Goal: Task Accomplishment & Management: Use online tool/utility

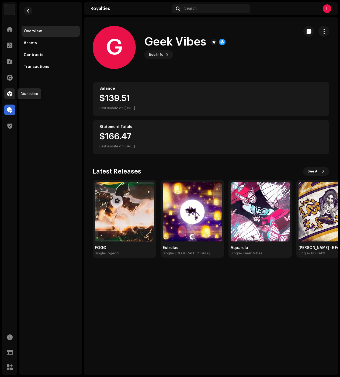
click at [6, 93] on div at bounding box center [9, 93] width 11 height 11
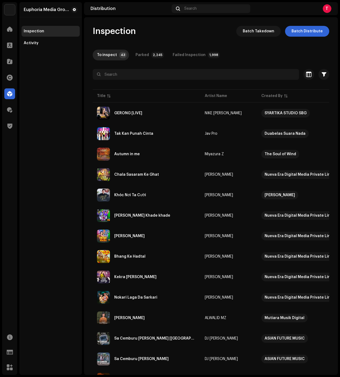
click at [72, 79] on div "Euphoria Media Group Inspection Activity" at bounding box center [50, 188] width 63 height 373
click at [8, 41] on div at bounding box center [9, 45] width 11 height 11
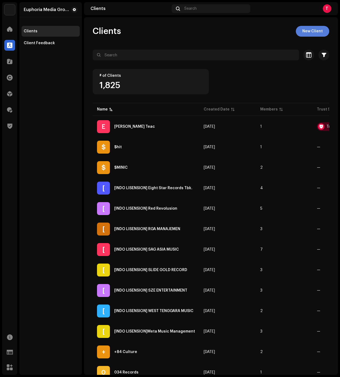
click at [315, 34] on span "New Client" at bounding box center [312, 31] width 20 height 11
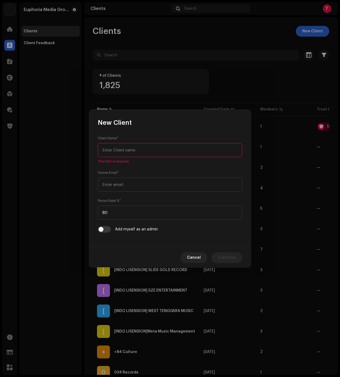
click at [173, 149] on input "text" at bounding box center [170, 150] width 144 height 14
paste input "Marck"
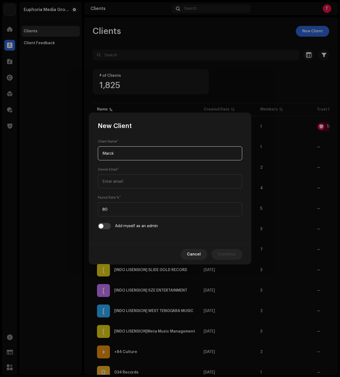
type input "Marck"
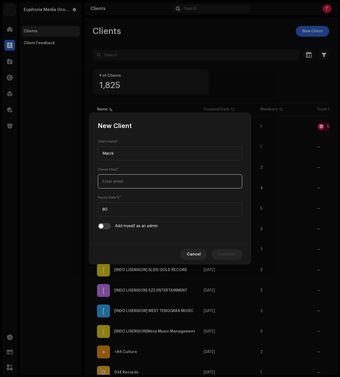
click at [181, 188] on input "email" at bounding box center [170, 181] width 144 height 14
paste input "Gravecommarck@gmail.com"
type input "Gravecommarck@gmail.com"
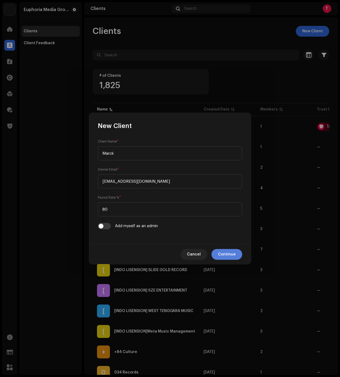
click at [222, 252] on span "Continue" at bounding box center [227, 254] width 18 height 11
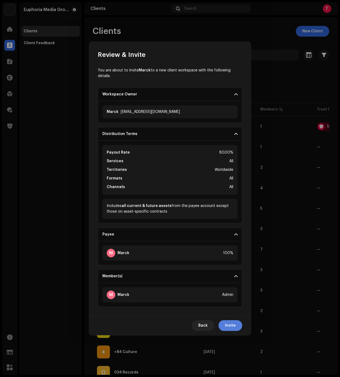
click at [225, 323] on button "Invite" at bounding box center [231, 325] width 24 height 11
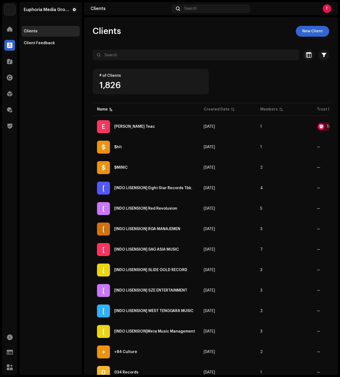
drag, startPoint x: 184, startPoint y: 39, endPoint x: 197, endPoint y: 62, distance: 26.5
click at [184, 39] on div "Clients New Client Selected 0 Select all 1826 Options Filters Trust score Block…" at bounding box center [211, 324] width 254 height 596
click at [224, 107] on div "Created Date" at bounding box center [217, 109] width 26 height 5
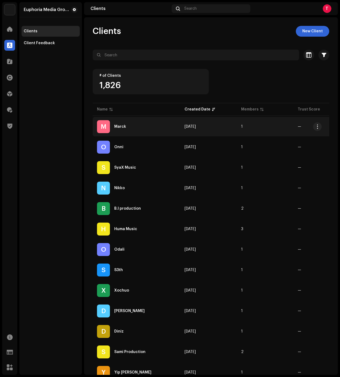
click at [120, 126] on div "Marck" at bounding box center [120, 127] width 12 height 4
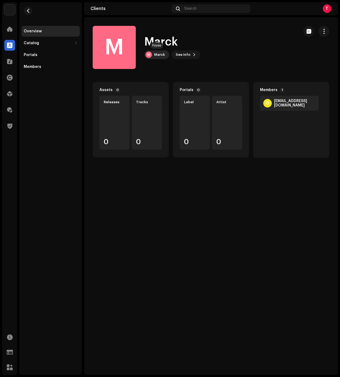
click at [163, 57] on div "M Marck" at bounding box center [156, 54] width 25 height 9
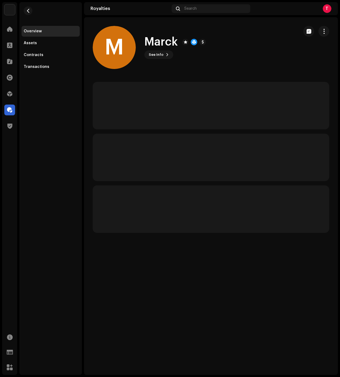
click at [159, 40] on h1 "Marck" at bounding box center [160, 42] width 33 height 12
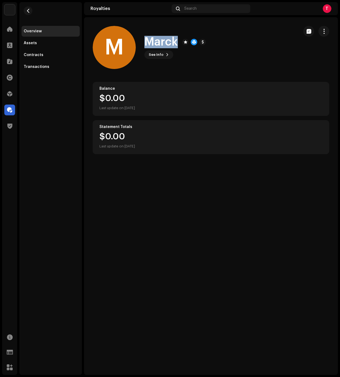
drag, startPoint x: 159, startPoint y: 40, endPoint x: 156, endPoint y: 44, distance: 5.1
click at [159, 40] on h1 "Marck" at bounding box center [160, 42] width 33 height 12
copy h1 "Marck"
click at [160, 53] on span "See Info" at bounding box center [156, 54] width 15 height 11
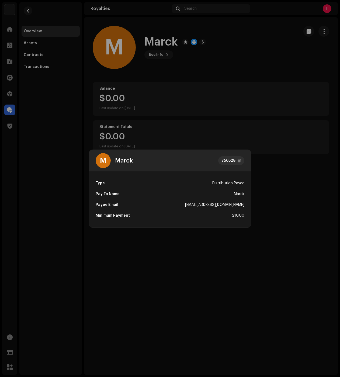
click at [209, 203] on div "Gravecommarck@gmail.com" at bounding box center [214, 204] width 59 height 11
copy div "Gravecommarck@gmail.com"
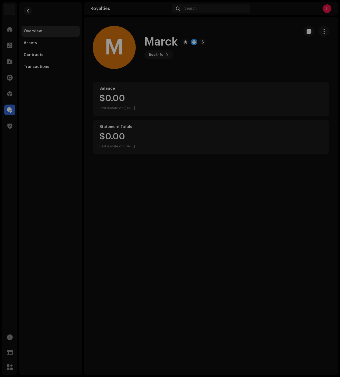
click at [237, 115] on div "M Marck 756528 Type Distribution Payee Pay To Name Marck Payee Email Gravecomma…" at bounding box center [170, 188] width 340 height 377
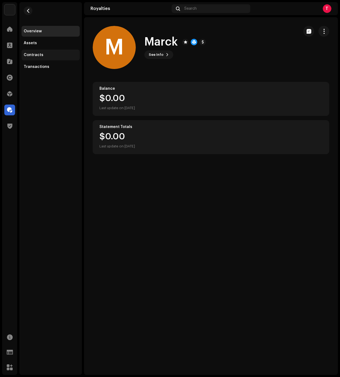
drag, startPoint x: 42, startPoint y: 47, endPoint x: 41, endPoint y: 50, distance: 2.7
click at [41, 50] on div "Overview Assets Contracts Transactions" at bounding box center [51, 49] width 58 height 46
click at [40, 51] on div "Contracts" at bounding box center [51, 55] width 58 height 11
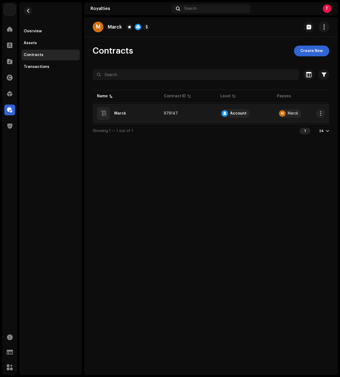
drag, startPoint x: 125, startPoint y: 112, endPoint x: 109, endPoint y: 112, distance: 15.6
click at [125, 112] on div "Marck" at bounding box center [120, 114] width 12 height 4
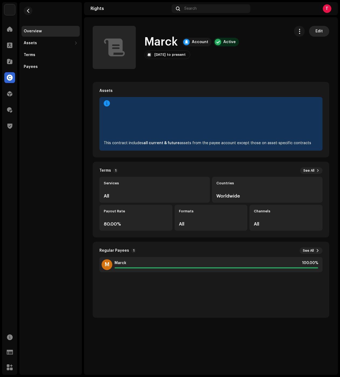
click at [317, 26] on span "Edit" at bounding box center [319, 31] width 7 height 11
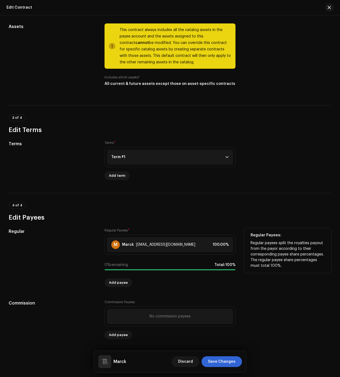
scroll to position [260, 0]
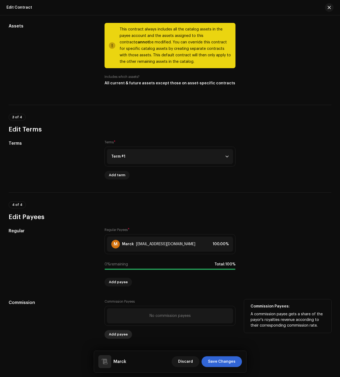
click at [120, 332] on span "Add payee" at bounding box center [118, 334] width 19 height 11
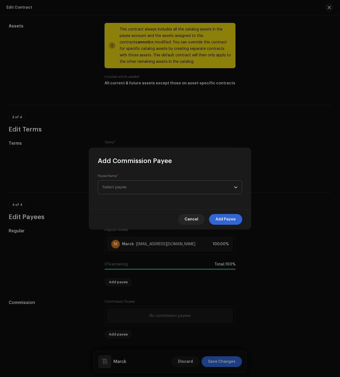
click at [125, 187] on span "Select payee" at bounding box center [114, 187] width 24 height 4
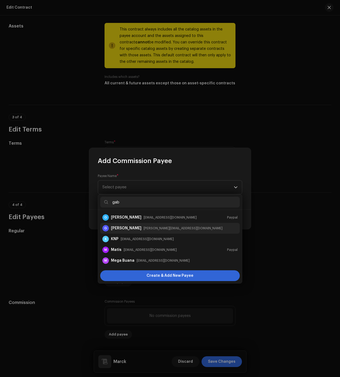
type input "gab"
click at [128, 229] on div "Gabriel Carvalho" at bounding box center [126, 228] width 30 height 5
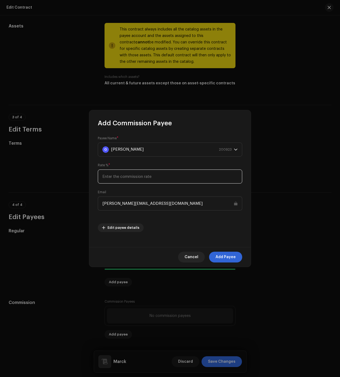
click at [122, 174] on input at bounding box center [170, 177] width 144 height 14
type input "25"
click at [225, 255] on span "Add Payee" at bounding box center [226, 257] width 20 height 11
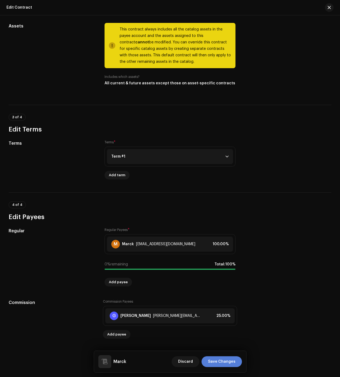
click at [225, 359] on span "Save Changes" at bounding box center [221, 361] width 27 height 11
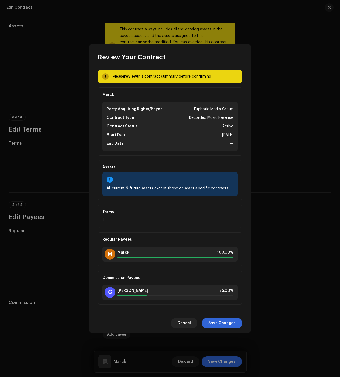
click at [221, 315] on div "Cancel Save Changes" at bounding box center [170, 323] width 162 height 20
click at [222, 323] on span "Save Changes" at bounding box center [221, 323] width 27 height 11
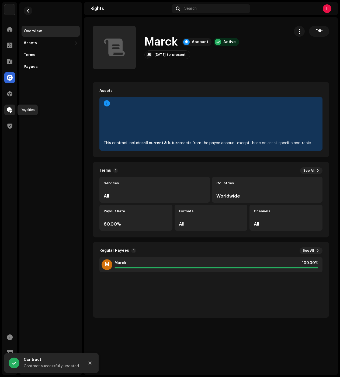
click at [13, 112] on div at bounding box center [9, 110] width 11 height 11
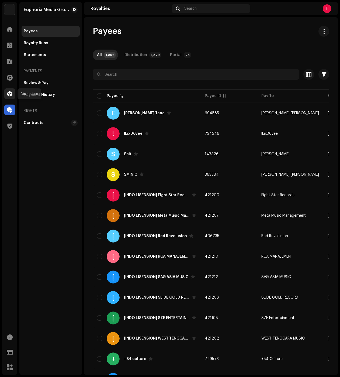
click at [8, 95] on span at bounding box center [9, 94] width 5 height 4
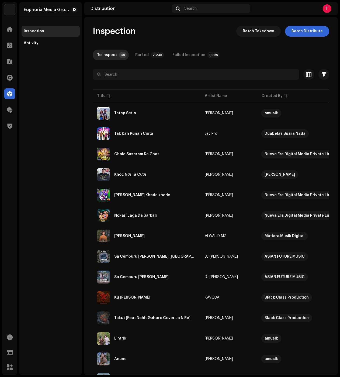
click at [46, 57] on div "Euphoria Media Group Inspection Activity" at bounding box center [50, 188] width 63 height 373
click at [11, 45] on span at bounding box center [9, 45] width 5 height 4
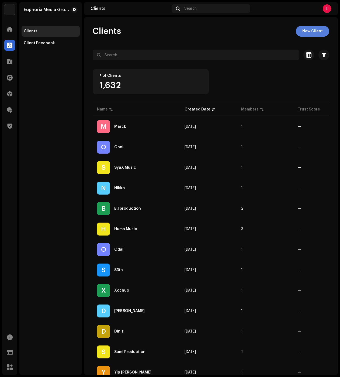
click at [312, 32] on span "New Client" at bounding box center [312, 31] width 20 height 11
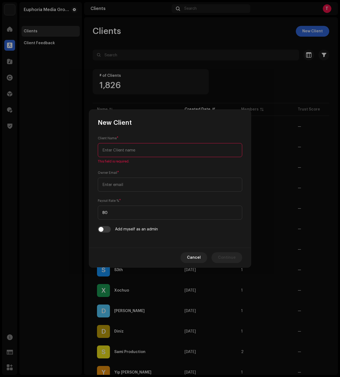
click at [183, 152] on input "text" at bounding box center [170, 150] width 144 height 14
paste input "YEG Limited"
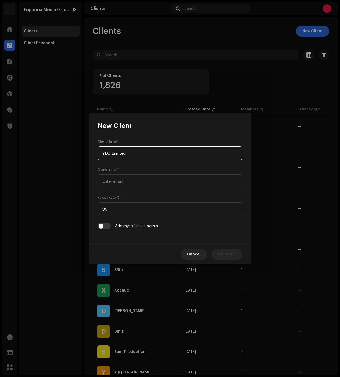
type input "YEG Limited"
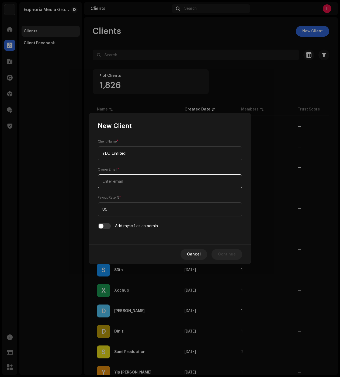
click at [132, 180] on input "email" at bounding box center [170, 181] width 144 height 14
paste input "bgao026@gmail.com"
type input "bgao026@gmail.com"
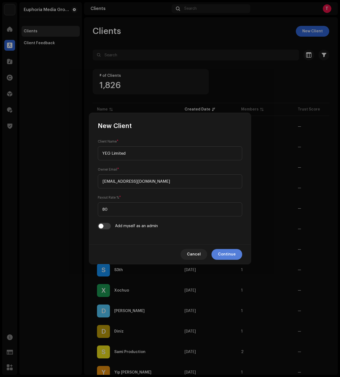
click at [228, 254] on span "Continue" at bounding box center [227, 254] width 18 height 11
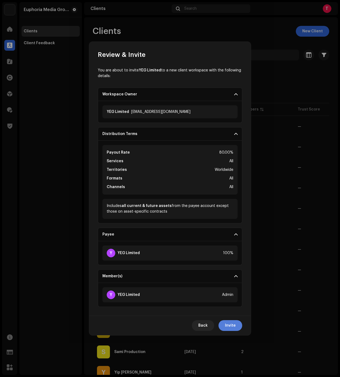
click at [232, 329] on span "Invite" at bounding box center [230, 325] width 11 height 11
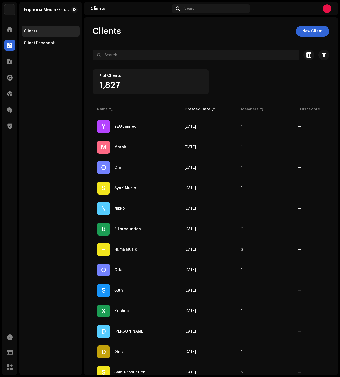
click at [175, 70] on div "# of Clients 1,827" at bounding box center [151, 81] width 116 height 25
drag, startPoint x: 6, startPoint y: 84, endPoint x: 7, endPoint y: 88, distance: 4.1
click at [6, 84] on div "Rights" at bounding box center [9, 77] width 15 height 15
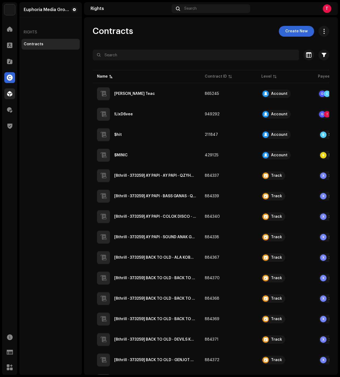
drag, startPoint x: 7, startPoint y: 88, endPoint x: 9, endPoint y: 91, distance: 3.3
click at [7, 88] on div "Distribution" at bounding box center [9, 93] width 15 height 15
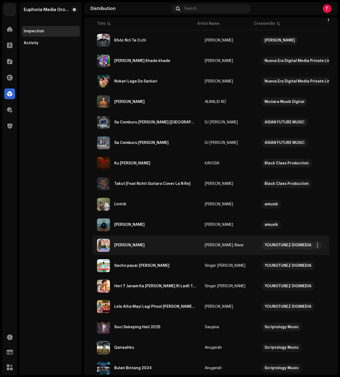
scroll to position [237, 0]
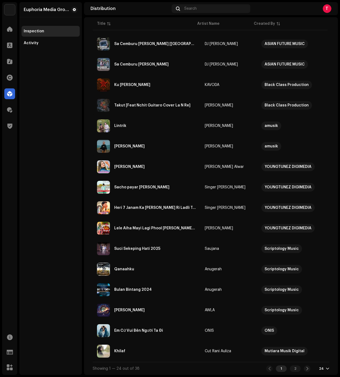
click at [320, 367] on div "24" at bounding box center [321, 369] width 5 height 4
click at [311, 351] on div "48" at bounding box center [313, 348] width 22 height 11
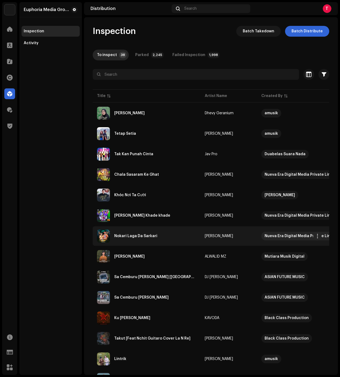
click at [141, 235] on div "Nokari Laga Da Sarkari" at bounding box center [135, 236] width 43 height 4
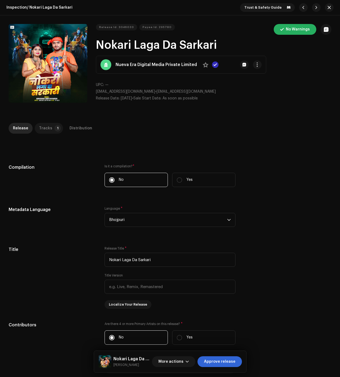
click at [51, 126] on p-tab "Tracks 1" at bounding box center [49, 128] width 28 height 11
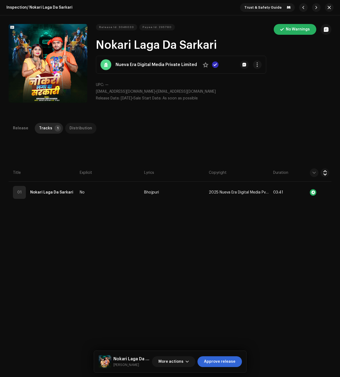
click at [72, 126] on div "Distribution" at bounding box center [81, 128] width 23 height 11
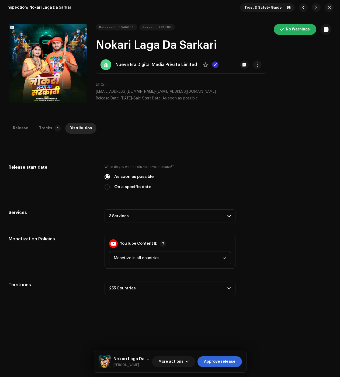
drag, startPoint x: 219, startPoint y: 357, endPoint x: 1, endPoint y: 246, distance: 244.3
click at [219, 357] on span "Approve release" at bounding box center [220, 361] width 32 height 11
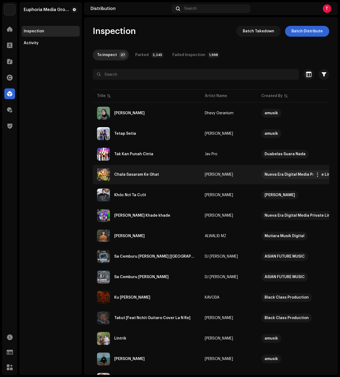
click at [148, 179] on div "Chala Sasaram Ke Ghat" at bounding box center [146, 174] width 99 height 13
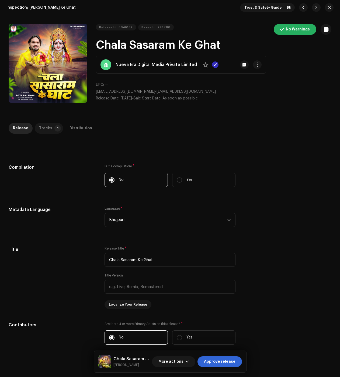
click at [42, 133] on div "Tracks" at bounding box center [45, 128] width 13 height 11
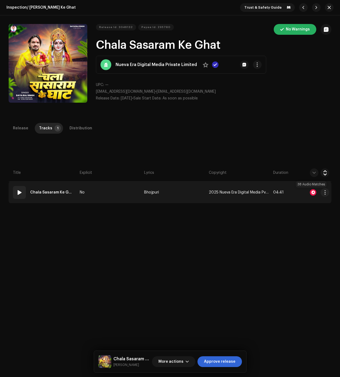
click at [313, 192] on div at bounding box center [313, 192] width 6 height 6
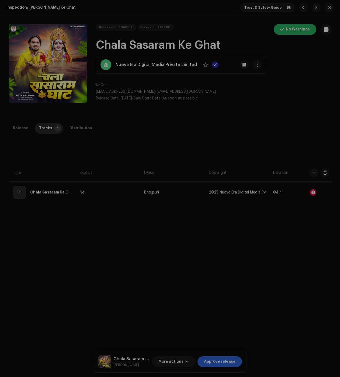
click at [32, 185] on div "Audio Recognition by Remix/Sample 38 All results require review/listening to av…" at bounding box center [170, 188] width 340 height 377
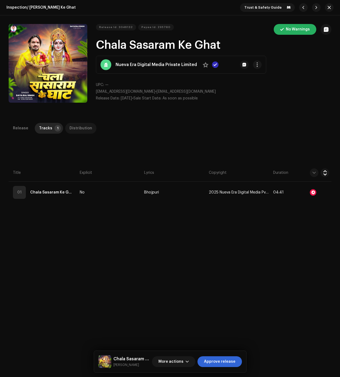
click at [72, 124] on div "Distribution" at bounding box center [81, 128] width 23 height 11
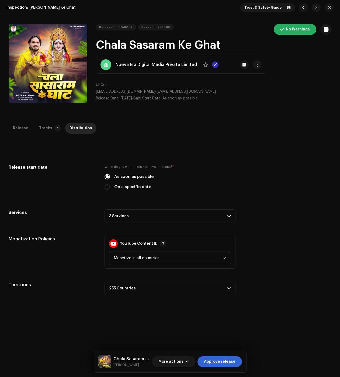
click at [134, 213] on p-accordion-header "3 Services" at bounding box center [170, 215] width 131 height 13
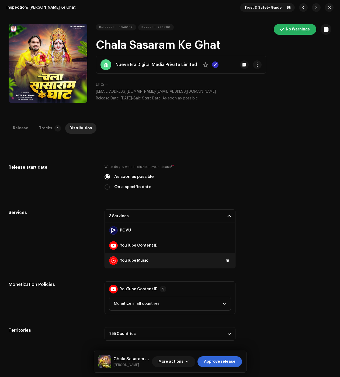
drag, startPoint x: 228, startPoint y: 247, endPoint x: 228, endPoint y: 253, distance: 5.9
click at [0, 0] on button at bounding box center [0, 0] width 0 height 0
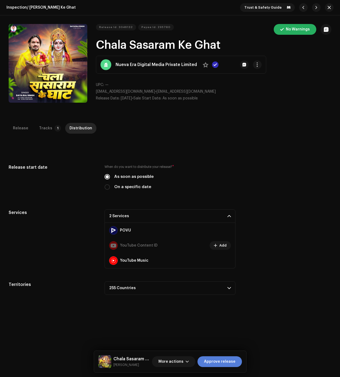
click at [225, 359] on span "Approve release" at bounding box center [220, 361] width 32 height 11
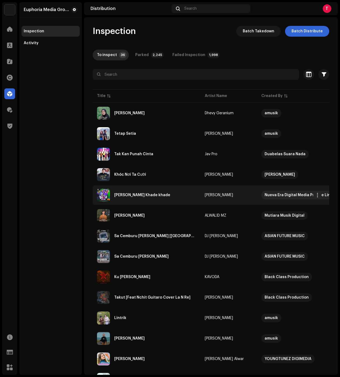
click at [140, 190] on div "Khala Bhauji Khade khade" at bounding box center [146, 195] width 99 height 13
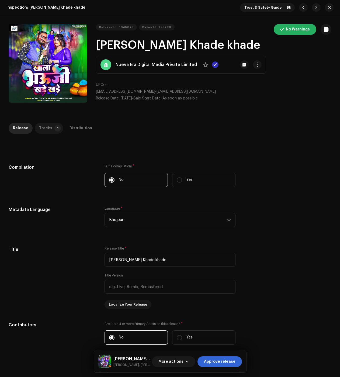
click at [47, 129] on div "Tracks" at bounding box center [45, 128] width 13 height 11
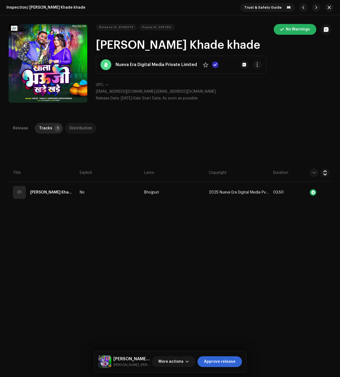
click at [80, 124] on div "Distribution" at bounding box center [81, 128] width 23 height 11
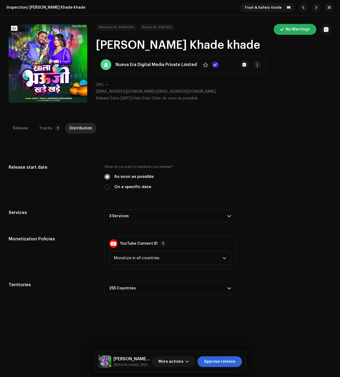
click at [149, 214] on p-accordion-header "3 Services" at bounding box center [170, 215] width 131 height 13
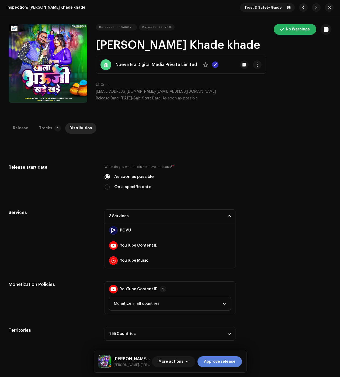
click at [232, 364] on span "Approve release" at bounding box center [220, 361] width 32 height 11
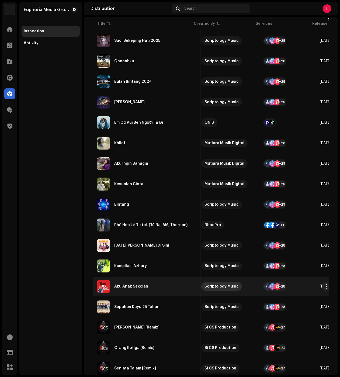
scroll to position [0, 109]
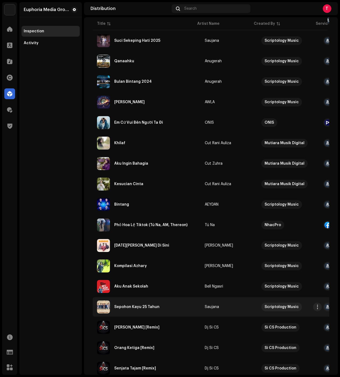
click at [155, 303] on div "Sepohon Kayu 25 Tahun" at bounding box center [146, 307] width 99 height 13
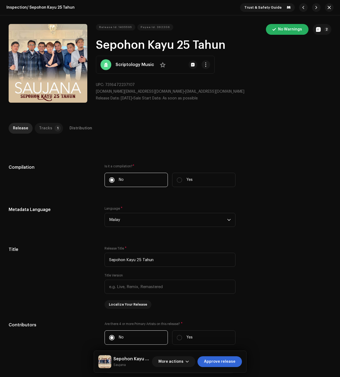
click at [40, 126] on div "Tracks" at bounding box center [45, 128] width 13 height 11
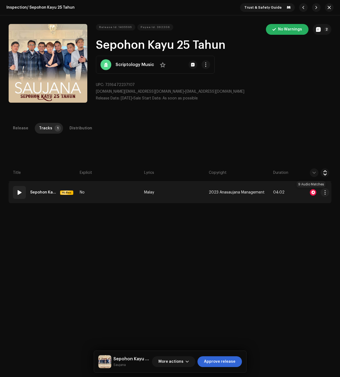
click at [311, 192] on div at bounding box center [313, 192] width 6 height 6
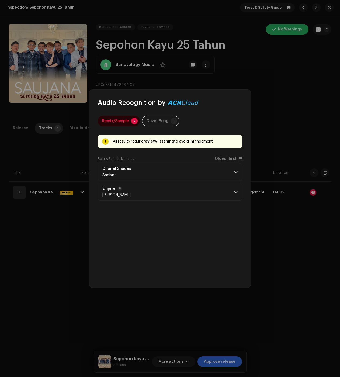
click at [191, 192] on p-accordion-header "Empire Seth Ludwig" at bounding box center [170, 192] width 144 height 18
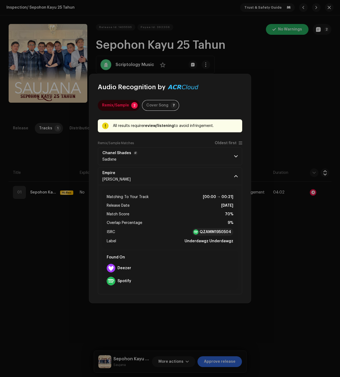
click at [221, 157] on p-accordion-header "Chanel Shades Sadlxne" at bounding box center [170, 156] width 144 height 18
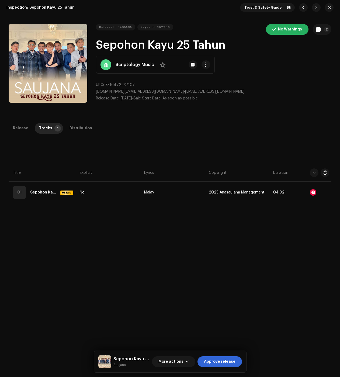
drag, startPoint x: 271, startPoint y: 251, endPoint x: 86, endPoint y: 208, distance: 190.1
click at [271, 251] on div "Audio Recognition by Remix/Sample 2 Cover Song 7 All results require review/lis…" at bounding box center [170, 188] width 340 height 377
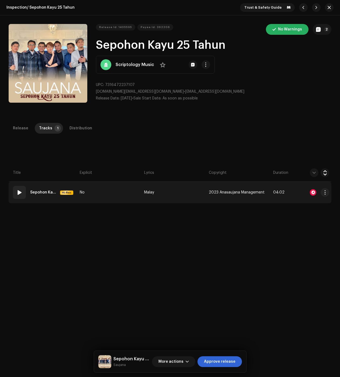
click at [19, 193] on span at bounding box center [19, 192] width 6 height 6
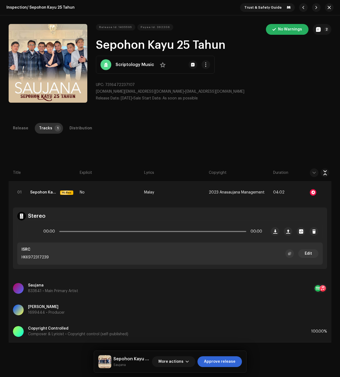
drag, startPoint x: 78, startPoint y: 128, endPoint x: 51, endPoint y: 127, distance: 27.0
click at [78, 128] on div "Distribution" at bounding box center [81, 128] width 23 height 11
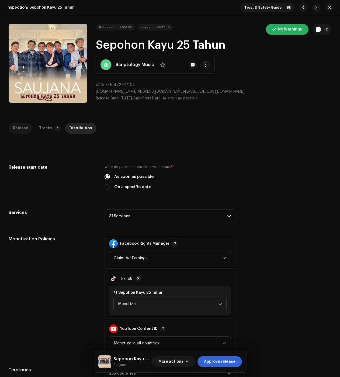
drag, startPoint x: 19, startPoint y: 126, endPoint x: 24, endPoint y: 125, distance: 4.9
click at [19, 126] on div "Release" at bounding box center [20, 128] width 15 height 11
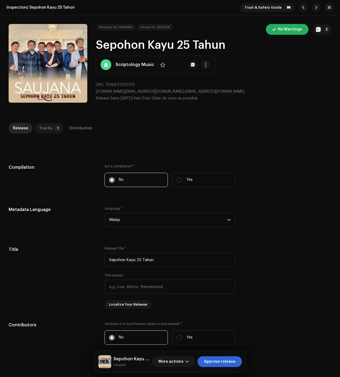
click at [47, 128] on div "Tracks" at bounding box center [45, 128] width 13 height 11
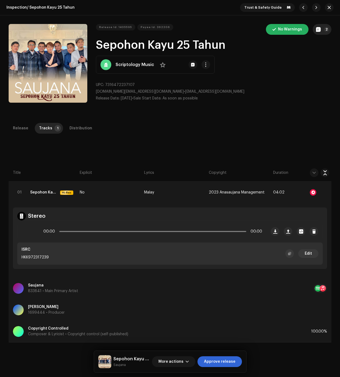
click at [325, 25] on button "2" at bounding box center [322, 29] width 19 height 11
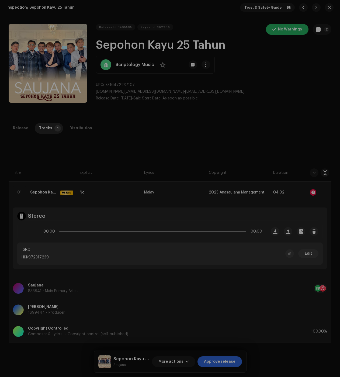
click at [218, 71] on div "Release notes Euphoria Media Group Apr 23, 2024 AUTO NOTE - RELEASE PASSED INSP…" at bounding box center [170, 188] width 340 height 377
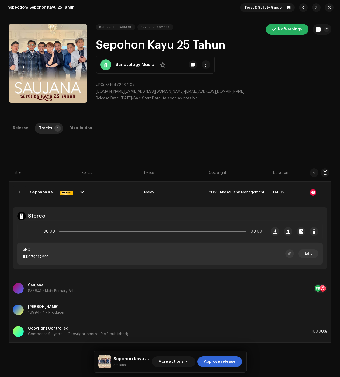
click at [202, 67] on re-m-actions-button at bounding box center [206, 64] width 9 height 9
click at [202, 67] on button "button" at bounding box center [206, 64] width 9 height 9
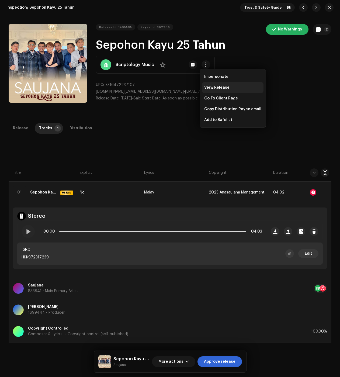
click at [219, 89] on span "View Release" at bounding box center [216, 87] width 25 height 4
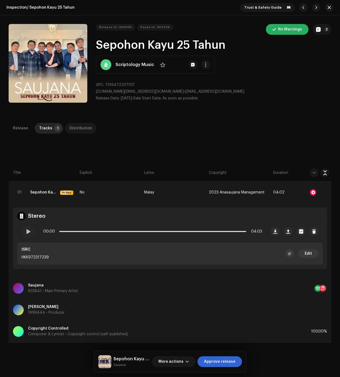
click at [79, 129] on div "Distribution" at bounding box center [81, 128] width 23 height 11
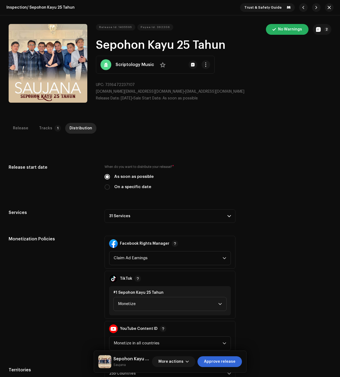
drag, startPoint x: 136, startPoint y: 212, endPoint x: 153, endPoint y: 220, distance: 18.1
click at [136, 212] on p-accordion-header "31 Services" at bounding box center [170, 215] width 131 height 13
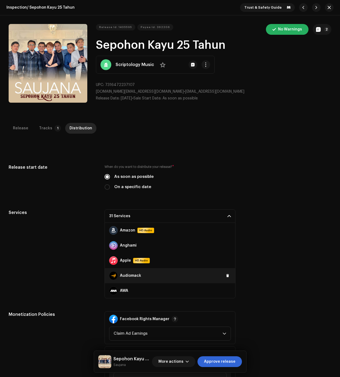
drag, startPoint x: 222, startPoint y: 260, endPoint x: 229, endPoint y: 268, distance: 11.0
click at [0, 0] on button at bounding box center [0, 0] width 0 height 0
click at [226, 274] on span at bounding box center [227, 276] width 3 height 4
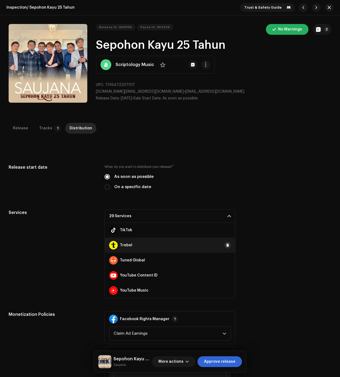
click at [226, 244] on span at bounding box center [227, 245] width 3 height 4
click at [226, 261] on span at bounding box center [227, 260] width 3 height 4
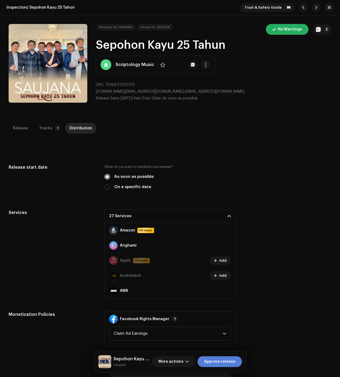
click at [219, 361] on span "Approve release" at bounding box center [220, 361] width 32 height 11
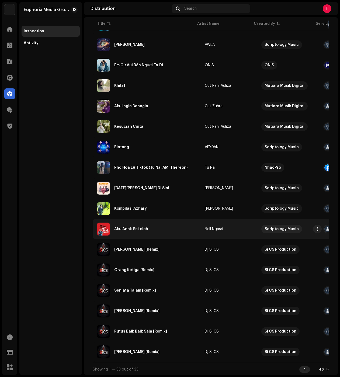
scroll to position [421, 0]
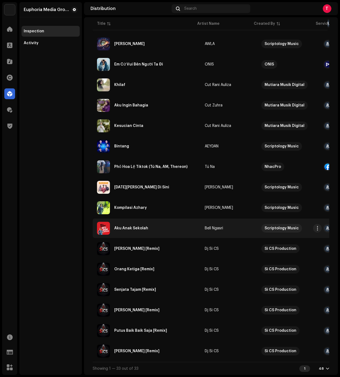
click at [154, 219] on td "Aku Anak Sekolah" at bounding box center [147, 228] width 108 height 19
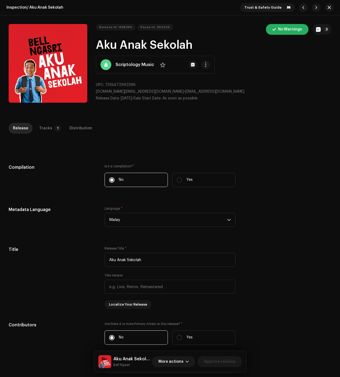
click at [33, 129] on div "Release Tracks 1 Distribution" at bounding box center [170, 128] width 323 height 11
click at [46, 130] on div "Tracks" at bounding box center [45, 128] width 13 height 11
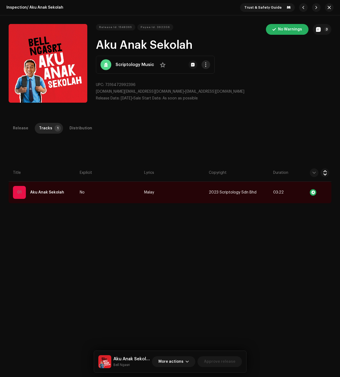
click at [205, 62] on button "button" at bounding box center [206, 64] width 9 height 9
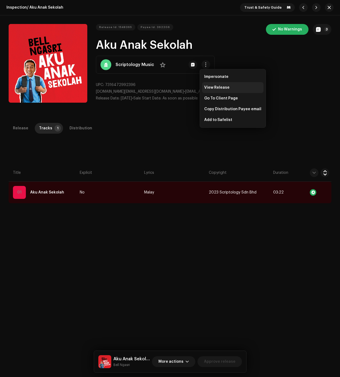
click at [219, 88] on span "View Release" at bounding box center [216, 87] width 25 height 4
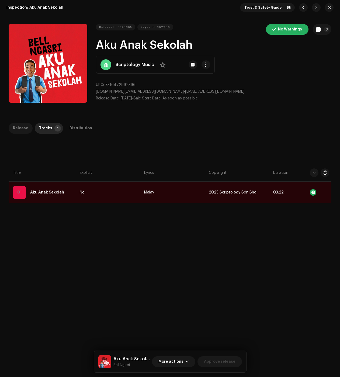
click at [24, 129] on div "Release" at bounding box center [20, 128] width 15 height 11
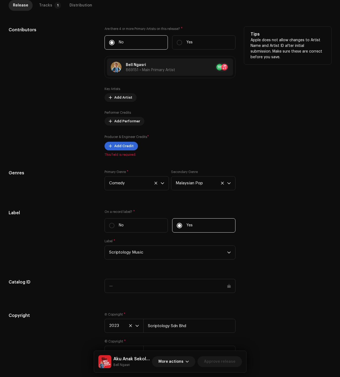
scroll to position [161, 0]
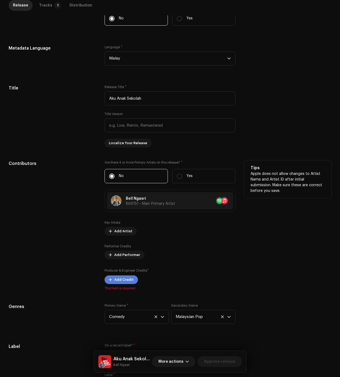
click at [121, 283] on span "Add Credit" at bounding box center [123, 279] width 19 height 11
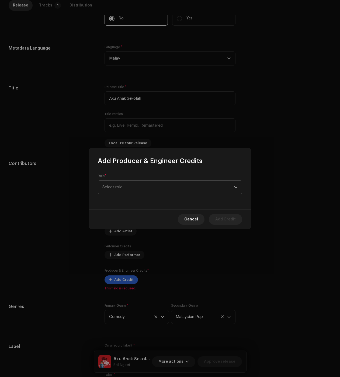
click at [142, 191] on span "Select role" at bounding box center [168, 187] width 132 height 13
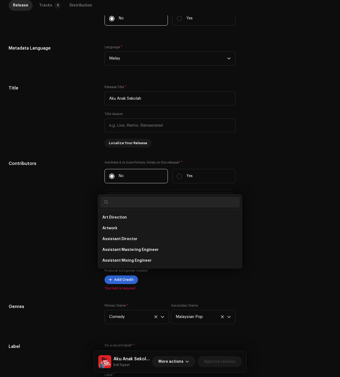
click at [60, 222] on div "Add Producer & Engineer Credits Role * Select role Cancel Add Credit" at bounding box center [170, 188] width 340 height 377
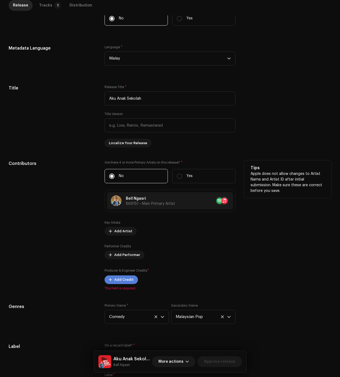
click at [113, 279] on button "Add Credit" at bounding box center [121, 279] width 33 height 9
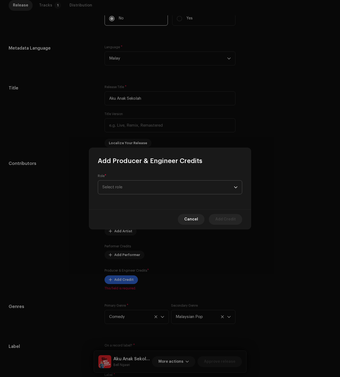
click at [138, 182] on span "Select role" at bounding box center [168, 187] width 132 height 13
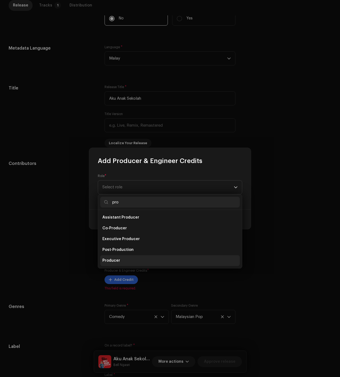
type input "pro"
drag, startPoint x: 110, startPoint y: 263, endPoint x: 113, endPoint y: 256, distance: 8.2
click at [110, 263] on span "Producer" at bounding box center [111, 260] width 18 height 5
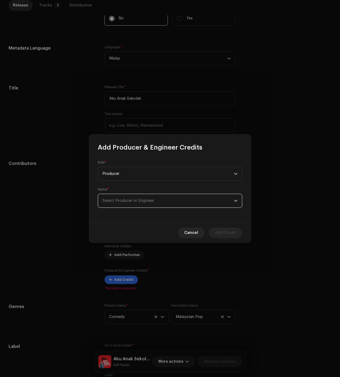
click at [112, 199] on span "Select Producer or Engineer" at bounding box center [128, 201] width 52 height 4
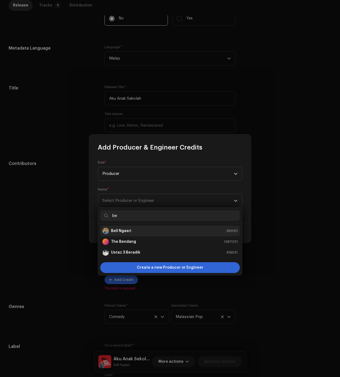
type input "be"
click at [139, 230] on div "Bell Ngasri 869151" at bounding box center [169, 231] width 135 height 6
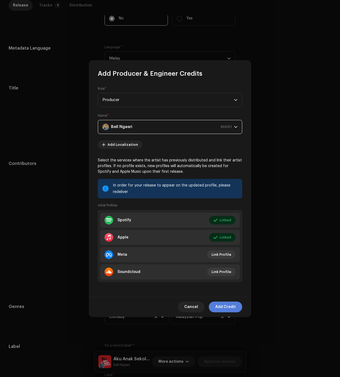
click at [229, 303] on span "Add Credit" at bounding box center [225, 307] width 20 height 11
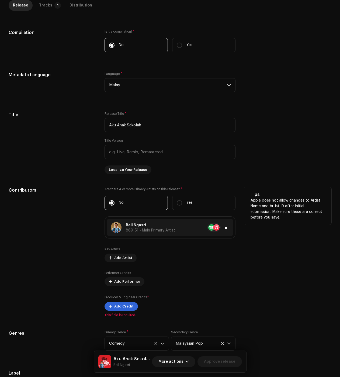
scroll to position [134, 0]
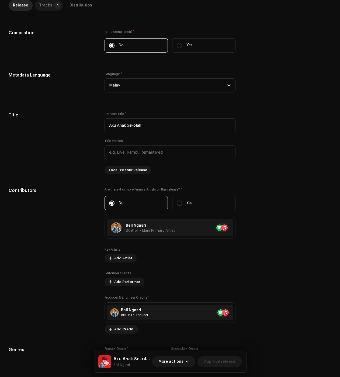
click at [44, 6] on div "Tracks" at bounding box center [45, 5] width 13 height 11
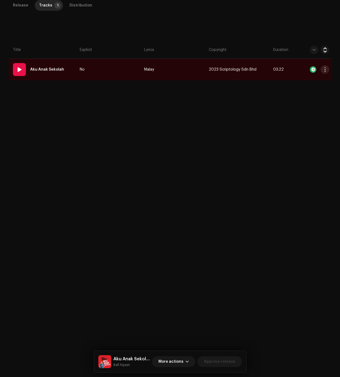
click at [324, 67] on button "button" at bounding box center [325, 69] width 9 height 9
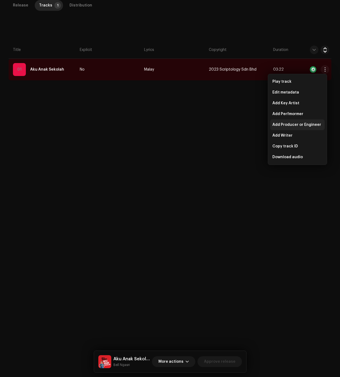
click at [306, 125] on span "Add Producer or Engineer" at bounding box center [296, 125] width 49 height 4
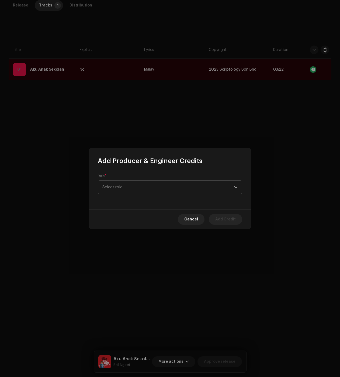
click at [138, 184] on span "Select role" at bounding box center [168, 187] width 132 height 13
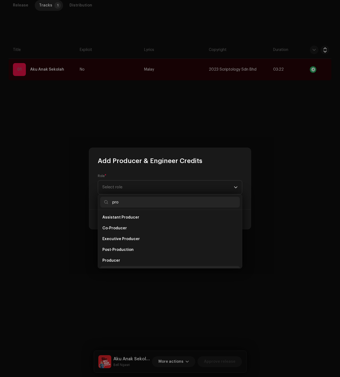
scroll to position [9, 0]
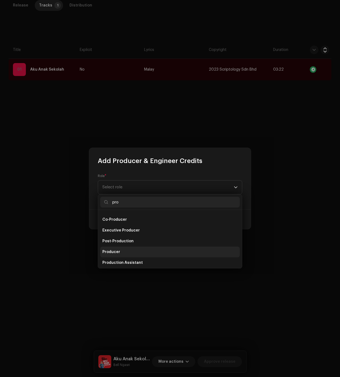
type input "pro"
click at [115, 250] on span "Producer" at bounding box center [111, 251] width 18 height 5
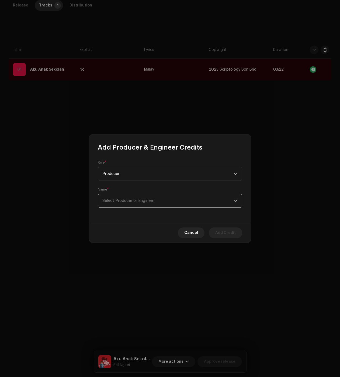
click at [134, 201] on span "Select Producer or Engineer" at bounding box center [128, 201] width 52 height 4
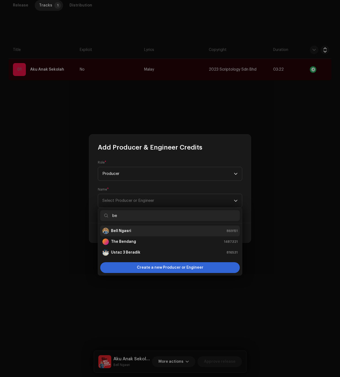
type input "be"
drag, startPoint x: 138, startPoint y: 232, endPoint x: 140, endPoint y: 229, distance: 3.5
click at [138, 232] on div "Bell Ngasri 869151" at bounding box center [169, 231] width 135 height 6
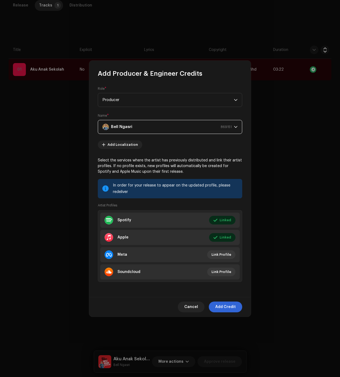
drag, startPoint x: 232, startPoint y: 310, endPoint x: 229, endPoint y: 305, distance: 5.4
click at [232, 310] on span "Add Credit" at bounding box center [225, 307] width 20 height 11
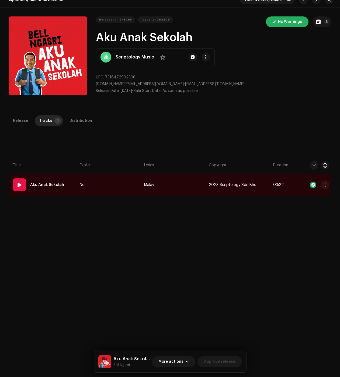
scroll to position [0, 0]
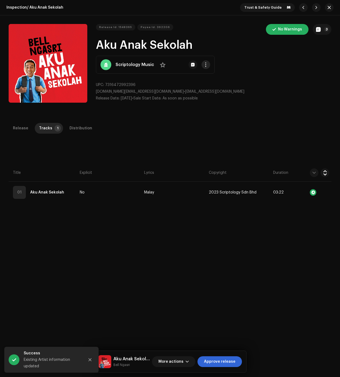
click at [206, 66] on button "button" at bounding box center [206, 64] width 9 height 9
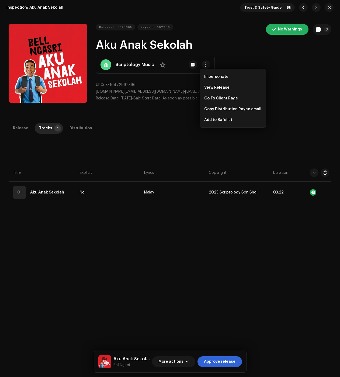
click at [80, 134] on div "Release Tracks 1 Distribution" at bounding box center [170, 130] width 323 height 15
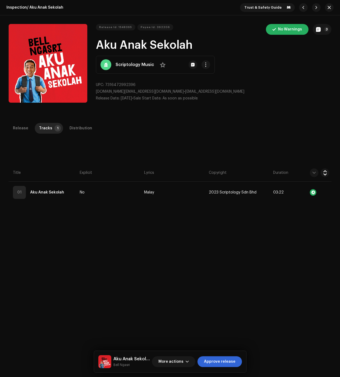
click at [120, 84] on span "7316472992396" at bounding box center [120, 85] width 30 height 4
copy span "7316472992396"
click at [316, 28] on span "button" at bounding box center [318, 29] width 5 height 4
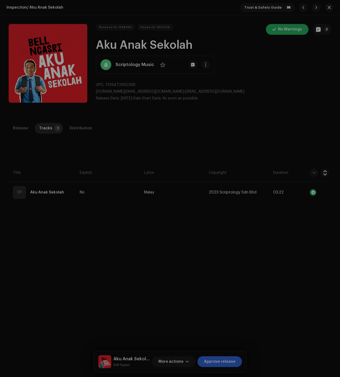
click at [29, 107] on div "Release notes Toby Ho Mar 30, 2023 AUTO NOTE - RELEASE PASSED INSPECTION Approv…" at bounding box center [170, 188] width 340 height 377
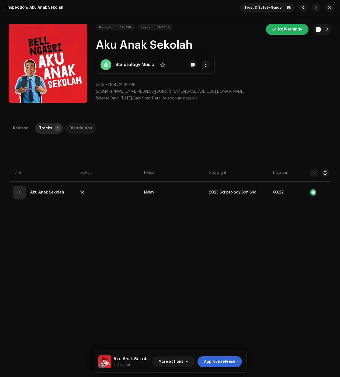
click at [84, 124] on div "Distribution" at bounding box center [81, 128] width 23 height 11
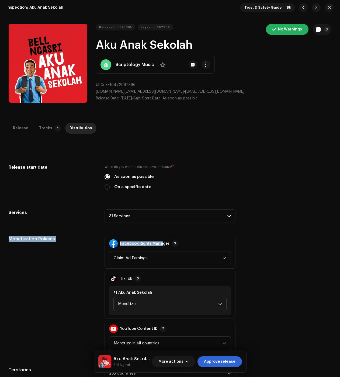
drag, startPoint x: 160, startPoint y: 223, endPoint x: 162, endPoint y: 218, distance: 4.8
click at [161, 220] on div "Release start date When do you want to distribute your release? * As soon as po…" at bounding box center [170, 272] width 323 height 216
click at [165, 218] on p-accordion-header "31 Services" at bounding box center [170, 215] width 131 height 13
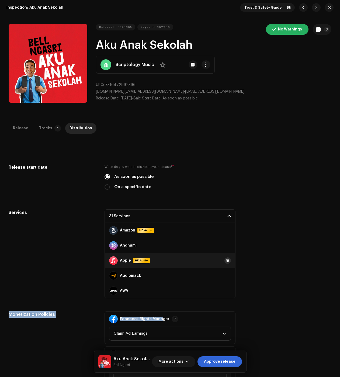
click at [226, 260] on span at bounding box center [227, 260] width 3 height 4
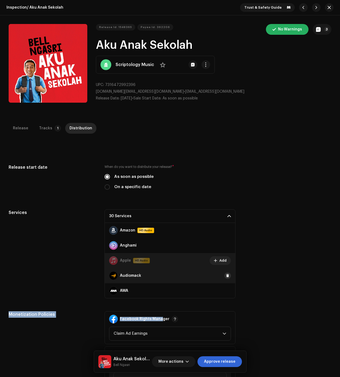
click at [227, 275] on button at bounding box center [228, 275] width 6 height 6
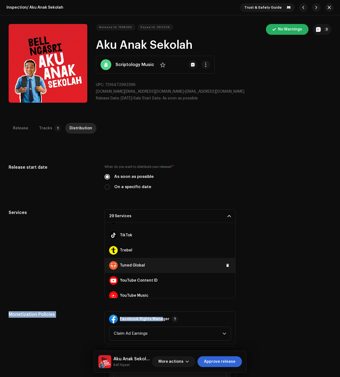
scroll to position [393, 0]
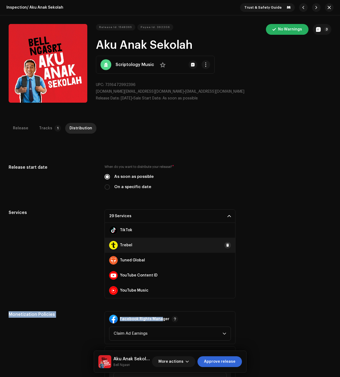
click at [227, 244] on button at bounding box center [228, 245] width 6 height 6
click at [225, 263] on button at bounding box center [228, 260] width 6 height 6
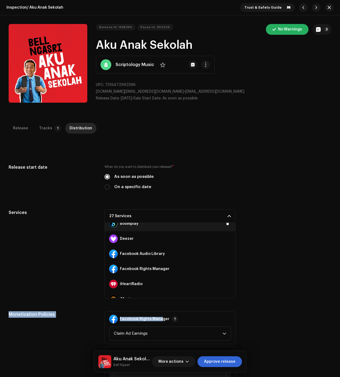
scroll to position [0, 0]
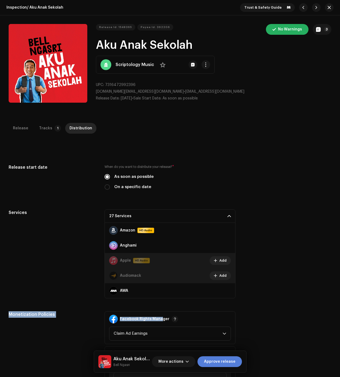
drag, startPoint x: 228, startPoint y: 365, endPoint x: 230, endPoint y: 363, distance: 3.1
click at [228, 365] on span "Approve release" at bounding box center [220, 361] width 32 height 11
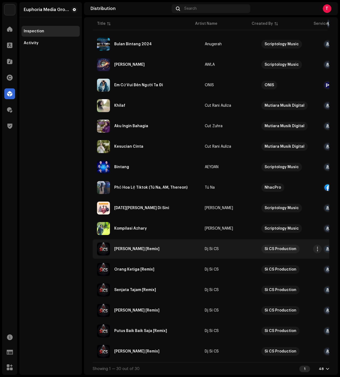
scroll to position [360, 0]
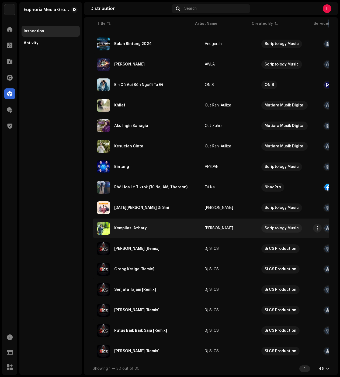
click at [167, 222] on div "Kompilasi Azhary" at bounding box center [146, 228] width 99 height 13
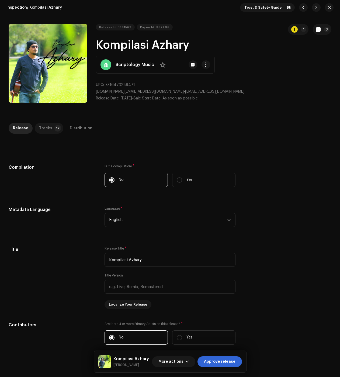
click at [42, 130] on div "Tracks" at bounding box center [45, 128] width 13 height 11
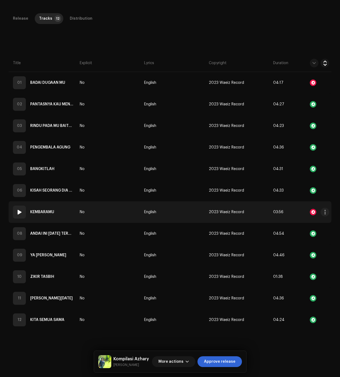
scroll to position [123, 0]
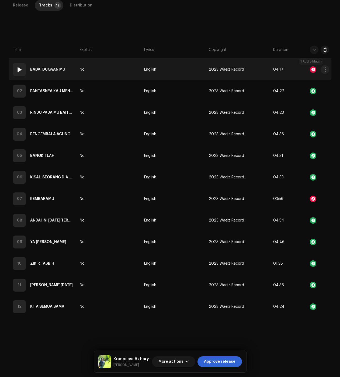
click at [310, 67] on div at bounding box center [313, 69] width 6 height 6
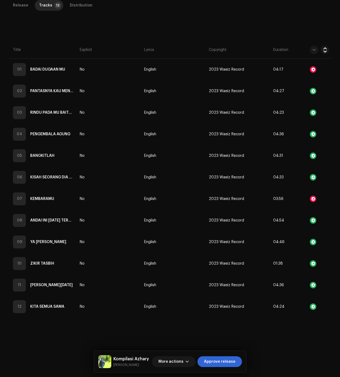
click at [185, 23] on div "Audio Recognition by Remix/Sample 1 All results require review/listening to avo…" at bounding box center [170, 188] width 340 height 377
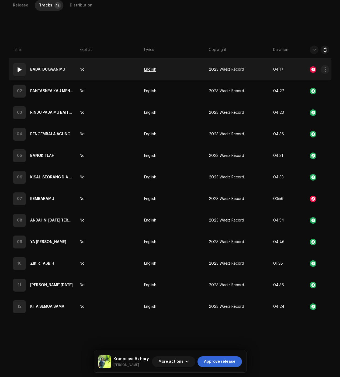
scroll to position [0, 0]
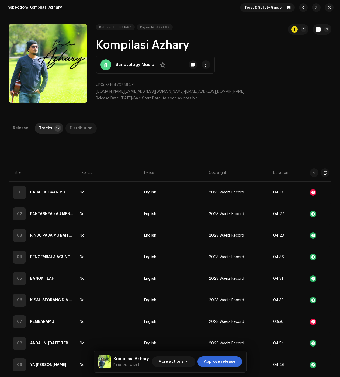
click at [78, 125] on div "Distribution" at bounding box center [81, 128] width 23 height 11
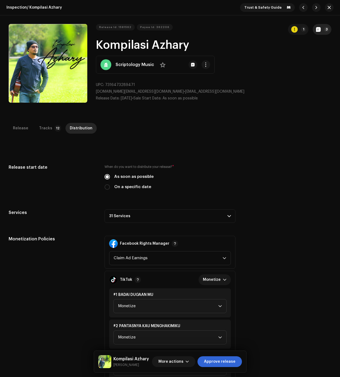
click at [330, 27] on div "Release Id: 1581562 Payee Id: 362206 1 3 Kompilasi Azhary Scriptology Music No …" at bounding box center [170, 64] width 340 height 99
click at [324, 29] on p-badge "3" at bounding box center [326, 29] width 5 height 5
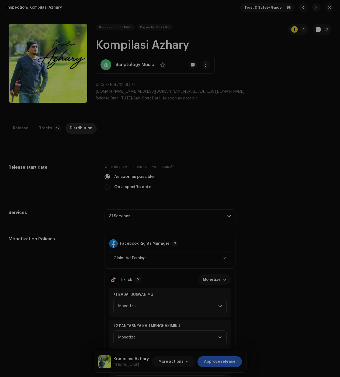
click at [299, 103] on div "Release notes Joe Sun Apr 30, 2024 AUTO NOTE - RELEASE PASSED INSPECTION Approv…" at bounding box center [170, 188] width 340 height 377
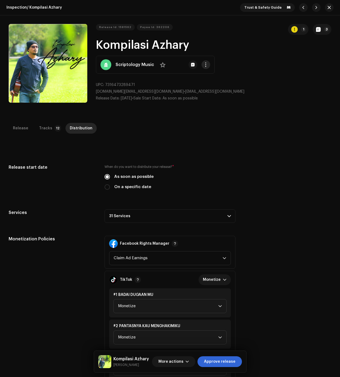
click at [204, 63] on span "button" at bounding box center [206, 65] width 4 height 4
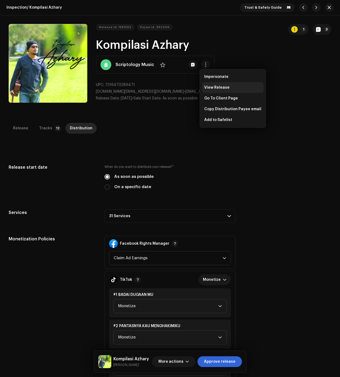
click at [220, 87] on span "View Release" at bounding box center [216, 87] width 25 height 4
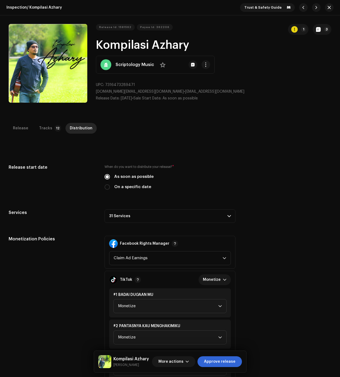
drag, startPoint x: 154, startPoint y: 210, endPoint x: 173, endPoint y: 223, distance: 23.3
click at [154, 210] on p-accordion-header "31 Services" at bounding box center [170, 215] width 131 height 13
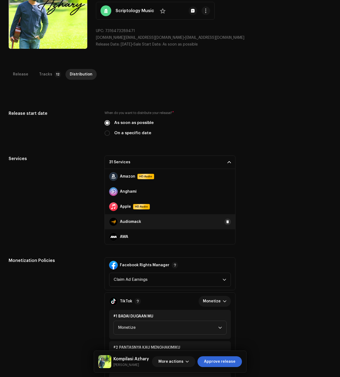
click at [226, 219] on button at bounding box center [228, 222] width 6 height 6
click at [226, 209] on button at bounding box center [228, 206] width 6 height 6
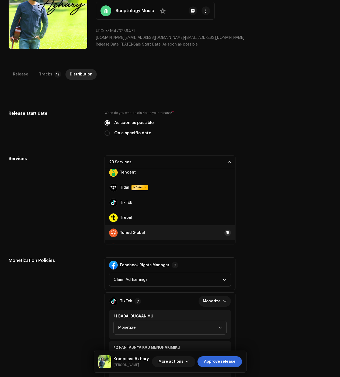
scroll to position [377, 0]
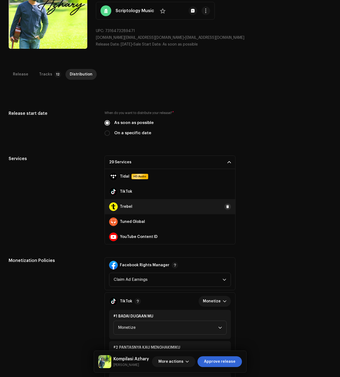
click at [226, 206] on span at bounding box center [227, 207] width 3 height 4
click at [226, 222] on span at bounding box center [227, 222] width 3 height 4
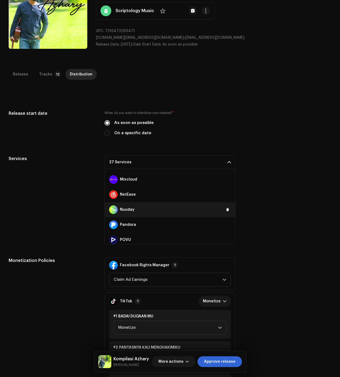
scroll to position [216, 0]
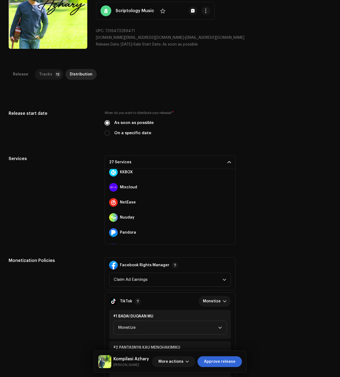
click at [42, 78] on div "Tracks" at bounding box center [45, 74] width 13 height 11
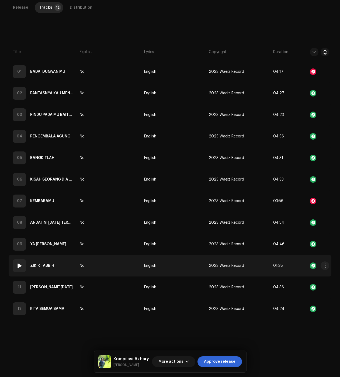
scroll to position [123, 0]
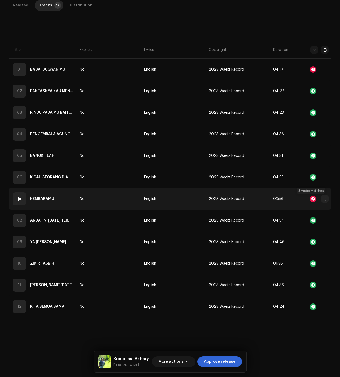
click at [311, 199] on div at bounding box center [313, 199] width 6 height 6
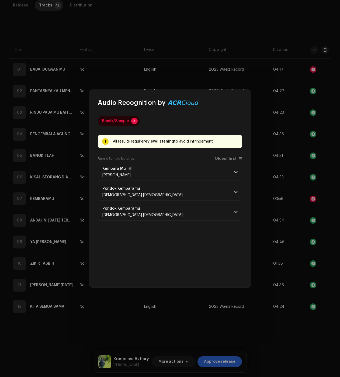
click at [168, 171] on p-accordion-header "Kembara Mu Azhary" at bounding box center [170, 172] width 144 height 18
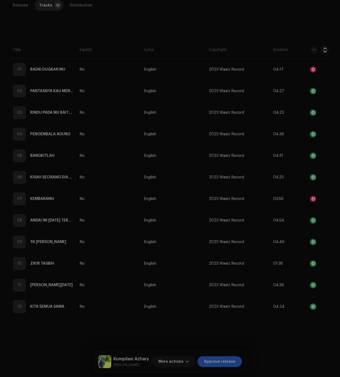
click at [143, 333] on div "Audio Recognition by Remix/Sample 3 All results require review/listening to avo…" at bounding box center [170, 188] width 340 height 377
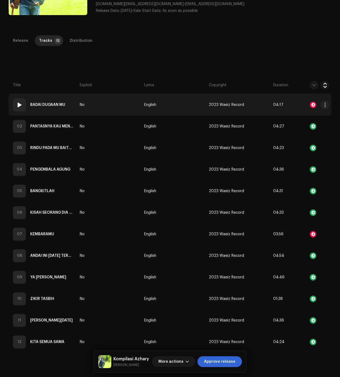
scroll to position [0, 0]
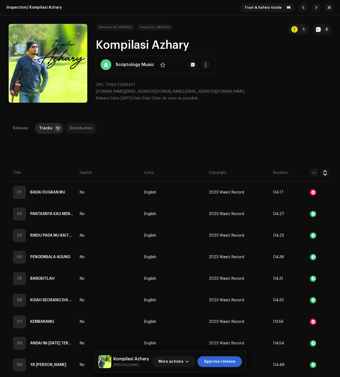
drag, startPoint x: 77, startPoint y: 127, endPoint x: 81, endPoint y: 133, distance: 7.9
click at [77, 127] on div "Distribution" at bounding box center [81, 128] width 23 height 11
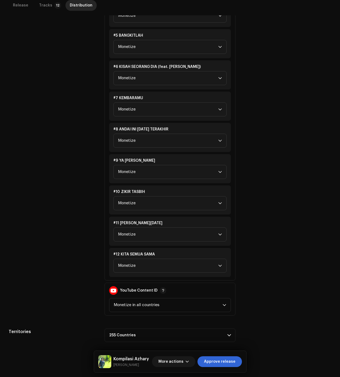
scroll to position [464, 0]
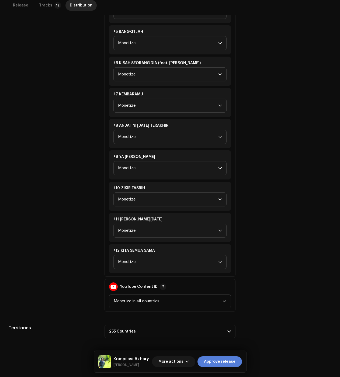
click at [216, 360] on span "Approve release" at bounding box center [220, 361] width 32 height 11
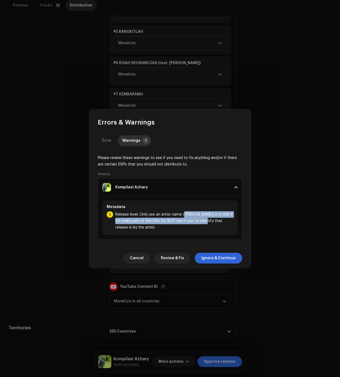
drag, startPoint x: 184, startPoint y: 215, endPoint x: 199, endPoint y: 223, distance: 16.8
click at [199, 223] on span "Release level: Only use an artist name (Azhary) in a title if it's really part …" at bounding box center [174, 220] width 118 height 19
drag, startPoint x: 153, startPoint y: 211, endPoint x: 171, endPoint y: 221, distance: 20.0
click at [171, 216] on span "Release level: Only use an artist name (Azhary) in a title if it's really part …" at bounding box center [174, 220] width 118 height 19
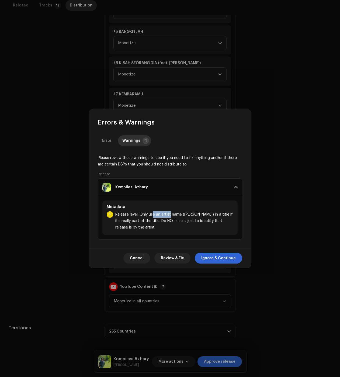
click at [226, 259] on span "Ignore & Continue" at bounding box center [218, 258] width 34 height 11
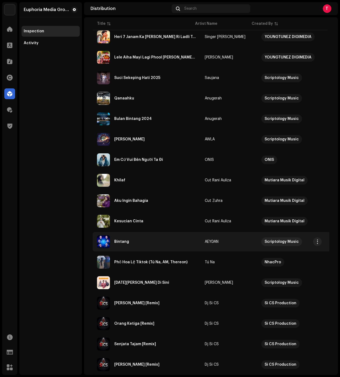
scroll to position [350, 0]
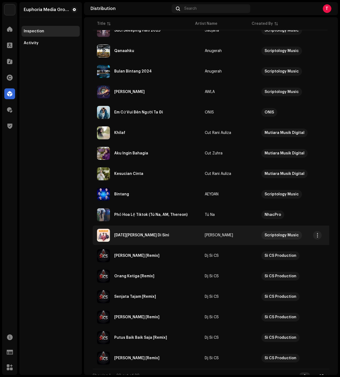
click at [173, 235] on div "Ramadan Barakahnya Di Sini" at bounding box center [146, 235] width 99 height 13
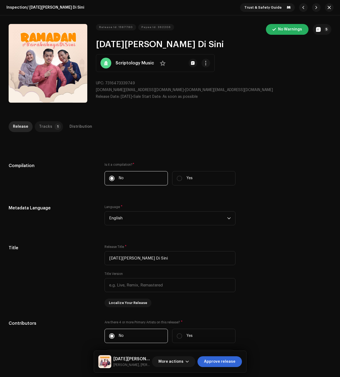
click at [39, 124] on div "Tracks" at bounding box center [45, 126] width 13 height 11
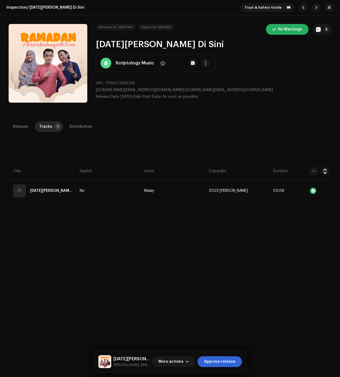
click at [174, 112] on div "Release Id: 1587780 Payee Id: 362206 No Warnings 5 Ramadan Barakahnya Di Sini S…" at bounding box center [170, 63] width 340 height 97
click at [143, 255] on div "Release Tracks 1 Distribution Compilation Is it a compilation? * No Yes Metadat…" at bounding box center [170, 296] width 340 height 351
click at [321, 29] on button "5" at bounding box center [322, 29] width 19 height 11
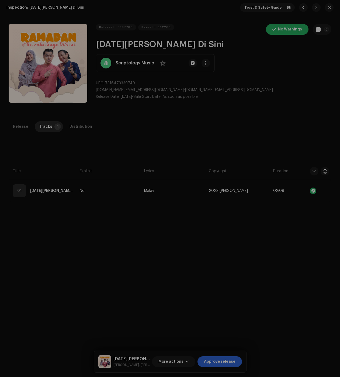
drag, startPoint x: 301, startPoint y: 106, endPoint x: 254, endPoint y: 84, distance: 51.4
click at [301, 106] on div "Release notes Euphoria Media Group Apr 20, 2024 AUTO NOTE - RELEASE PASSED INSP…" at bounding box center [170, 188] width 340 height 377
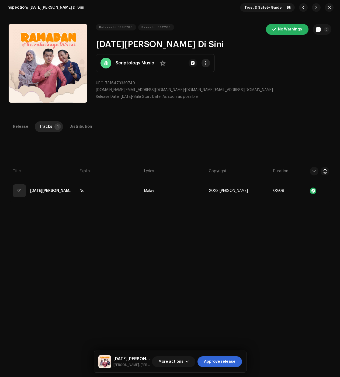
click at [206, 65] on button "button" at bounding box center [206, 63] width 9 height 9
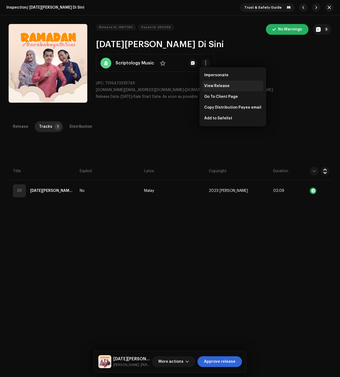
click at [218, 86] on span "View Release" at bounding box center [216, 86] width 25 height 4
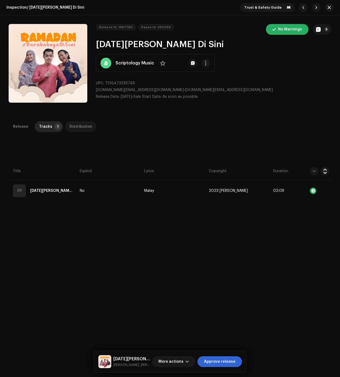
click at [84, 127] on div "Distribution" at bounding box center [81, 126] width 23 height 11
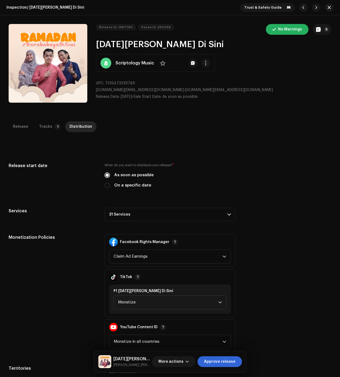
click at [120, 218] on p-accordion-header "31 Services" at bounding box center [170, 214] width 131 height 13
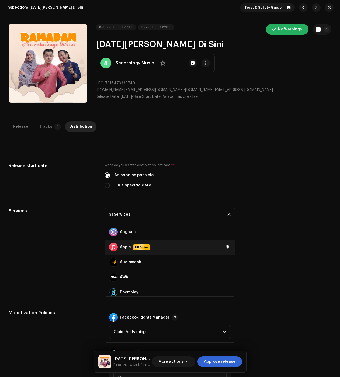
scroll to position [27, 0]
click at [226, 248] on span at bounding box center [227, 247] width 3 height 4
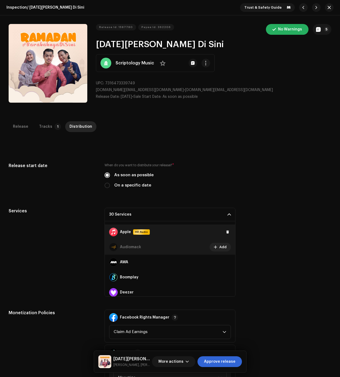
drag, startPoint x: 222, startPoint y: 233, endPoint x: 217, endPoint y: 238, distance: 7.1
click at [225, 233] on button at bounding box center [228, 232] width 6 height 6
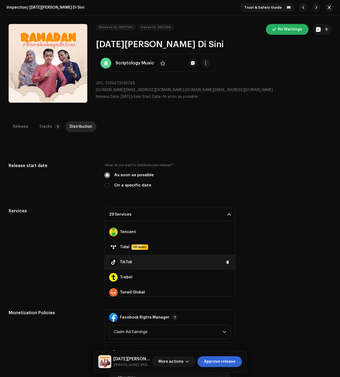
scroll to position [377, 0]
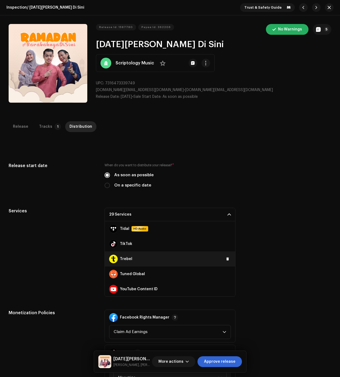
drag, startPoint x: 229, startPoint y: 259, endPoint x: 221, endPoint y: 259, distance: 7.3
click at [229, 259] on div "Trebel" at bounding box center [170, 258] width 130 height 15
drag, startPoint x: 221, startPoint y: 259, endPoint x: 226, endPoint y: 266, distance: 9.0
click at [225, 259] on button at bounding box center [228, 259] width 6 height 6
click at [227, 274] on button at bounding box center [228, 274] width 6 height 6
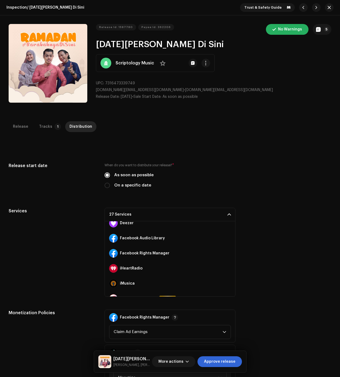
scroll to position [0, 0]
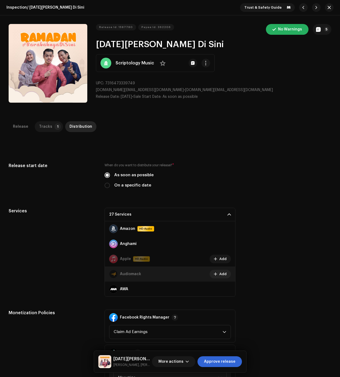
click at [48, 131] on div "Tracks" at bounding box center [45, 126] width 13 height 11
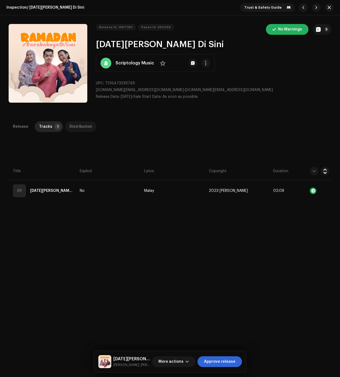
click at [72, 129] on div "Distribution" at bounding box center [81, 126] width 23 height 11
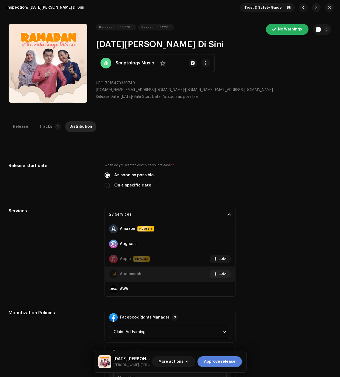
click at [212, 367] on span "Approve release" at bounding box center [220, 361] width 32 height 11
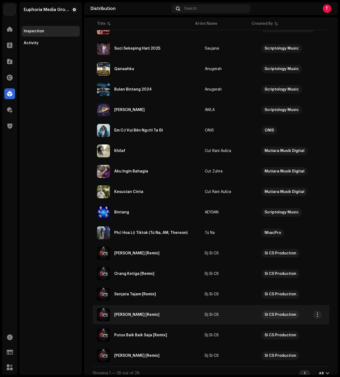
scroll to position [319, 0]
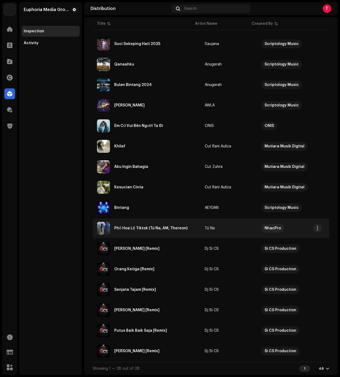
drag, startPoint x: 146, startPoint y: 230, endPoint x: 163, endPoint y: 232, distance: 17.3
click at [147, 228] on div "Phố Hoa Lệ Tiktok (Tú Na, AM, Thereon)" at bounding box center [150, 228] width 73 height 4
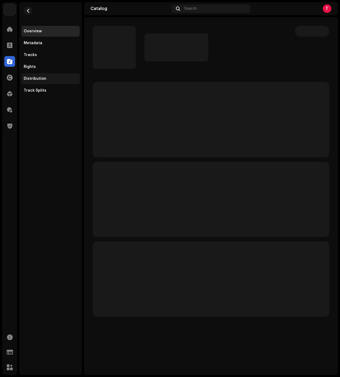
click at [54, 76] on div "Distribution" at bounding box center [51, 78] width 58 height 11
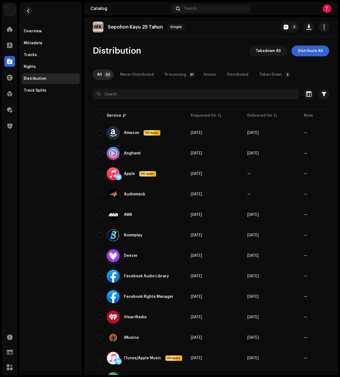
click at [36, 222] on div "Overview Metadata Tracks Rights Distribution Track Splits" at bounding box center [50, 188] width 63 height 373
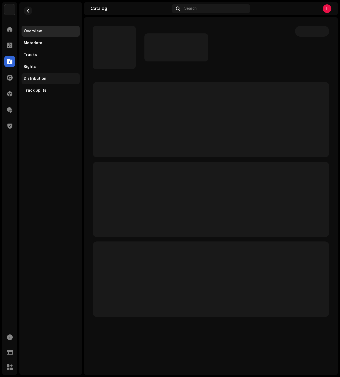
click at [49, 75] on div "Distribution" at bounding box center [51, 78] width 58 height 11
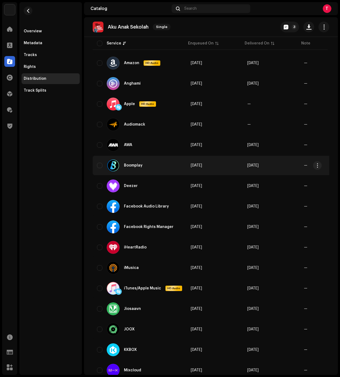
scroll to position [63, 0]
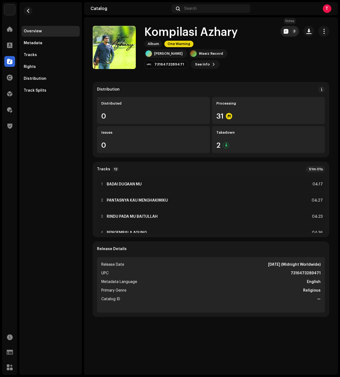
click at [284, 34] on button "3" at bounding box center [290, 31] width 19 height 11
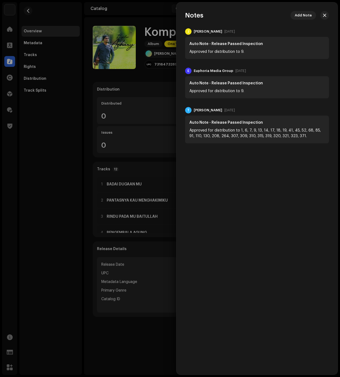
click at [55, 135] on div at bounding box center [170, 188] width 340 height 377
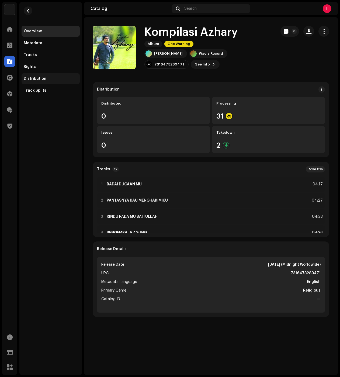
click at [53, 76] on div "Distribution" at bounding box center [51, 78] width 58 height 11
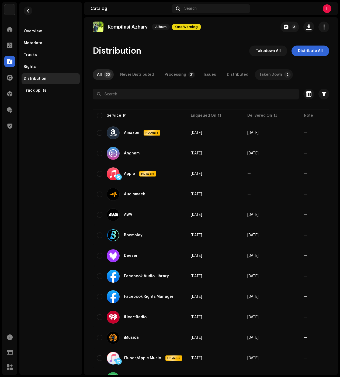
click at [265, 73] on div "Taken Down" at bounding box center [270, 74] width 23 height 11
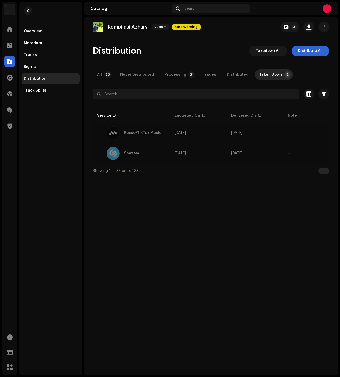
drag, startPoint x: 182, startPoint y: 79, endPoint x: 180, endPoint y: 81, distance: 2.9
click at [182, 79] on p-tab "Processing 31" at bounding box center [178, 74] width 37 height 11
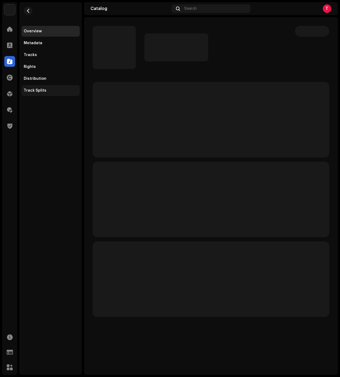
drag, startPoint x: 33, startPoint y: 80, endPoint x: 43, endPoint y: 87, distance: 12.7
click at [33, 80] on div "Distribution" at bounding box center [35, 79] width 23 height 4
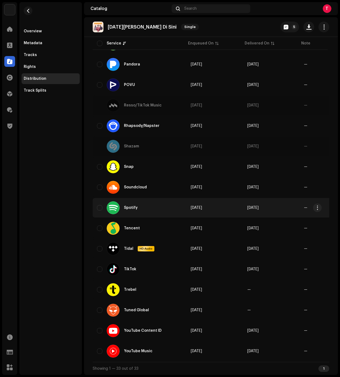
scroll to position [441, 0]
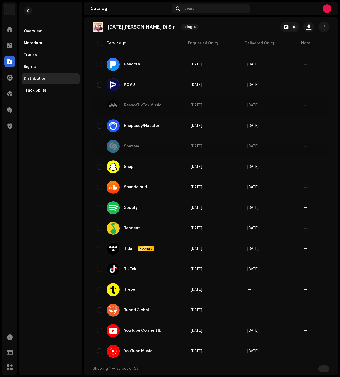
click at [61, 221] on div "Overview Metadata Tracks Rights Distribution Track Splits" at bounding box center [50, 188] width 63 height 373
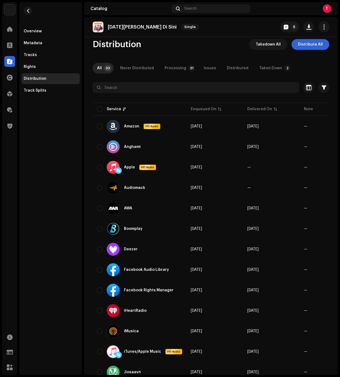
scroll to position [0, 0]
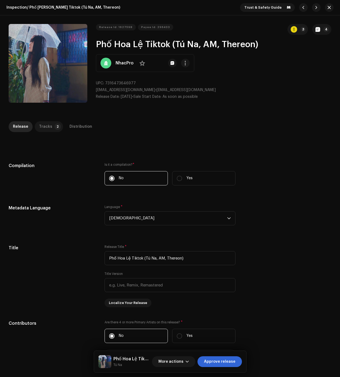
click at [41, 130] on div "Tracks" at bounding box center [45, 126] width 13 height 11
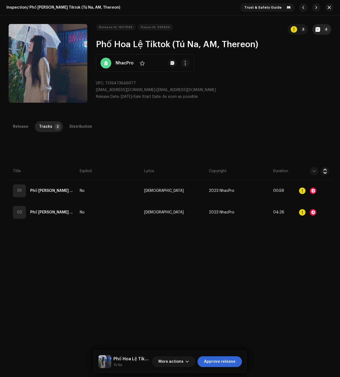
click at [319, 32] on button "4" at bounding box center [321, 29] width 19 height 11
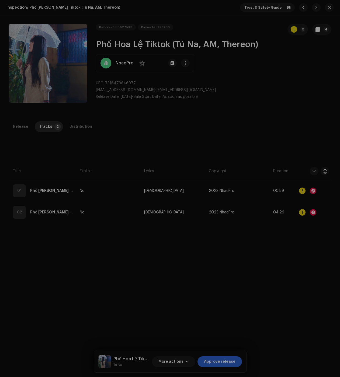
click at [55, 247] on div "Release notes [PERSON_NAME][DATE] AUTO NOTE - RELEASE FAILED INSPECTION Other P…" at bounding box center [170, 188] width 340 height 377
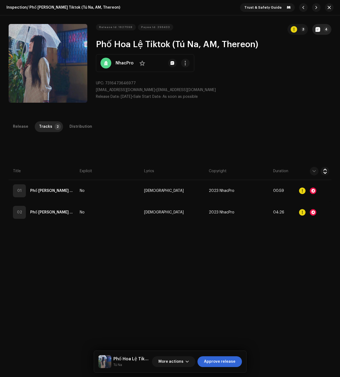
click at [316, 31] on span "button" at bounding box center [318, 29] width 5 height 4
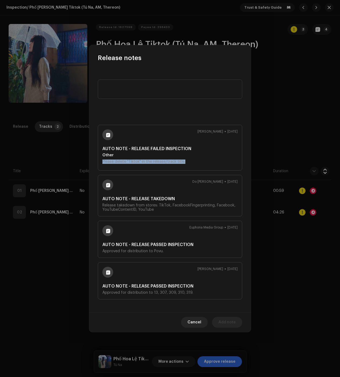
drag, startPoint x: 99, startPoint y: 162, endPoint x: 199, endPoint y: 160, distance: 100.3
click at [199, 160] on div "[PERSON_NAME][DATE] AUTO NOTE - RELEASE FAILED INSPECTION Other Please delete "…" at bounding box center [170, 148] width 144 height 46
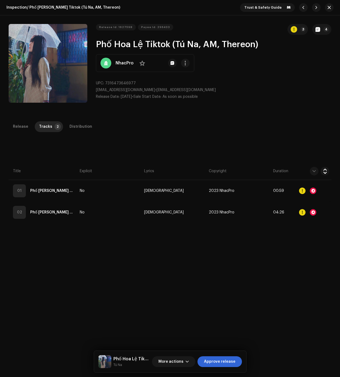
click at [284, 277] on div "Release notes [PERSON_NAME][DATE] AUTO NOTE - RELEASE FAILED INSPECTION Other P…" at bounding box center [170, 188] width 340 height 377
click at [329, 9] on button "button" at bounding box center [329, 7] width 9 height 9
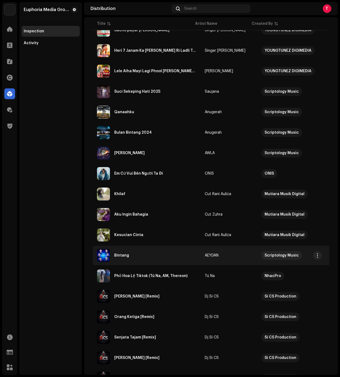
scroll to position [270, 0]
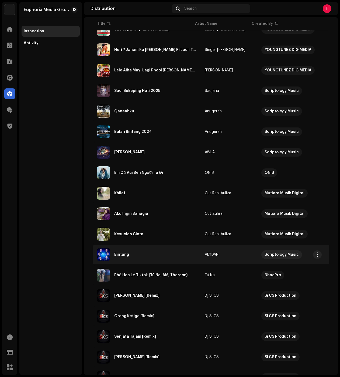
click at [143, 259] on div "Bintang" at bounding box center [146, 254] width 99 height 13
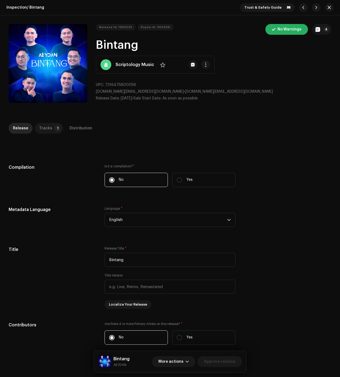
click at [49, 127] on div "Tracks" at bounding box center [45, 128] width 13 height 11
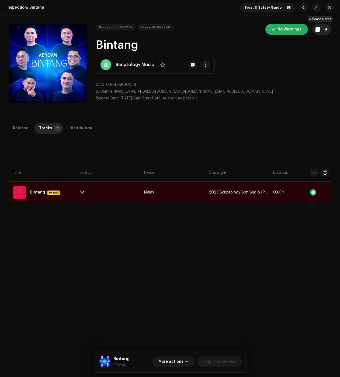
click at [317, 31] on span "button" at bounding box center [318, 29] width 5 height 4
click at [51, 150] on div "Release notes Joe Sun Mar 3, 2025 AUTO NOTE - RELEASE PASSED INSPECTION Approve…" at bounding box center [170, 188] width 340 height 377
click at [20, 127] on div "Release" at bounding box center [20, 128] width 15 height 11
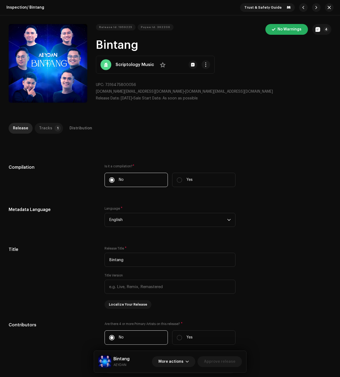
click at [42, 130] on div "Tracks" at bounding box center [45, 128] width 13 height 11
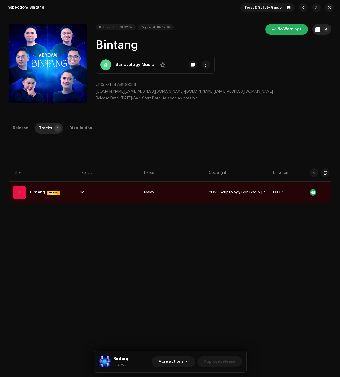
click at [326, 30] on p-badge "4" at bounding box center [326, 29] width 6 height 5
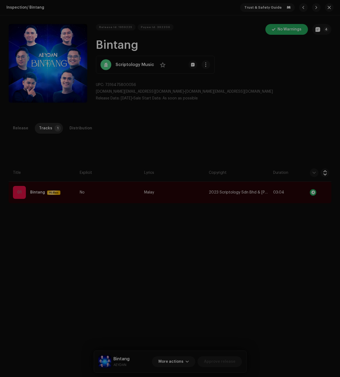
click at [303, 123] on div "Release notes Joe Sun Mar 3, 2025 AUTO NOTE - RELEASE PASSED INSPECTION Approve…" at bounding box center [170, 188] width 340 height 377
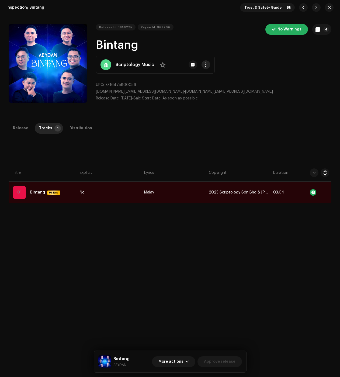
drag, startPoint x: 201, startPoint y: 59, endPoint x: 203, endPoint y: 62, distance: 4.0
click at [201, 59] on div "Scriptology Music No" at bounding box center [155, 65] width 119 height 18
click at [204, 66] on span "button" at bounding box center [206, 65] width 4 height 4
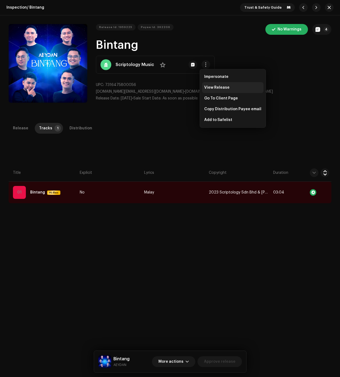
click at [215, 89] on span "View Release" at bounding box center [216, 87] width 25 height 4
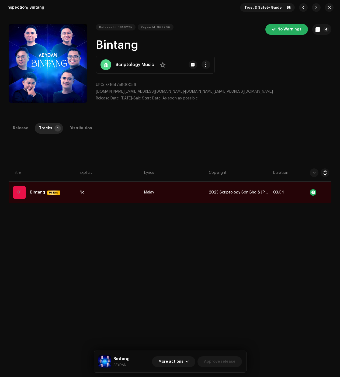
click at [75, 135] on div "Release Tracks 1 Distribution" at bounding box center [170, 130] width 323 height 15
click at [76, 130] on div "Distribution" at bounding box center [81, 128] width 23 height 11
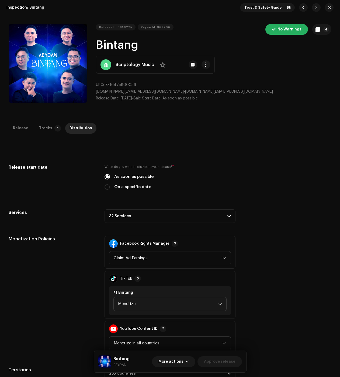
click at [126, 215] on p-accordion-header "32 Services" at bounding box center [170, 215] width 131 height 13
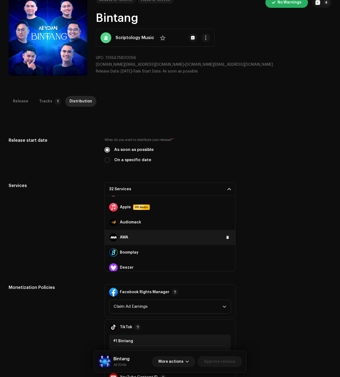
scroll to position [27, 0]
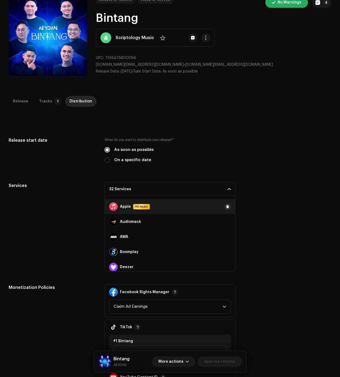
click at [226, 208] on button at bounding box center [228, 206] width 6 height 6
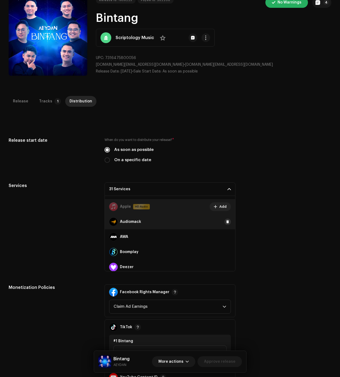
click at [226, 221] on span at bounding box center [227, 222] width 3 height 4
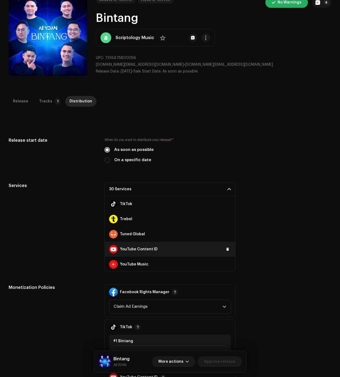
scroll to position [408, 0]
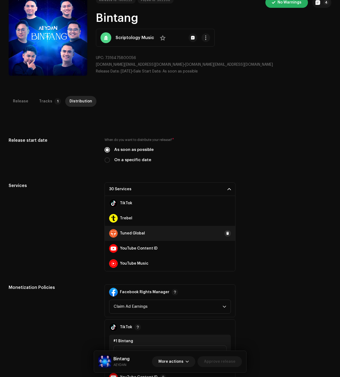
click at [226, 233] on span at bounding box center [227, 233] width 3 height 4
click at [226, 218] on span at bounding box center [227, 218] width 3 height 4
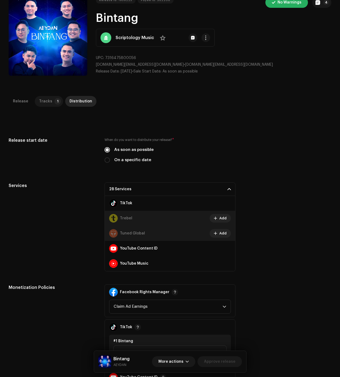
click at [48, 102] on div "Tracks" at bounding box center [45, 101] width 13 height 11
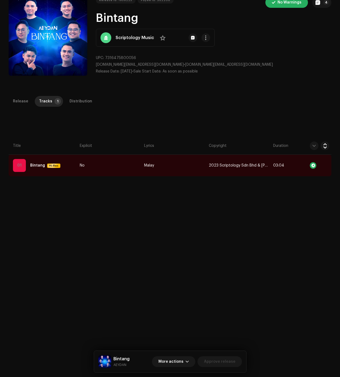
click at [18, 106] on div "Release" at bounding box center [20, 101] width 15 height 11
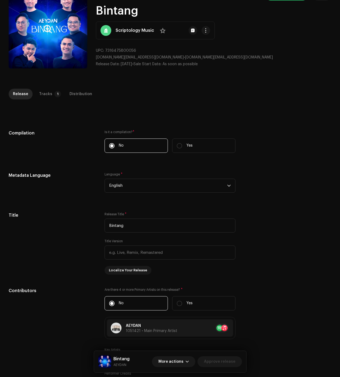
scroll to position [27, 0]
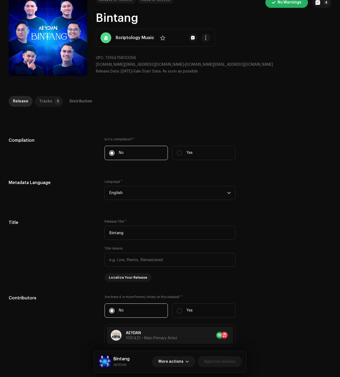
click at [45, 101] on div "Tracks" at bounding box center [45, 101] width 13 height 11
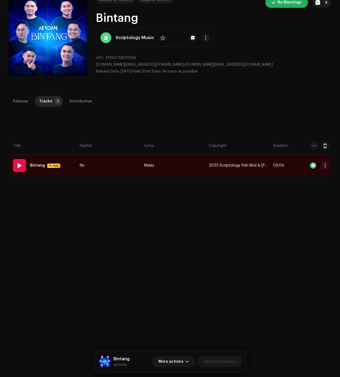
drag, startPoint x: 322, startPoint y: 165, endPoint x: 317, endPoint y: 172, distance: 8.6
click at [323, 165] on span "button" at bounding box center [325, 165] width 4 height 4
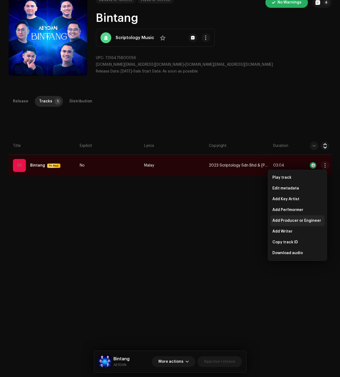
click at [288, 224] on div "Add Producer or Engineer" at bounding box center [297, 220] width 54 height 11
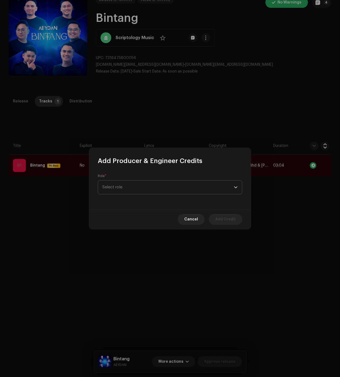
click at [148, 187] on span "Select role" at bounding box center [168, 187] width 132 height 13
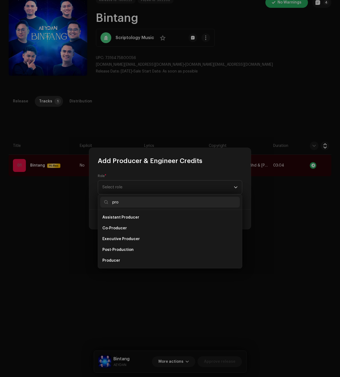
scroll to position [9, 0]
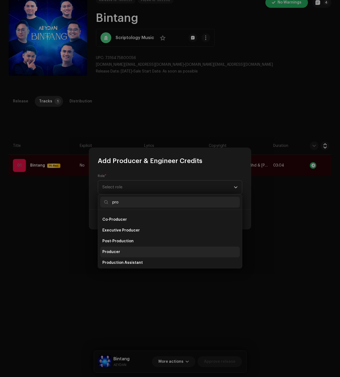
type input "pro"
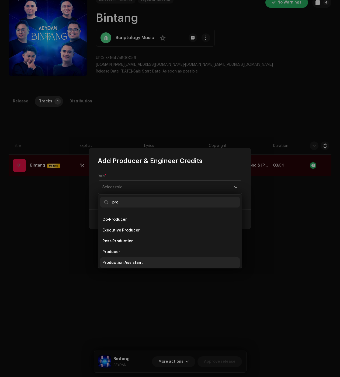
click at [117, 253] on span "Producer" at bounding box center [111, 251] width 18 height 5
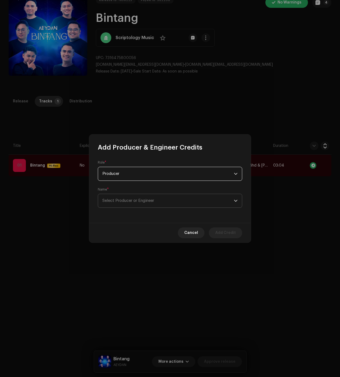
click at [120, 197] on span "Select Producer or Engineer" at bounding box center [168, 200] width 132 height 13
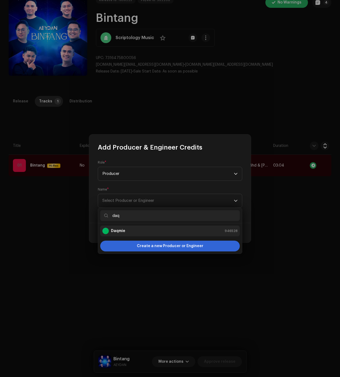
type input "daq"
click at [152, 230] on div "Daqmie 946528" at bounding box center [169, 231] width 135 height 6
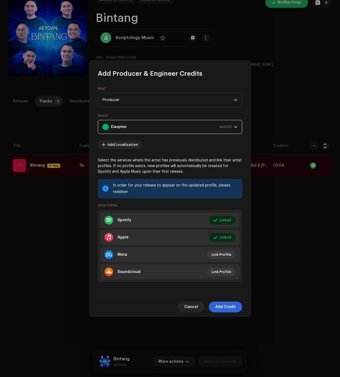
drag, startPoint x: 230, startPoint y: 308, endPoint x: 162, endPoint y: 269, distance: 78.5
click at [230, 308] on span "Add Credit" at bounding box center [225, 307] width 20 height 11
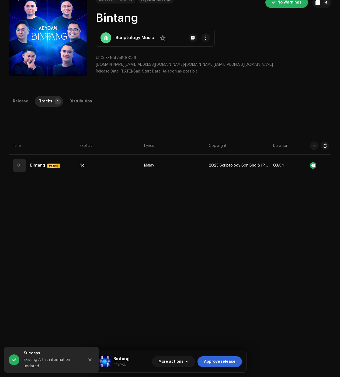
drag, startPoint x: 22, startPoint y: 103, endPoint x: 32, endPoint y: 112, distance: 13.2
click at [22, 103] on div "Release" at bounding box center [20, 101] width 15 height 11
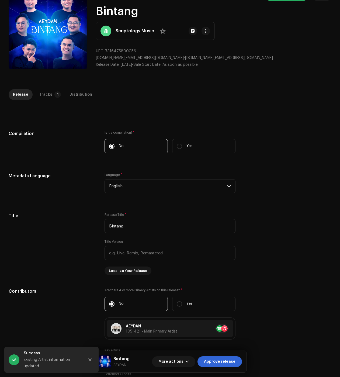
scroll to position [27, 0]
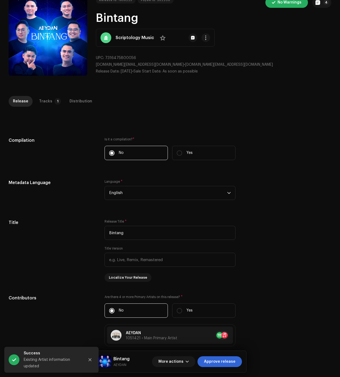
drag, startPoint x: 47, startPoint y: 102, endPoint x: 143, endPoint y: 123, distance: 98.9
click at [47, 102] on div "Tracks" at bounding box center [45, 101] width 13 height 11
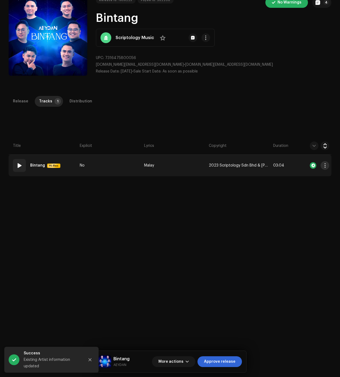
drag, startPoint x: 322, startPoint y: 164, endPoint x: 320, endPoint y: 167, distance: 3.2
click at [323, 164] on span "button" at bounding box center [325, 165] width 4 height 4
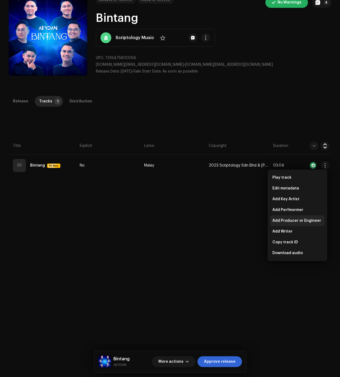
click at [286, 222] on span "Add Producer or Engineer" at bounding box center [296, 221] width 49 height 4
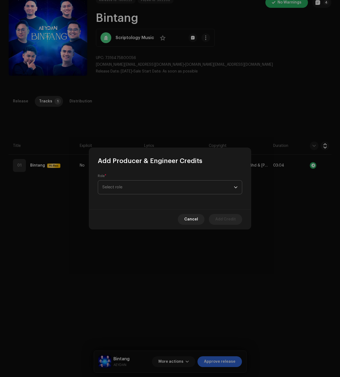
click at [155, 181] on span "Select role" at bounding box center [168, 187] width 132 height 13
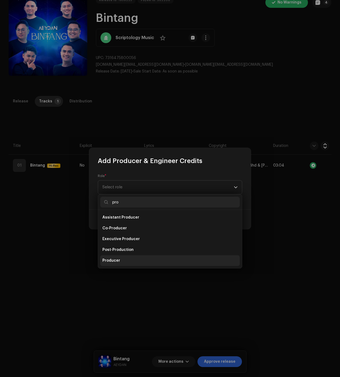
type input "pro"
drag, startPoint x: 117, startPoint y: 262, endPoint x: 118, endPoint y: 249, distance: 13.3
click at [117, 262] on span "Producer" at bounding box center [111, 260] width 18 height 5
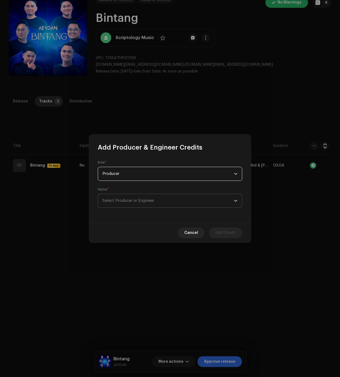
click at [130, 205] on span "Select Producer or Engineer" at bounding box center [168, 200] width 132 height 13
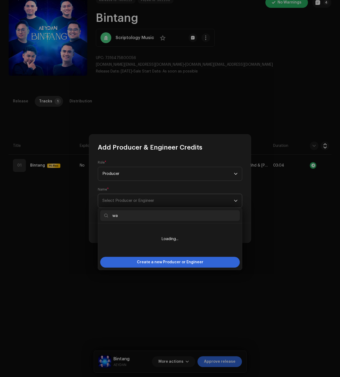
type input "wan"
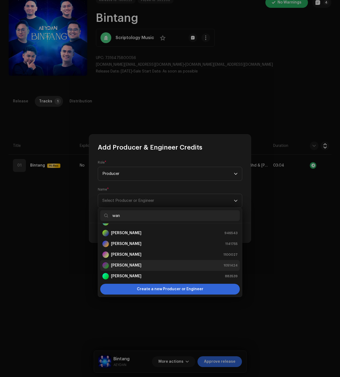
scroll to position [11, 0]
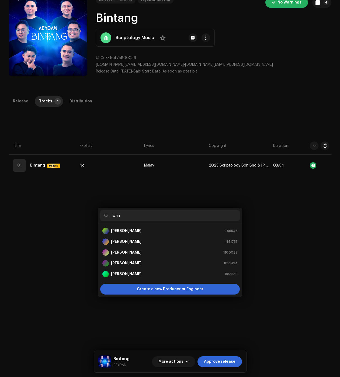
click at [53, 246] on div "Add Producer & Engineer Credits Role * Producer Name * Select Producer or Engin…" at bounding box center [170, 188] width 340 height 377
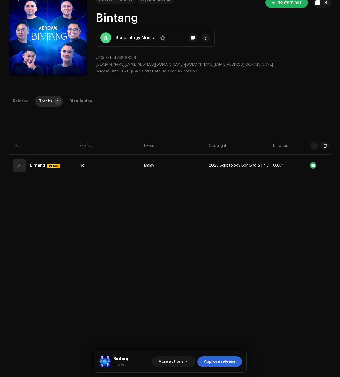
drag, startPoint x: 27, startPoint y: 100, endPoint x: 31, endPoint y: 115, distance: 15.8
click at [27, 100] on p-tab "Release" at bounding box center [21, 101] width 24 height 11
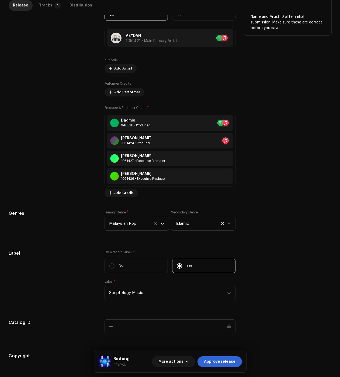
scroll to position [323, 0]
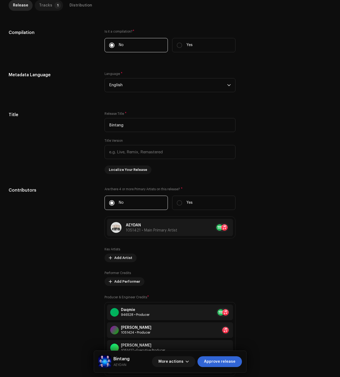
click at [46, 6] on div "Tracks" at bounding box center [45, 5] width 13 height 11
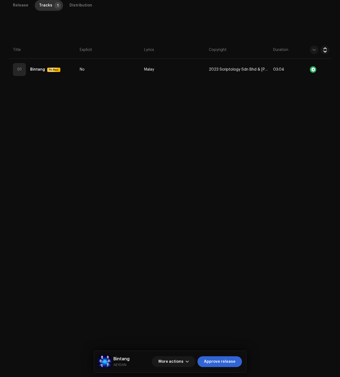
scroll to position [123, 0]
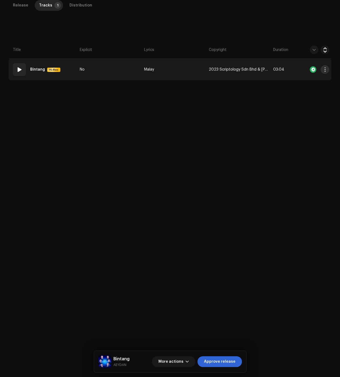
click at [326, 69] on button "button" at bounding box center [325, 69] width 9 height 9
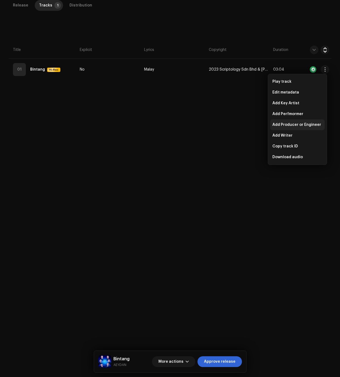
click at [290, 127] on span "Add Producer or Engineer" at bounding box center [296, 125] width 49 height 4
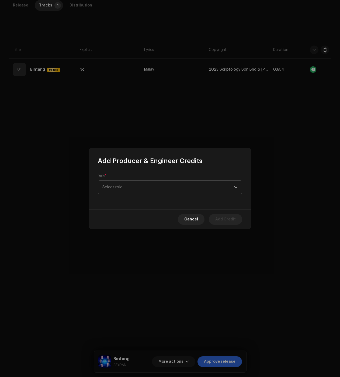
click at [152, 185] on span "Select role" at bounding box center [168, 187] width 132 height 13
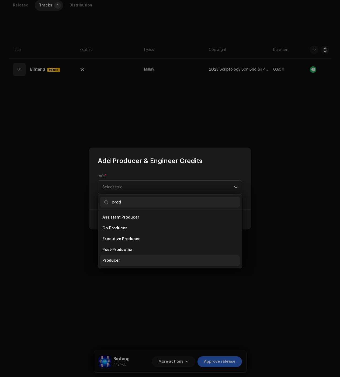
type input "prod"
drag, startPoint x: 113, startPoint y: 263, endPoint x: 118, endPoint y: 261, distance: 5.1
click at [113, 263] on span "Producer" at bounding box center [111, 260] width 18 height 5
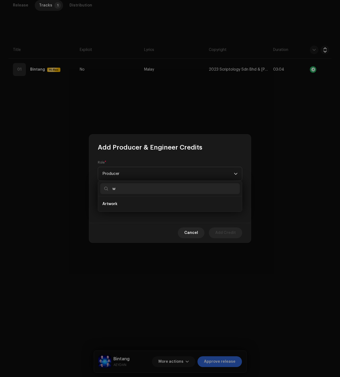
type input "w"
click at [116, 223] on div "Cancel Add Credit" at bounding box center [170, 233] width 162 height 20
click at [116, 204] on span "Select Producer or Engineer" at bounding box center [168, 200] width 132 height 13
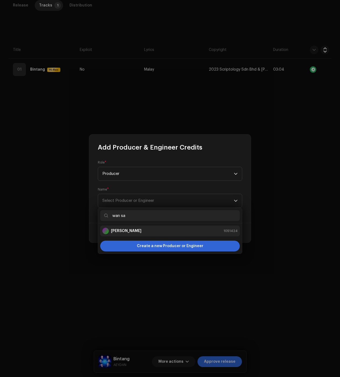
type input "wan sa"
click at [163, 234] on div "Wan Saleh 1051424" at bounding box center [169, 231] width 135 height 6
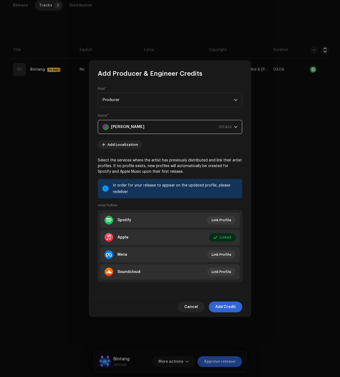
drag, startPoint x: 228, startPoint y: 306, endPoint x: 191, endPoint y: 266, distance: 54.5
click at [228, 306] on span "Add Credit" at bounding box center [225, 307] width 20 height 11
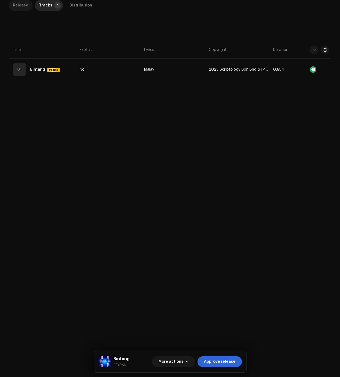
click at [19, 7] on div "Release" at bounding box center [20, 5] width 15 height 11
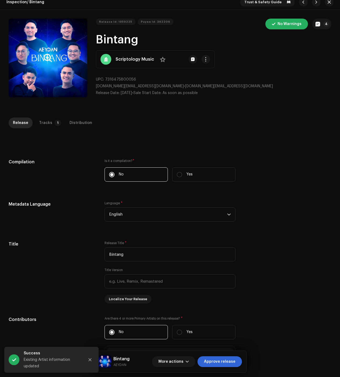
scroll to position [0, 0]
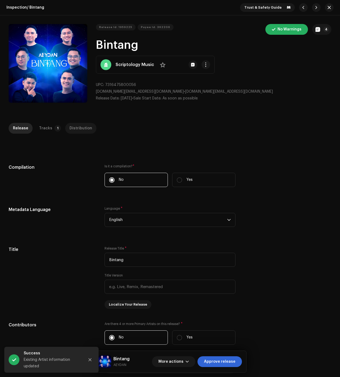
drag, startPoint x: 47, startPoint y: 132, endPoint x: 73, endPoint y: 130, distance: 26.5
click at [47, 131] on div "Tracks" at bounding box center [45, 128] width 13 height 11
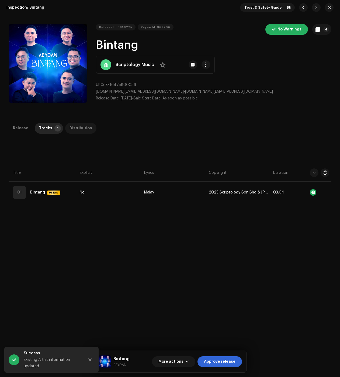
click at [76, 130] on div "Distribution" at bounding box center [81, 128] width 23 height 11
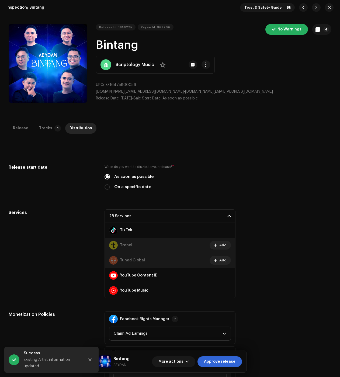
scroll to position [123, 0]
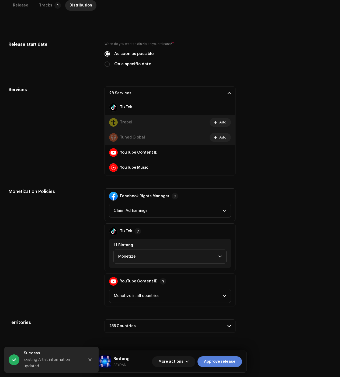
click at [230, 366] on span "Approve release" at bounding box center [220, 361] width 32 height 11
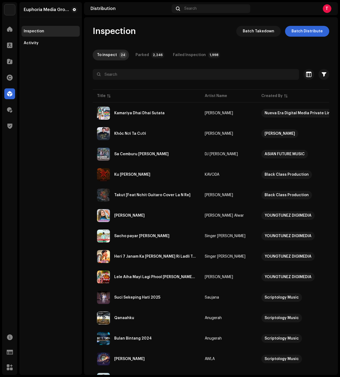
click at [36, 129] on div "Euphoria Media Group Inspection Activity" at bounding box center [50, 188] width 63 height 373
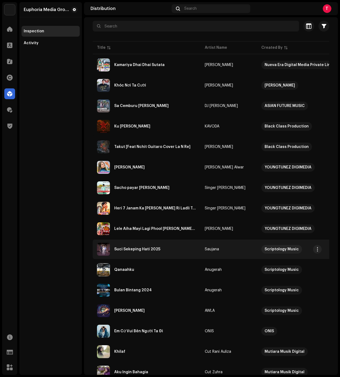
scroll to position [48, 0]
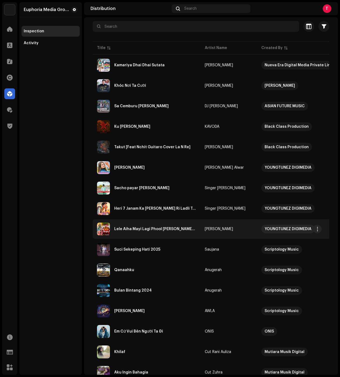
drag, startPoint x: 146, startPoint y: 227, endPoint x: 152, endPoint y: 228, distance: 6.1
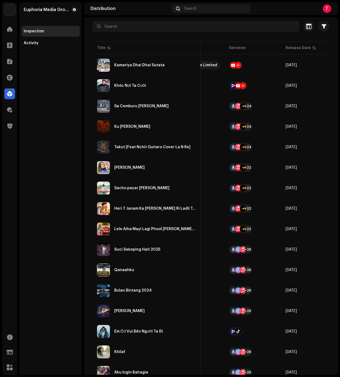
scroll to position [0, 0]
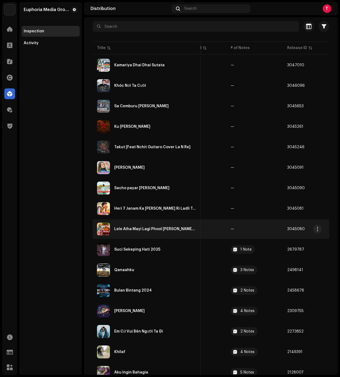
drag, startPoint x: 228, startPoint y: 226, endPoint x: 225, endPoint y: 226, distance: 3.2
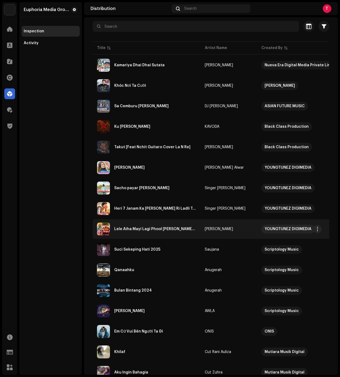
click at [149, 233] on div "Lele Aiha Mayi Lagi Phool Adhul Ji" at bounding box center [146, 229] width 99 height 13
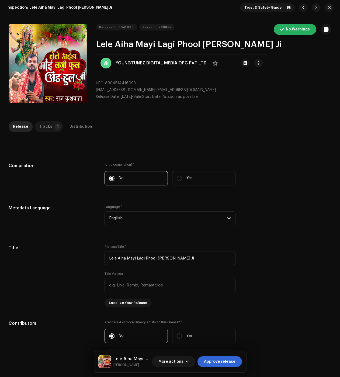
click at [43, 128] on div "Tracks" at bounding box center [45, 126] width 13 height 11
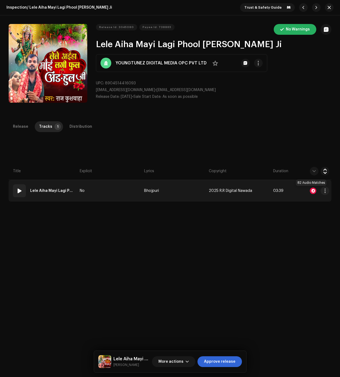
click at [310, 190] on div at bounding box center [313, 191] width 6 height 6
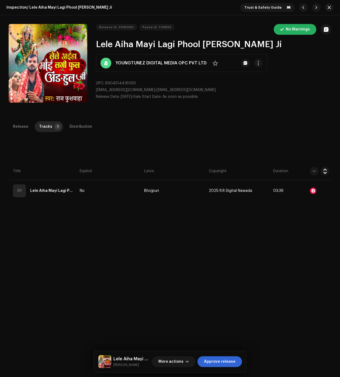
click at [306, 247] on div "Audio Recognition by Remix/Sample 75 Cover Song 7 All results require review/li…" at bounding box center [170, 188] width 340 height 377
click at [77, 127] on div "Distribution" at bounding box center [81, 126] width 23 height 11
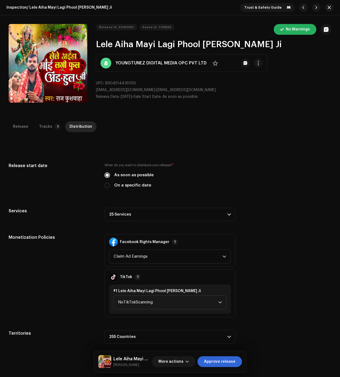
click at [132, 222] on div "Release start date When do you want to distribute your release? * As soon as po…" at bounding box center [170, 253] width 323 height 181
click at [142, 215] on p-accordion-header "25 Services" at bounding box center [170, 214] width 131 height 13
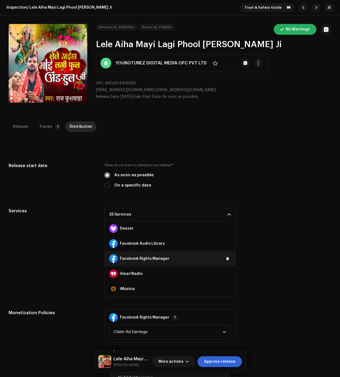
scroll to position [81, 0]
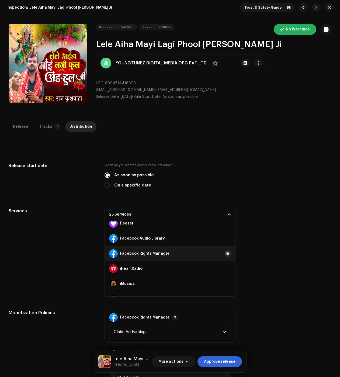
click at [226, 252] on span at bounding box center [227, 253] width 3 height 4
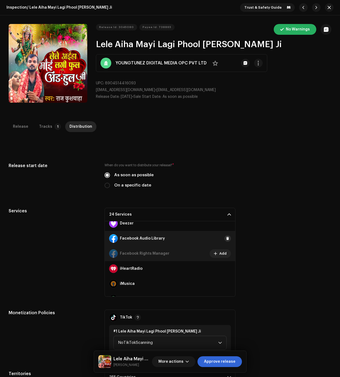
click at [226, 238] on span at bounding box center [227, 238] width 3 height 4
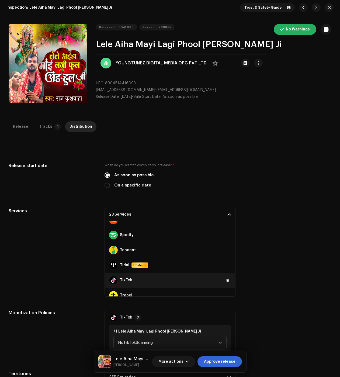
scroll to position [302, 0]
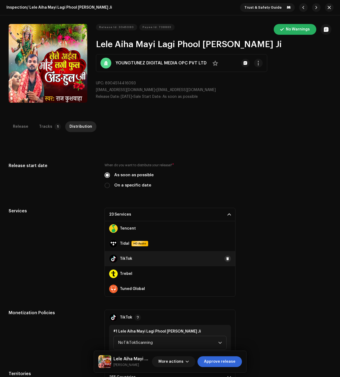
click at [225, 256] on button at bounding box center [228, 259] width 6 height 6
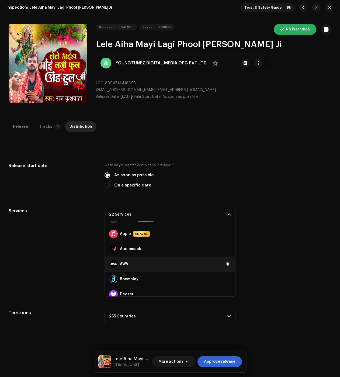
scroll to position [0, 0]
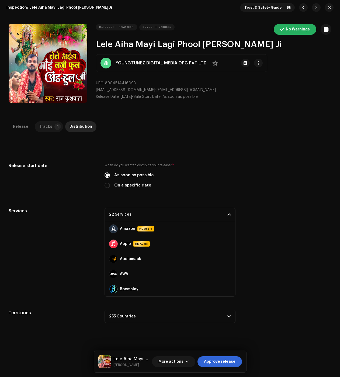
click at [47, 128] on div "Tracks" at bounding box center [45, 126] width 13 height 11
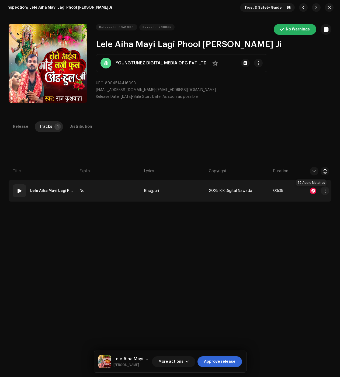
click at [311, 189] on div at bounding box center [313, 191] width 6 height 6
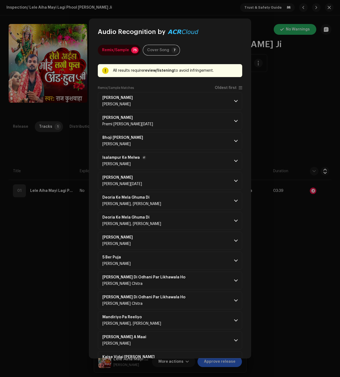
drag, startPoint x: 231, startPoint y: 160, endPoint x: 231, endPoint y: 169, distance: 9.2
click at [232, 160] on p-accordion-header "Isalampur Ke Melwa Santosh Mishra" at bounding box center [170, 161] width 144 height 18
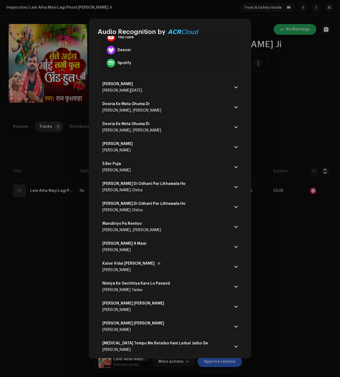
click at [222, 270] on p-accordion-header "Kaise Vidai Kari Mai Guddu Diwana" at bounding box center [170, 267] width 144 height 18
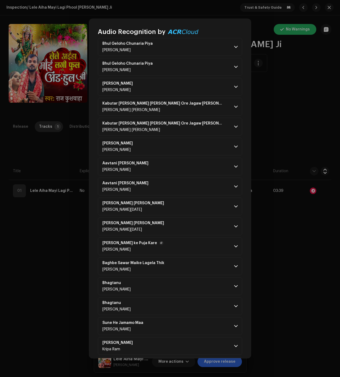
scroll to position [647, 0]
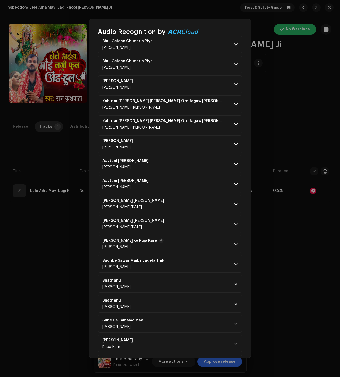
click at [218, 238] on p-accordion-header "Ailai Maiya ke Puja Kare Deepak Lal Yadav" at bounding box center [170, 244] width 144 height 18
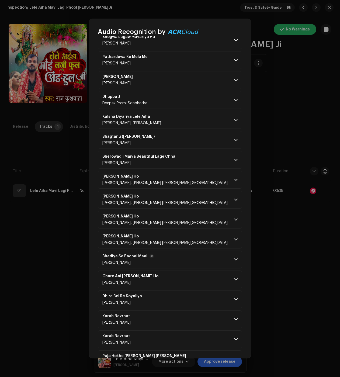
scroll to position [1240, 0]
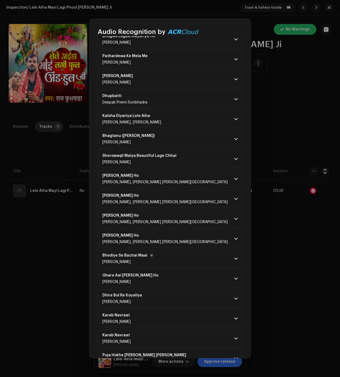
click at [222, 265] on p-accordion-header "Bhediye Se Bachai Maai Deepak Bihari" at bounding box center [170, 259] width 144 height 18
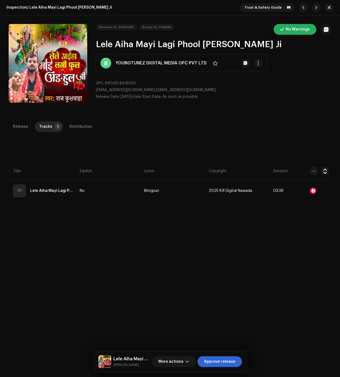
drag, startPoint x: 284, startPoint y: 285, endPoint x: 233, endPoint y: 258, distance: 56.8
click at [284, 285] on div "Audio Recognition by Remix/Sample 75 Cover Song 7 All results require review/li…" at bounding box center [170, 188] width 340 height 377
click at [90, 130] on p-tab "Distribution" at bounding box center [80, 126] width 31 height 11
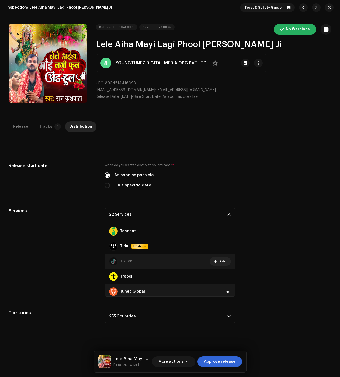
scroll to position [302, 0]
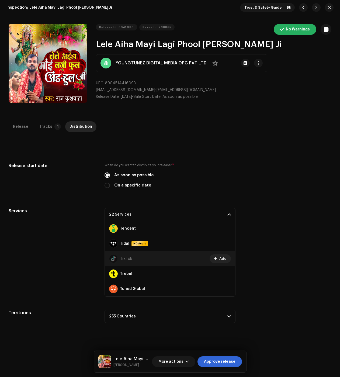
click at [226, 361] on span "Approve release" at bounding box center [220, 361] width 32 height 11
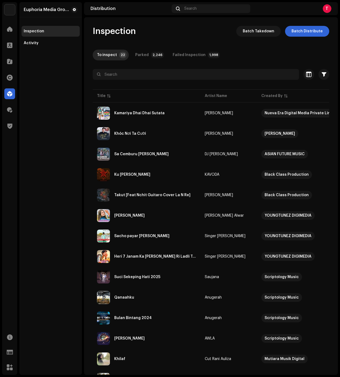
drag, startPoint x: 48, startPoint y: 168, endPoint x: 63, endPoint y: 160, distance: 16.8
click at [48, 168] on div "Euphoria Media Group Inspection Activity" at bounding box center [50, 188] width 63 height 373
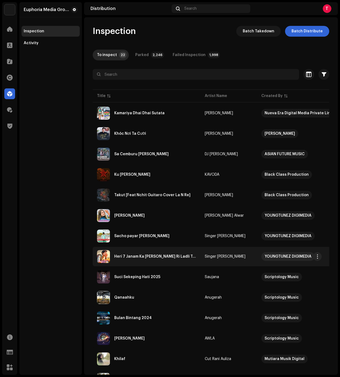
click at [158, 252] on div "Heri 7 Janam Ka Vada Ri Ladli Tut Giya Ri" at bounding box center [146, 256] width 99 height 13
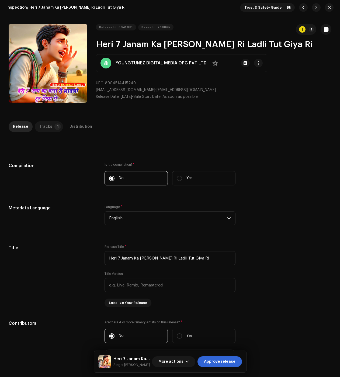
click at [49, 123] on div "Tracks" at bounding box center [45, 126] width 13 height 11
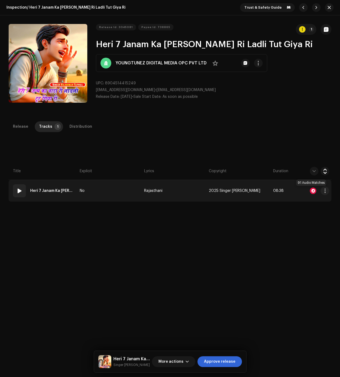
click at [310, 190] on div at bounding box center [313, 191] width 6 height 6
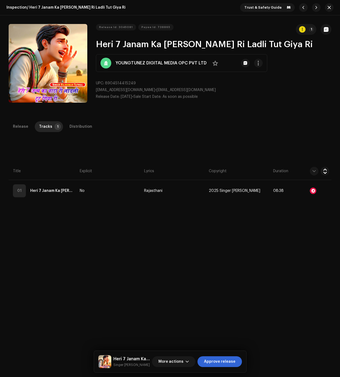
drag, startPoint x: 44, startPoint y: 232, endPoint x: 33, endPoint y: 209, distance: 25.1
click at [44, 231] on div "Audio Recognition by Remix/Sample 91 All results require review/listening to av…" at bounding box center [170, 188] width 340 height 377
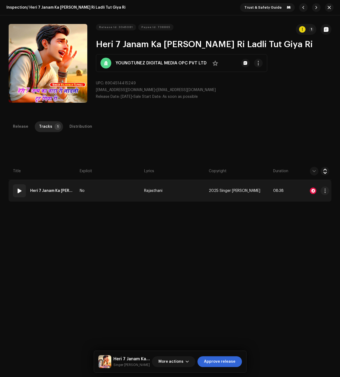
click at [20, 189] on span at bounding box center [19, 191] width 6 height 6
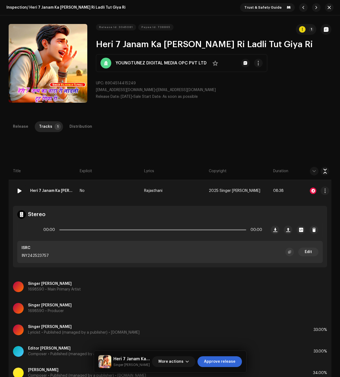
click at [314, 190] on div at bounding box center [313, 191] width 6 height 6
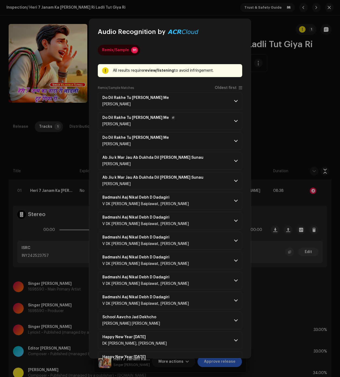
click at [227, 121] on p-accordion-header "Do Dil Rakhe Tu Seena Me Maneesh Mastana" at bounding box center [170, 121] width 144 height 18
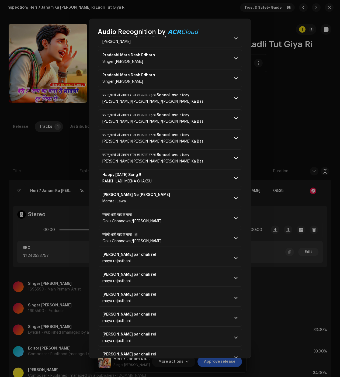
scroll to position [620, 0]
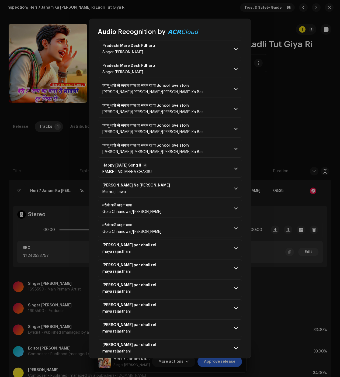
click at [216, 173] on p-accordion-header "Happy Holi Song !! RAMKHILADI MEENA CHAKSU" at bounding box center [170, 169] width 144 height 18
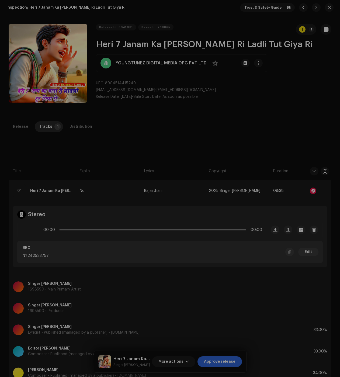
click at [35, 147] on div "Audio Recognition by Remix/Sample 91 All results require review/listening to av…" at bounding box center [170, 188] width 340 height 377
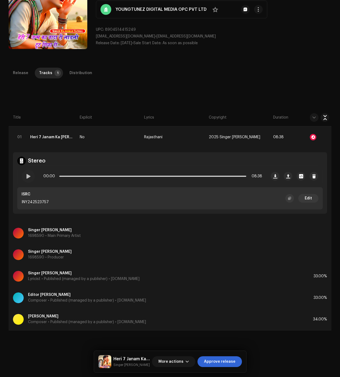
scroll to position [40, 0]
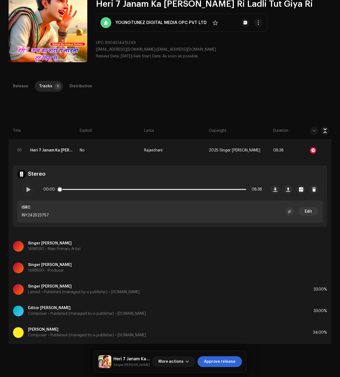
drag, startPoint x: 29, startPoint y: 190, endPoint x: 46, endPoint y: 192, distance: 17.6
click at [29, 190] on span at bounding box center [28, 189] width 5 height 4
drag, startPoint x: 63, startPoint y: 190, endPoint x: 72, endPoint y: 189, distance: 9.2
click at [72, 189] on div "00:17 08:38" at bounding box center [152, 189] width 219 height 11
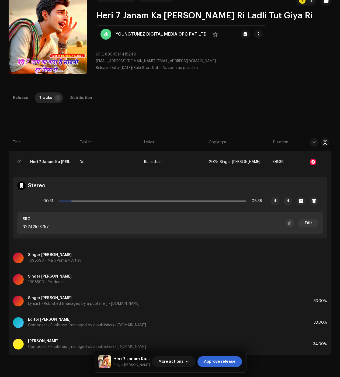
scroll to position [0, 0]
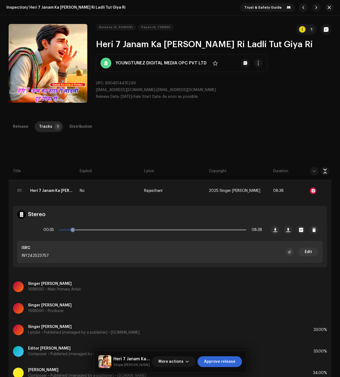
drag, startPoint x: 72, startPoint y: 228, endPoint x: 92, endPoint y: 230, distance: 20.0
click at [102, 227] on div "00:35 08:38" at bounding box center [152, 230] width 219 height 11
drag, startPoint x: 31, startPoint y: 231, endPoint x: 36, endPoint y: 222, distance: 10.1
click at [31, 231] on span at bounding box center [28, 230] width 5 height 4
click at [76, 125] on div "Distribution" at bounding box center [81, 126] width 23 height 11
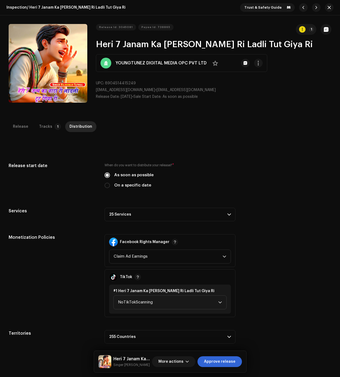
click at [177, 208] on div "Release start date When do you want to distribute your release? * As soon as po…" at bounding box center [170, 253] width 323 height 181
click at [175, 210] on p-accordion-header "25 Services" at bounding box center [170, 214] width 131 height 13
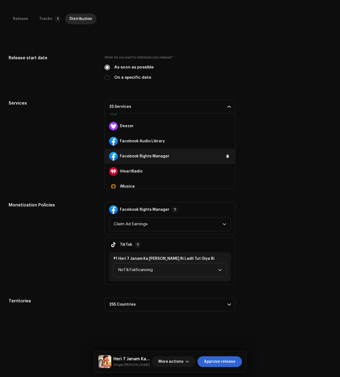
scroll to position [81, 0]
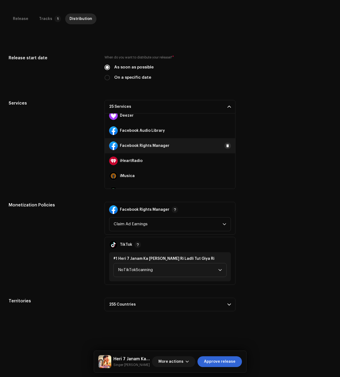
click at [225, 146] on button at bounding box center [228, 146] width 6 height 6
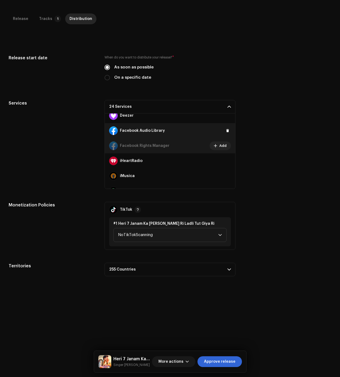
click at [221, 130] on div "Facebook Audio Library" at bounding box center [170, 130] width 130 height 15
click at [226, 130] on span at bounding box center [227, 131] width 3 height 4
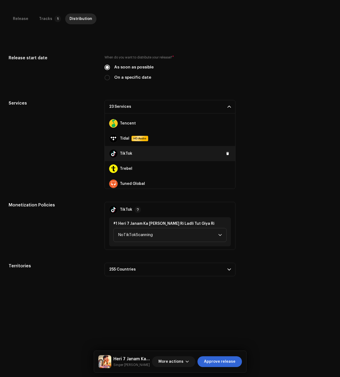
scroll to position [302, 0]
click at [226, 148] on div "TikTok" at bounding box center [170, 150] width 130 height 15
click at [226, 149] on span at bounding box center [227, 151] width 3 height 4
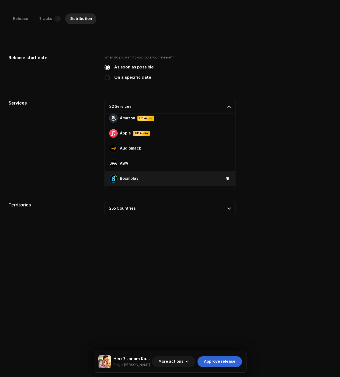
scroll to position [0, 0]
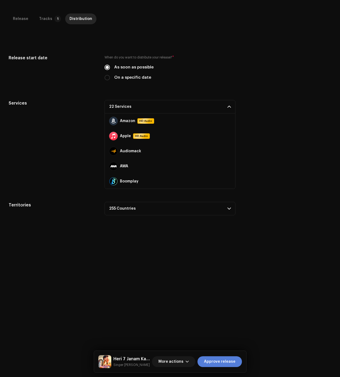
click at [225, 367] on div "More actions Approve release" at bounding box center [197, 361] width 90 height 13
click at [225, 363] on span "Approve release" at bounding box center [220, 361] width 32 height 11
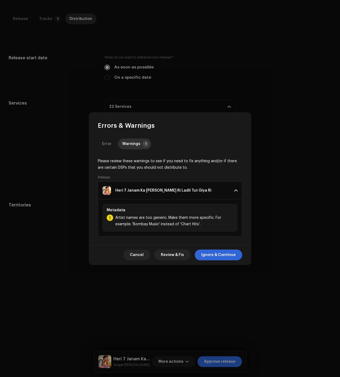
click at [158, 127] on div "Errors & Warnings" at bounding box center [170, 121] width 162 height 17
drag, startPoint x: 216, startPoint y: 256, endPoint x: 262, endPoint y: 199, distance: 73.4
click at [262, 199] on div "Errors & Warnings Error Warnings 1 Please review these warnings to see if you n…" at bounding box center [170, 188] width 340 height 377
drag, startPoint x: 102, startPoint y: 141, endPoint x: 62, endPoint y: 156, distance: 42.4
click at [102, 141] on p-tab "Error" at bounding box center [107, 144] width 18 height 11
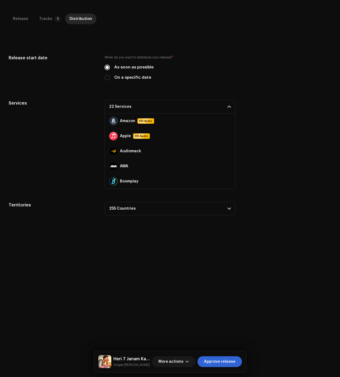
click at [44, 158] on div "Errors & Warnings Error Warnings 1 Address the following issues before you can …" at bounding box center [170, 188] width 340 height 377
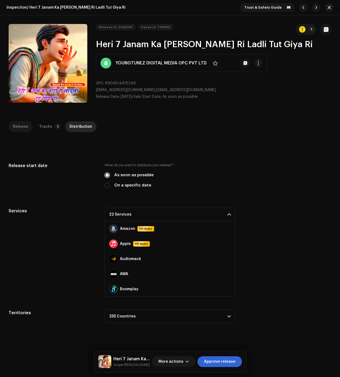
drag, startPoint x: 18, startPoint y: 120, endPoint x: 20, endPoint y: 126, distance: 6.6
click at [18, 120] on div "Inspection / Heri 7 Janam Ka Vada Ri Ladli Tut Giya Ri Trust & Safety Guide Rel…" at bounding box center [170, 188] width 340 height 377
click at [20, 128] on div "Release" at bounding box center [20, 126] width 15 height 11
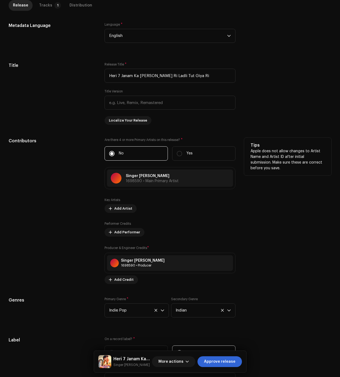
scroll to position [189, 0]
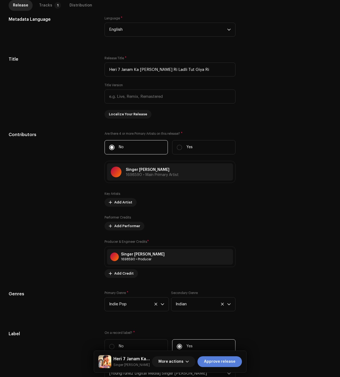
click at [219, 360] on span "Approve release" at bounding box center [220, 361] width 32 height 11
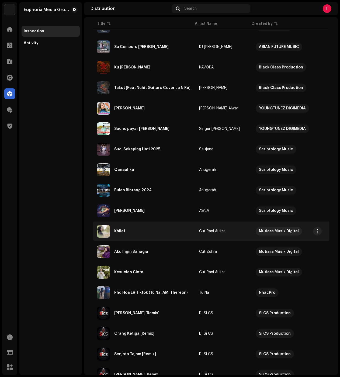
scroll to position [108, 0]
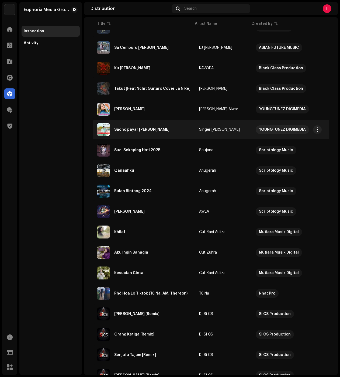
click at [158, 133] on div "Sacho payar jigri ko" at bounding box center [144, 129] width 94 height 13
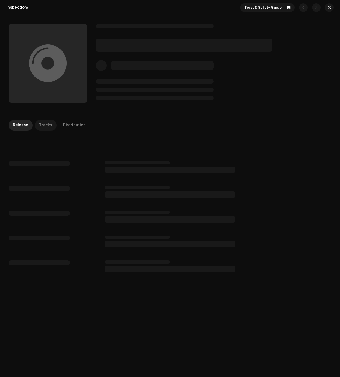
click at [46, 125] on div "Tracks" at bounding box center [45, 125] width 13 height 11
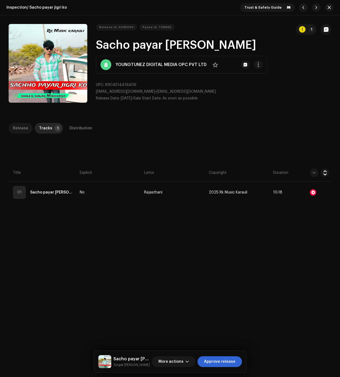
click at [21, 133] on div "Release" at bounding box center [20, 128] width 15 height 11
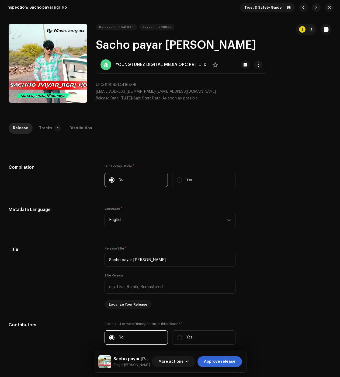
drag, startPoint x: 43, startPoint y: 127, endPoint x: 96, endPoint y: 137, distance: 53.5
click at [43, 127] on div "Tracks" at bounding box center [45, 128] width 13 height 11
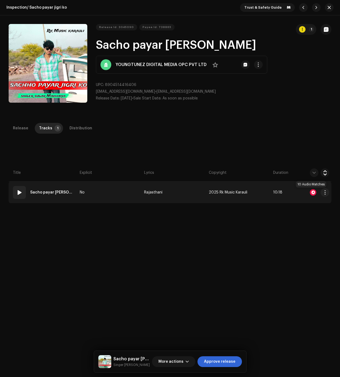
click at [310, 191] on div at bounding box center [313, 192] width 6 height 6
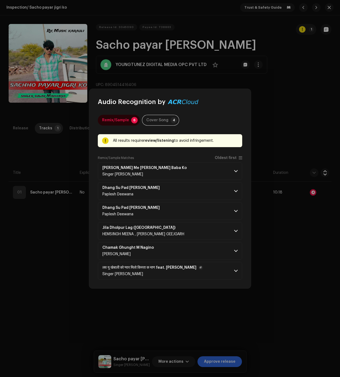
click at [232, 273] on p-accordion-header "लव यू खेबाली को प्यार मिलो किस्ता क माण feat. Sonu Bassi Singer Sonu Bassi" at bounding box center [170, 271] width 144 height 18
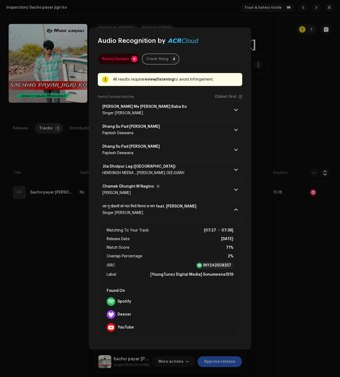
click at [230, 193] on p-accordion-header "Chamak Ghunght M Nagino Manraj Deewana" at bounding box center [170, 190] width 144 height 18
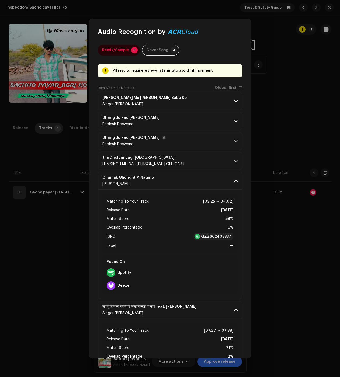
click at [234, 149] on p-accordion-header "Dhang Su Pad Gujjar Ka Paplesh Deewana" at bounding box center [170, 141] width 144 height 18
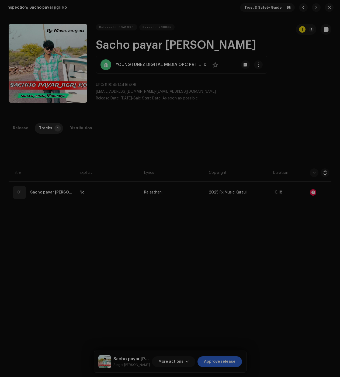
click at [283, 126] on div "Audio Recognition by Remix/Sample 6 Cover Song 4 All results require review/lis…" at bounding box center [170, 188] width 340 height 377
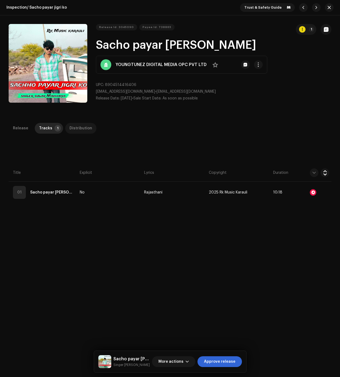
drag, startPoint x: 74, startPoint y: 129, endPoint x: 77, endPoint y: 133, distance: 5.2
click at [74, 129] on div "Distribution" at bounding box center [81, 128] width 23 height 11
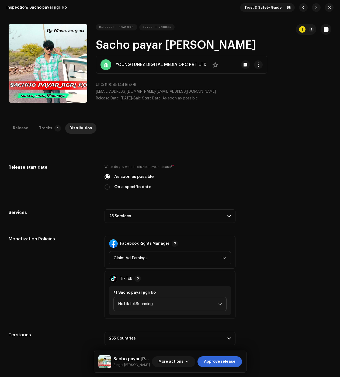
click at [130, 216] on p-accordion-header "25 Services" at bounding box center [170, 215] width 131 height 13
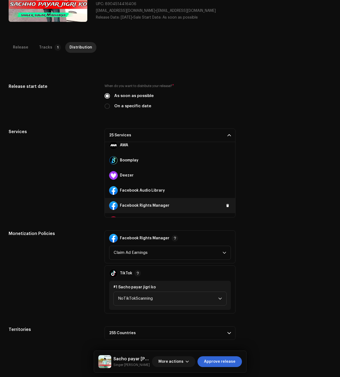
scroll to position [81, 0]
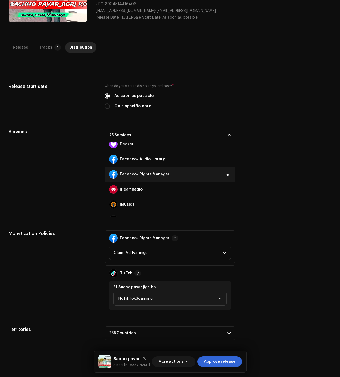
click at [227, 177] on div "Facebook Rights Manager" at bounding box center [170, 174] width 130 height 15
click at [226, 175] on span at bounding box center [227, 174] width 3 height 4
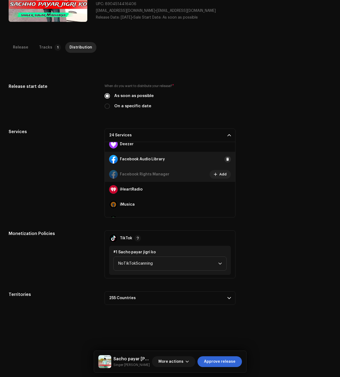
click at [226, 158] on span at bounding box center [227, 159] width 3 height 4
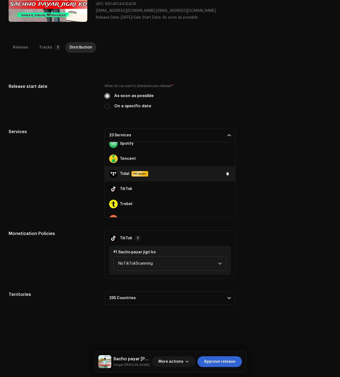
scroll to position [302, 0]
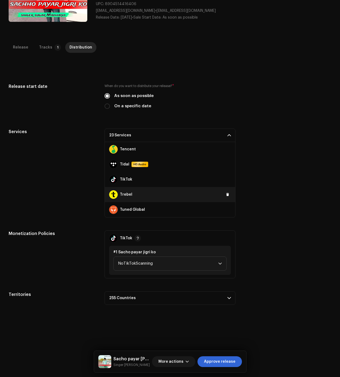
drag, startPoint x: 224, startPoint y: 178, endPoint x: 201, endPoint y: 190, distance: 25.8
click at [0, 0] on span at bounding box center [0, 0] width 0 height 0
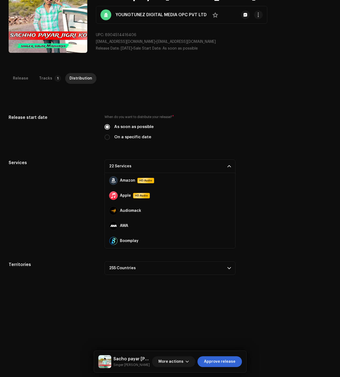
scroll to position [0, 0]
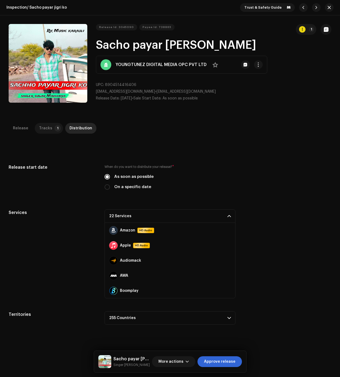
click at [46, 129] on div "Tracks" at bounding box center [45, 128] width 13 height 11
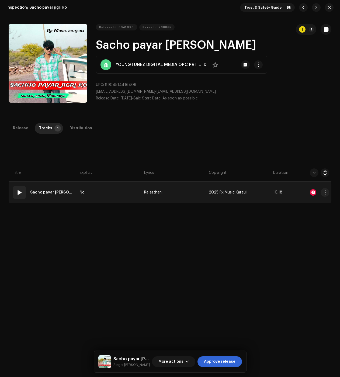
drag, startPoint x: 16, startPoint y: 192, endPoint x: 30, endPoint y: 192, distance: 13.5
click at [17, 192] on span at bounding box center [19, 192] width 6 height 6
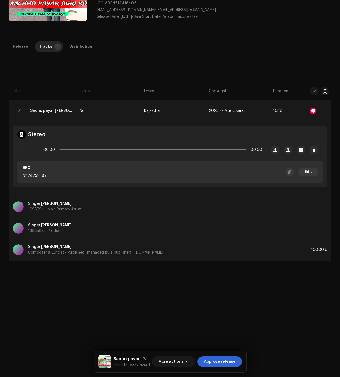
scroll to position [81, 0]
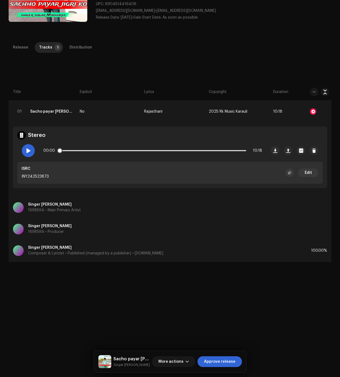
click at [31, 151] on div at bounding box center [28, 150] width 13 height 13
drag, startPoint x: 61, startPoint y: 151, endPoint x: 80, endPoint y: 147, distance: 19.5
click at [81, 147] on div "00:01 10:18" at bounding box center [152, 150] width 219 height 11
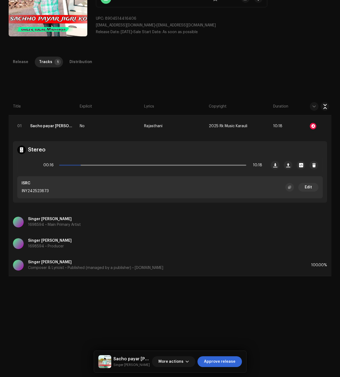
scroll to position [0, 0]
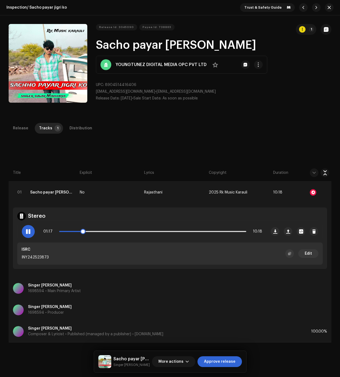
drag, startPoint x: 31, startPoint y: 230, endPoint x: 36, endPoint y: 230, distance: 5.4
click at [31, 230] on span at bounding box center [28, 231] width 5 height 4
click at [70, 128] on div "Distribution" at bounding box center [81, 128] width 23 height 11
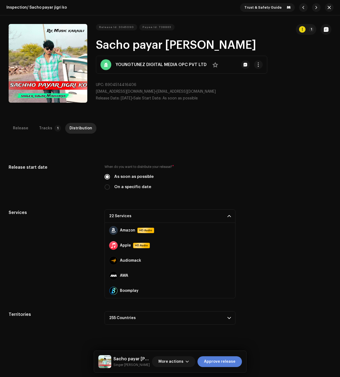
click at [210, 362] on span "Approve release" at bounding box center [220, 361] width 32 height 11
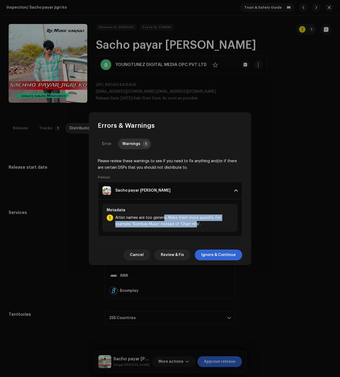
drag, startPoint x: 164, startPoint y: 217, endPoint x: 196, endPoint y: 224, distance: 32.7
click at [196, 224] on span "Artist names are too generic. Make them more specific. For example: 'Bombay Mus…" at bounding box center [174, 221] width 118 height 13
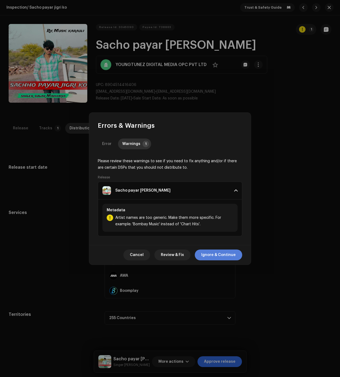
click at [213, 253] on span "Ignore & Continue" at bounding box center [218, 255] width 34 height 11
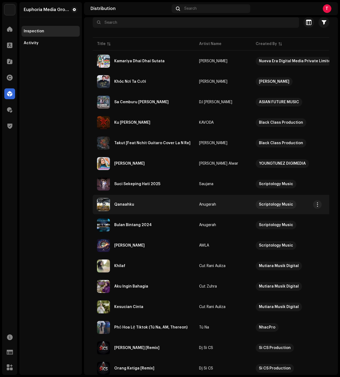
scroll to position [54, 0]
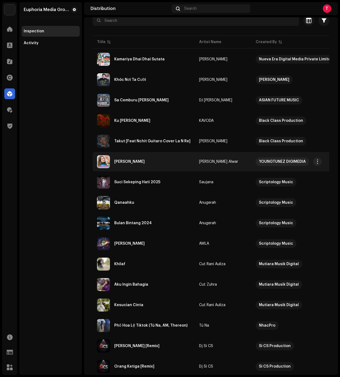
click at [147, 161] on div "Lenda Gharwalo" at bounding box center [144, 161] width 94 height 13
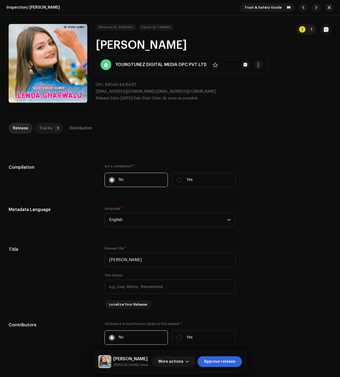
drag, startPoint x: 42, startPoint y: 127, endPoint x: 42, endPoint y: 130, distance: 3.0
click at [42, 127] on div "Tracks" at bounding box center [45, 128] width 13 height 11
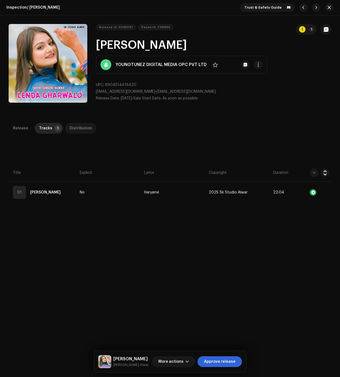
click at [85, 127] on div "Distribution" at bounding box center [81, 128] width 23 height 11
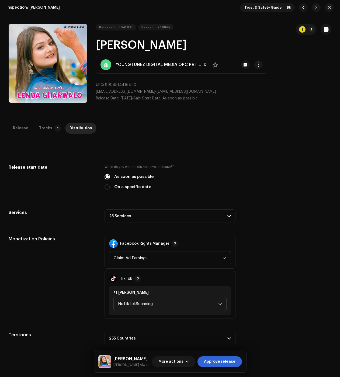
drag, startPoint x: 142, startPoint y: 211, endPoint x: 147, endPoint y: 215, distance: 6.0
click at [142, 211] on p-accordion-header "25 Services" at bounding box center [170, 215] width 131 height 13
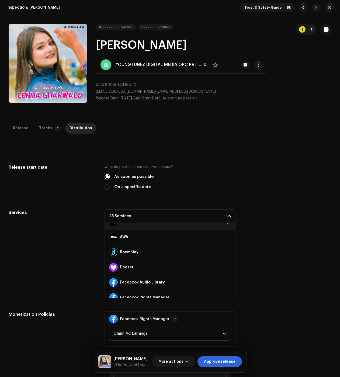
scroll to position [54, 0]
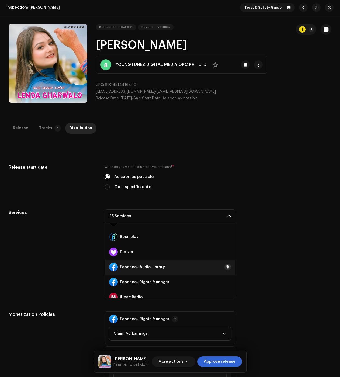
click at [227, 268] on button at bounding box center [228, 267] width 6 height 6
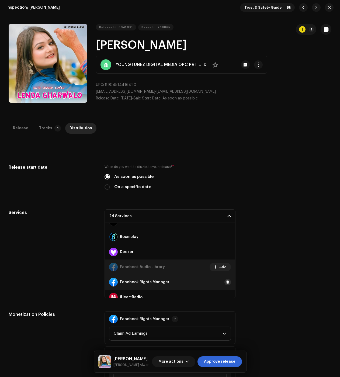
click at [227, 283] on button at bounding box center [228, 282] width 6 height 6
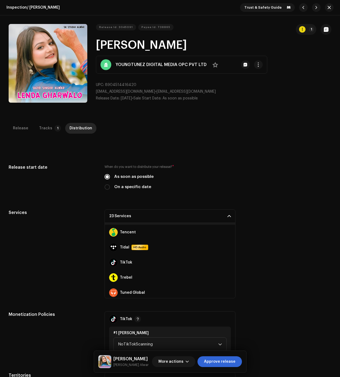
scroll to position [302, 0]
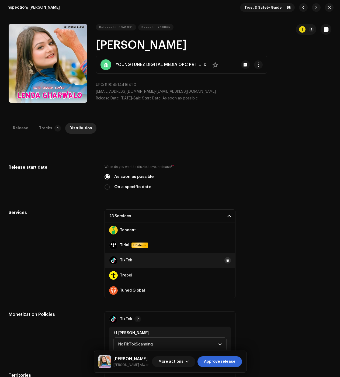
click at [226, 260] on span at bounding box center [227, 260] width 3 height 4
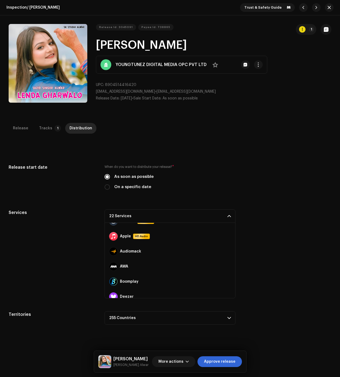
scroll to position [0, 0]
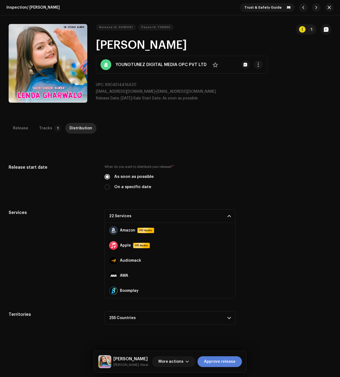
click at [228, 364] on span "Approve release" at bounding box center [220, 361] width 32 height 11
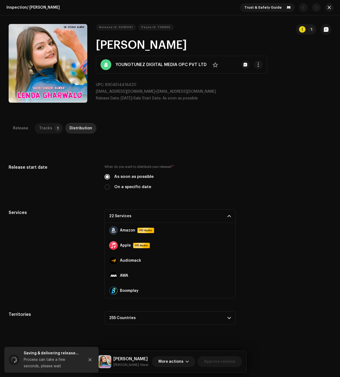
click at [43, 128] on div "Tracks" at bounding box center [45, 128] width 13 height 11
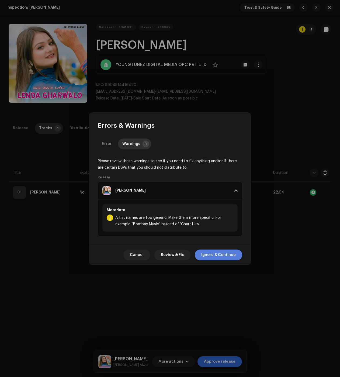
drag, startPoint x: 226, startPoint y: 254, endPoint x: 220, endPoint y: 248, distance: 8.2
click at [226, 254] on span "Ignore & Continue" at bounding box center [218, 255] width 34 height 11
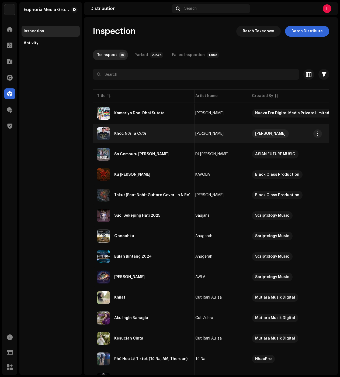
scroll to position [0, 6]
click at [162, 135] on div "Khóc Nơi Ta Cười" at bounding box center [144, 133] width 94 height 13
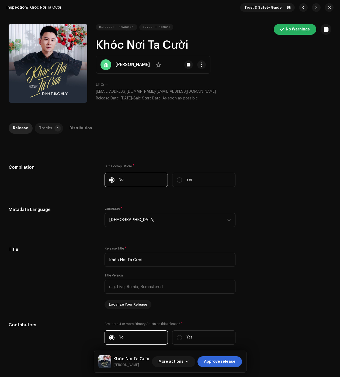
click at [43, 127] on div "Tracks" at bounding box center [45, 128] width 13 height 11
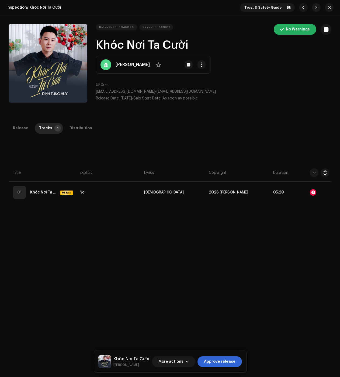
click at [325, 8] on button "button" at bounding box center [329, 7] width 9 height 9
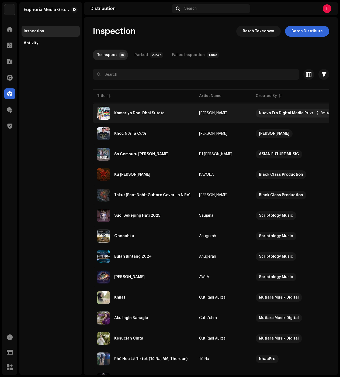
click at [150, 110] on div "Kamariya Dhai Dhai Sutata" at bounding box center [144, 113] width 94 height 13
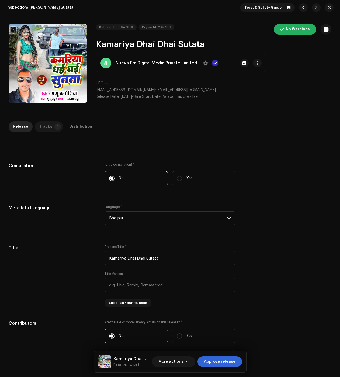
click at [37, 122] on p-tab "Tracks 1" at bounding box center [49, 126] width 28 height 11
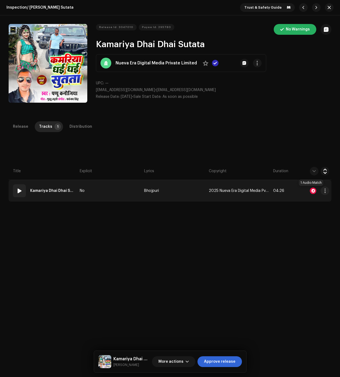
click at [310, 190] on div at bounding box center [313, 191] width 6 height 6
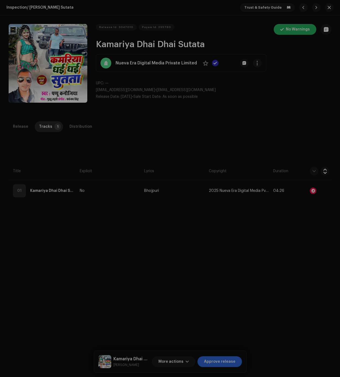
drag, startPoint x: 67, startPoint y: 243, endPoint x: 68, endPoint y: 239, distance: 3.9
click at [67, 243] on div "Audio Recognition by Cover Song 1 All results require review/listening to avoid…" at bounding box center [170, 188] width 340 height 377
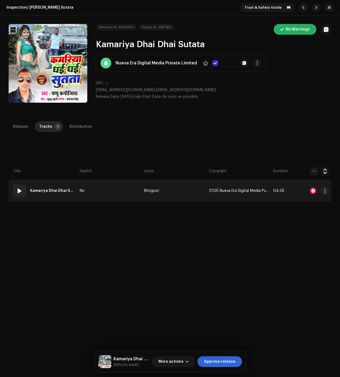
click at [127, 189] on td "No" at bounding box center [110, 191] width 64 height 22
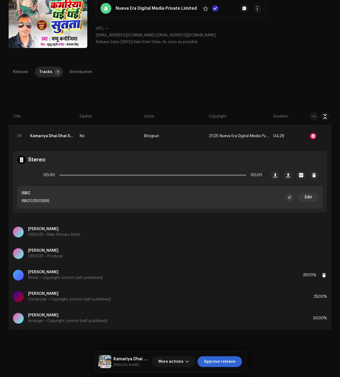
scroll to position [54, 0]
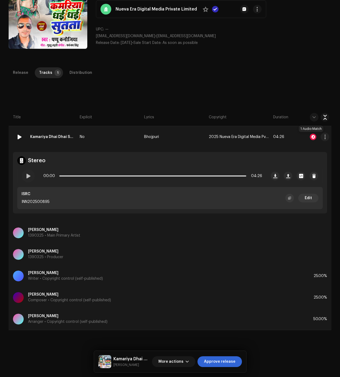
click at [312, 137] on div at bounding box center [313, 137] width 6 height 6
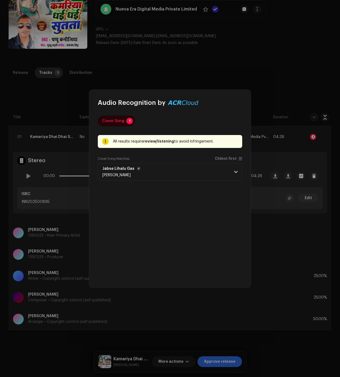
click at [172, 177] on p-accordion-header "Jabse Lihalu Gas Kavita Yadav" at bounding box center [170, 172] width 144 height 18
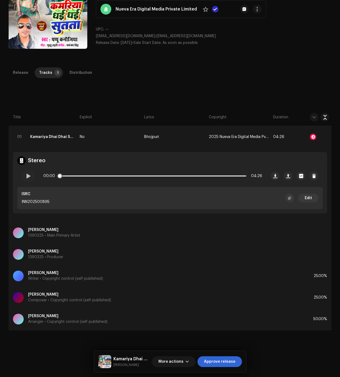
drag, startPoint x: 51, startPoint y: 174, endPoint x: 37, endPoint y: 176, distance: 14.4
click at [51, 174] on div "Audio Recognition by Cover Song 1 All results require review/listening to avoid…" at bounding box center [170, 188] width 340 height 377
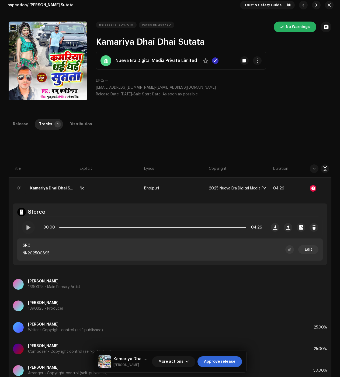
scroll to position [0, 0]
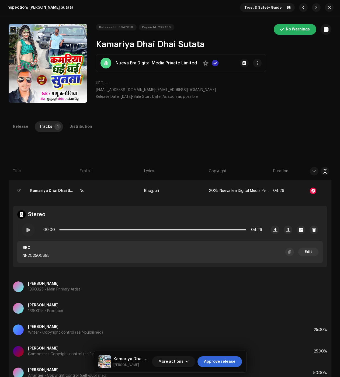
click at [73, 118] on div "Inspection / Kamariya Dhai Dhai Sutata Trust & Safety Guide Release Id: 3047010…" at bounding box center [170, 188] width 340 height 377
click at [76, 123] on div "Distribution" at bounding box center [81, 126] width 23 height 11
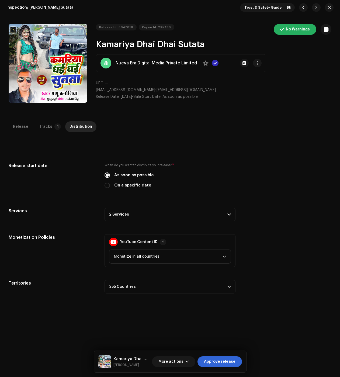
click at [145, 208] on p-accordion-header "2 Services" at bounding box center [170, 214] width 131 height 13
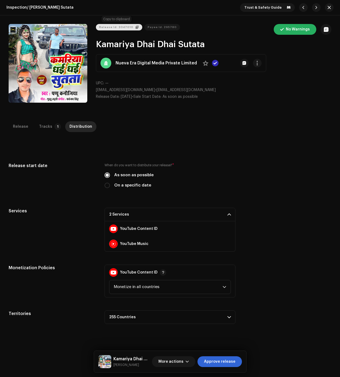
click at [108, 26] on span "Release Id: 3047010" at bounding box center [116, 27] width 34 height 11
drag, startPoint x: 327, startPoint y: 4, endPoint x: 325, endPoint y: 6, distance: 3.2
click at [327, 4] on button "button" at bounding box center [329, 7] width 9 height 9
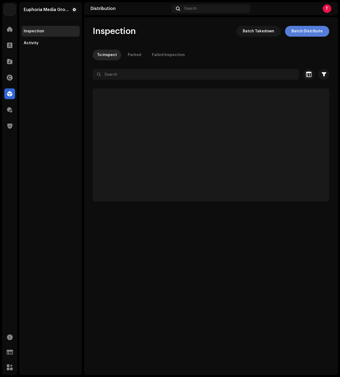
click at [313, 33] on span "Batch Distribute" at bounding box center [307, 31] width 31 height 11
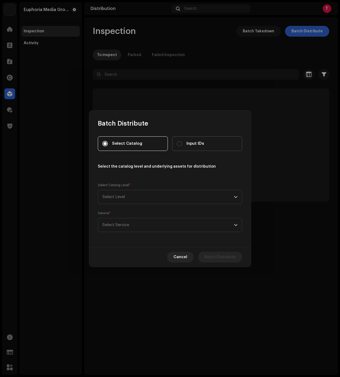
click at [191, 139] on label "Input IDs" at bounding box center [207, 143] width 70 height 15
click at [182, 141] on input "Input IDs" at bounding box center [179, 143] width 5 height 5
radio input "true"
drag, startPoint x: 151, startPoint y: 195, endPoint x: 148, endPoint y: 202, distance: 7.5
click at [151, 195] on span "Select Level" at bounding box center [168, 196] width 132 height 13
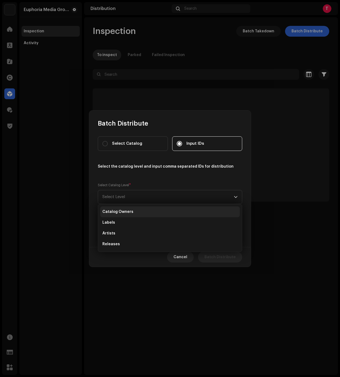
drag, startPoint x: 112, startPoint y: 241, endPoint x: 118, endPoint y: 216, distance: 25.3
click at [112, 241] on li "Releases" at bounding box center [170, 244] width 140 height 11
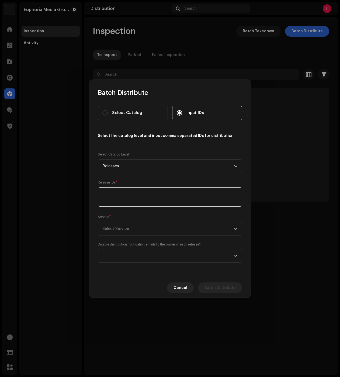
click at [122, 192] on textarea at bounding box center [170, 196] width 144 height 19
paste textarea "3047010"
type textarea "3047010"
click at [114, 230] on span "Select Service" at bounding box center [115, 229] width 27 height 4
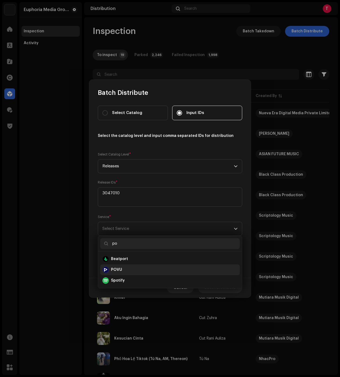
type input "po"
drag, startPoint x: 108, startPoint y: 266, endPoint x: 126, endPoint y: 267, distance: 18.3
click at [108, 267] on div "POVU" at bounding box center [105, 270] width 6 height 6
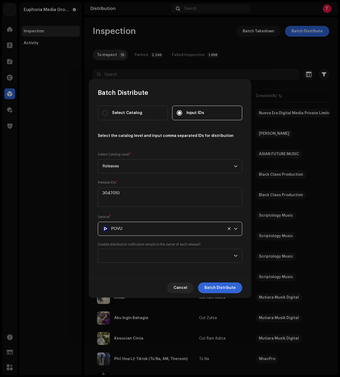
click at [227, 282] on div "Cancel Batch Distribute" at bounding box center [170, 288] width 162 height 20
click at [223, 286] on span "Batch Distribute" at bounding box center [220, 287] width 31 height 11
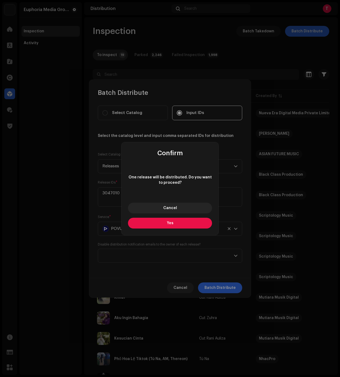
click at [181, 222] on button "Yes" at bounding box center [170, 223] width 84 height 11
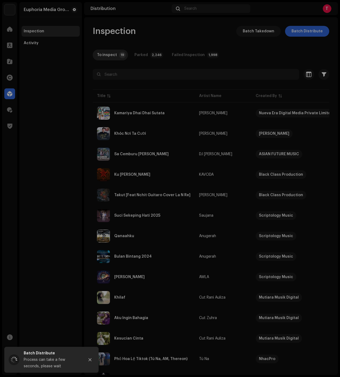
drag, startPoint x: 37, startPoint y: 137, endPoint x: 61, endPoint y: 155, distance: 30.7
click at [37, 137] on div "Batch Distribute Select Catalog Input IDs Select the catalog level and input co…" at bounding box center [170, 188] width 340 height 377
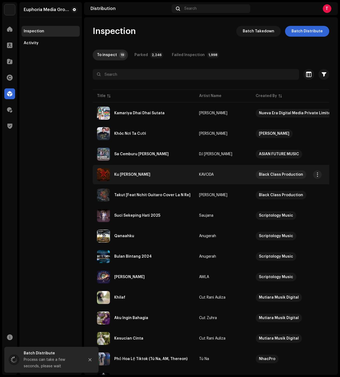
drag, startPoint x: 181, startPoint y: 175, endPoint x: 185, endPoint y: 174, distance: 4.4
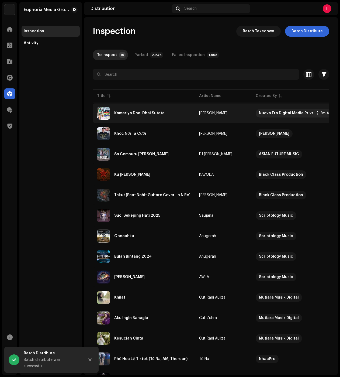
click at [160, 120] on td "Kamariya Dhai Dhai Sutata" at bounding box center [144, 112] width 102 height 19
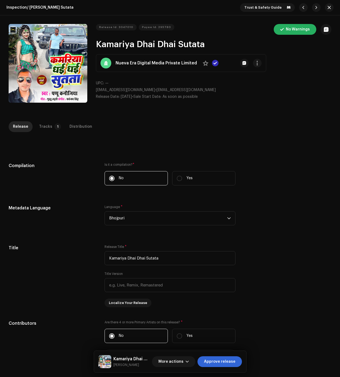
click at [197, 130] on div "Release Tracks 1 Distribution" at bounding box center [170, 126] width 323 height 11
click at [79, 127] on div "Distribution" at bounding box center [81, 126] width 23 height 11
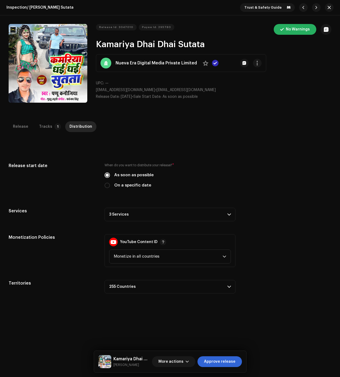
click at [126, 218] on p-accordion-header "3 Services" at bounding box center [170, 214] width 131 height 13
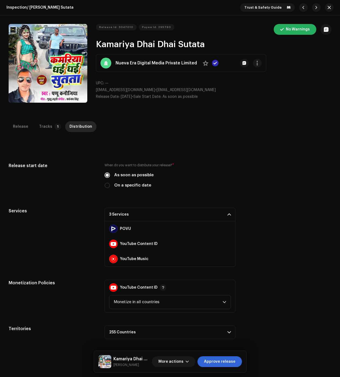
drag, startPoint x: 213, startPoint y: 359, endPoint x: 216, endPoint y: 356, distance: 3.6
click at [213, 359] on span "Approve release" at bounding box center [220, 361] width 32 height 11
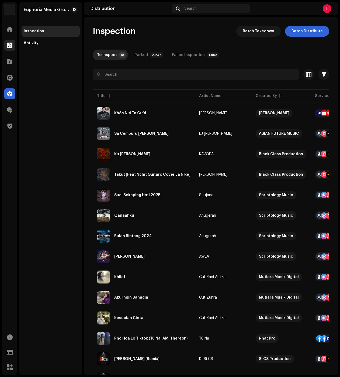
click at [14, 44] on div at bounding box center [9, 45] width 11 height 11
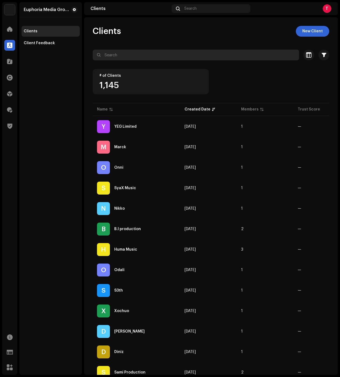
click at [126, 57] on input "text" at bounding box center [196, 55] width 206 height 11
type input "geek"
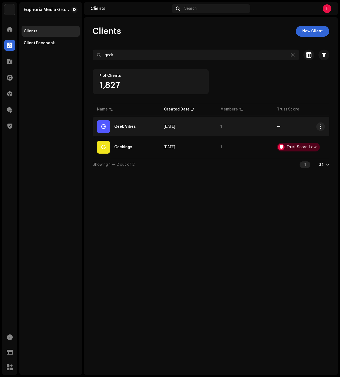
click at [132, 132] on div "G Geek Vibes" at bounding box center [126, 126] width 58 height 13
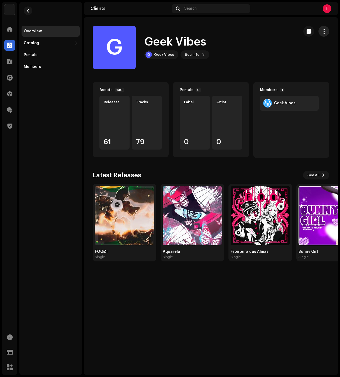
click at [324, 32] on span "button" at bounding box center [324, 31] width 5 height 4
click at [327, 30] on button "button" at bounding box center [324, 31] width 11 height 11
click at [159, 54] on div "Geek Vibes" at bounding box center [164, 55] width 20 height 4
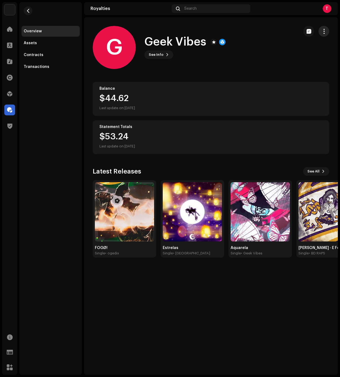
click at [323, 33] on span "button" at bounding box center [324, 31] width 5 height 4
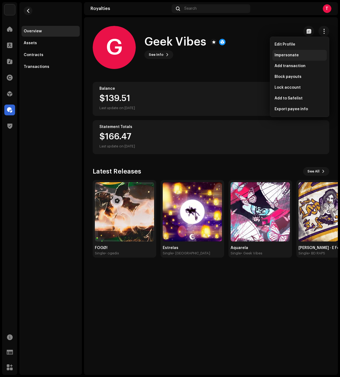
click at [296, 58] on div "Impersonate" at bounding box center [299, 55] width 54 height 11
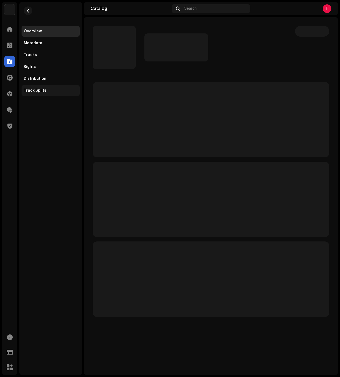
drag, startPoint x: 43, startPoint y: 81, endPoint x: 47, endPoint y: 88, distance: 8.0
click at [44, 81] on div "Distribution" at bounding box center [51, 78] width 58 height 11
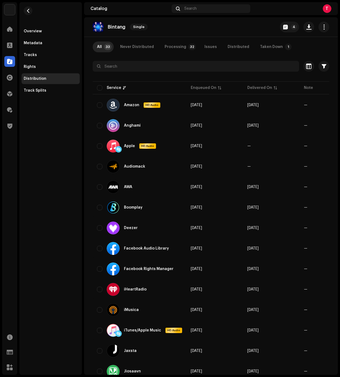
scroll to position [9, 0]
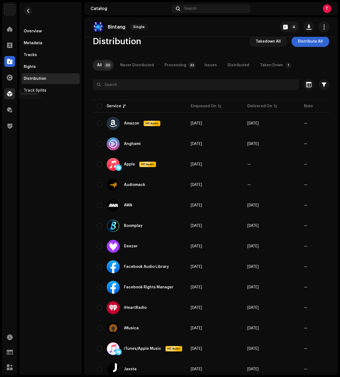
click at [12, 97] on div at bounding box center [9, 93] width 11 height 11
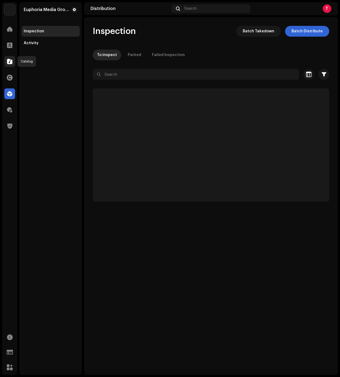
click at [9, 62] on span at bounding box center [9, 61] width 5 height 4
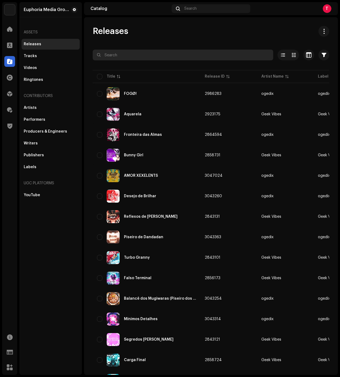
click at [159, 54] on input "text" at bounding box center [183, 55] width 181 height 11
paste input "821555526636"
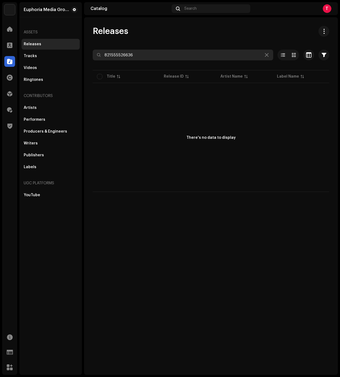
drag, startPoint x: 142, startPoint y: 57, endPoint x: 87, endPoint y: 53, distance: 56.0
click at [87, 53] on div "Releases 821555526636 Selected 0 Deselect all 0 Options Filters Distribution st…" at bounding box center [211, 109] width 254 height 166
paste input "QZGLS2369181"
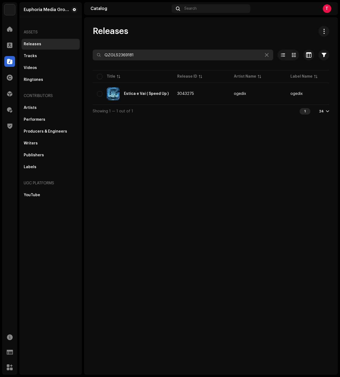
drag, startPoint x: 146, startPoint y: 52, endPoint x: 69, endPoint y: 46, distance: 77.6
click at [72, 46] on div "Euphoria Media Group Home Clients Catalog Rights Distribution Royalties Trust &…" at bounding box center [170, 188] width 340 height 377
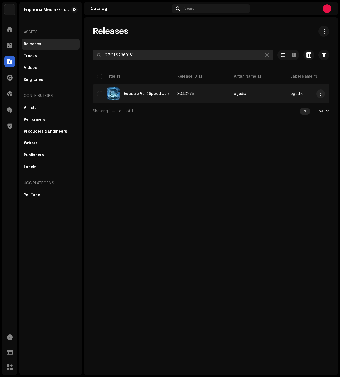
paste input "Estica e Vai"
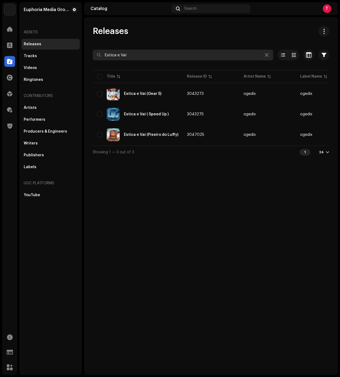
drag, startPoint x: 144, startPoint y: 47, endPoint x: 109, endPoint y: 54, distance: 35.5
click at [80, 47] on div "Euphoria Media Group Home Clients Catalog Rights Distribution Royalties Trust &…" at bounding box center [170, 188] width 340 height 377
drag, startPoint x: 127, startPoint y: 55, endPoint x: 131, endPoint y: 56, distance: 3.9
click at [127, 55] on input "Estica e Vai" at bounding box center [183, 55] width 181 height 11
drag, startPoint x: 112, startPoint y: 54, endPoint x: 81, endPoint y: 54, distance: 31.3
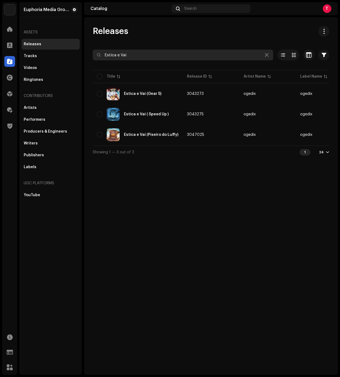
click at [82, 54] on div "Euphoria Media Group Home Clients Catalog Rights Distribution Royalties Trust &…" at bounding box center [170, 188] width 340 height 377
paste input "Fogo Aqui e Alí"
click at [106, 57] on input "Fogo Aqui e Alí" at bounding box center [183, 55] width 181 height 11
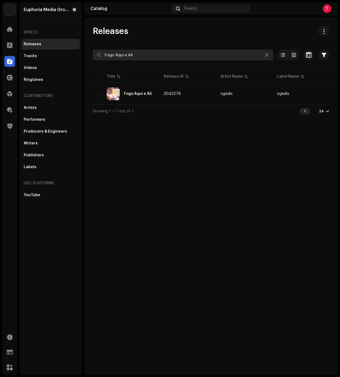
drag, startPoint x: 143, startPoint y: 56, endPoint x: 87, endPoint y: 58, distance: 55.9
click at [68, 41] on div "Euphoria Media Group Home Clients Catalog Rights Distribution Royalties Trust &…" at bounding box center [170, 188] width 340 height 377
click at [151, 54] on input "Fogo Aqui e Alí" at bounding box center [183, 55] width 181 height 11
paste input "Ilusão"
drag, startPoint x: 124, startPoint y: 53, endPoint x: 89, endPoint y: 53, distance: 35.3
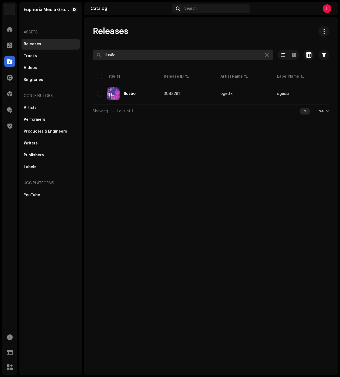
click at [89, 53] on div "Releases Ilusão Selected 0 Select all 1 Options Filters Distribution status Nev…" at bounding box center [211, 72] width 254 height 92
paste input "ntercalar"
click at [128, 55] on input "Intercalar" at bounding box center [183, 55] width 181 height 11
paste input "net"
drag, startPoint x: 126, startPoint y: 55, endPoint x: 86, endPoint y: 53, distance: 40.5
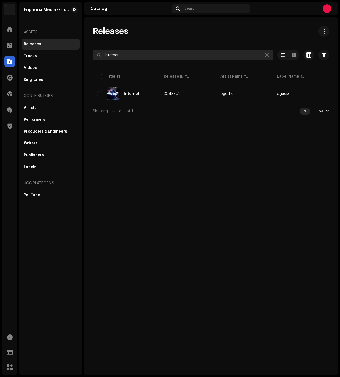
click at [86, 53] on div "Releases Internet Selected 0 Select all 1 Options Filters Distribution status N…" at bounding box center [211, 72] width 254 height 92
paste input "Lembranças"
click at [137, 57] on input "Lembranças" at bounding box center [183, 55] width 181 height 11
paste input "[PERSON_NAME]"
click at [129, 55] on input "[PERSON_NAME]" at bounding box center [183, 55] width 181 height 11
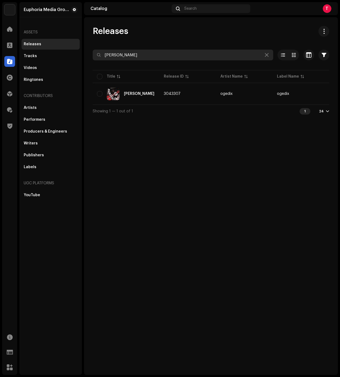
paste input "edo"
drag, startPoint x: 122, startPoint y: 54, endPoint x: 101, endPoint y: 56, distance: 21.4
click at [102, 55] on input "Medo" at bounding box center [183, 55] width 181 height 11
paste input "ínimos Detalhes"
click at [143, 57] on input "Mínimos Detalhes" at bounding box center [183, 55] width 181 height 11
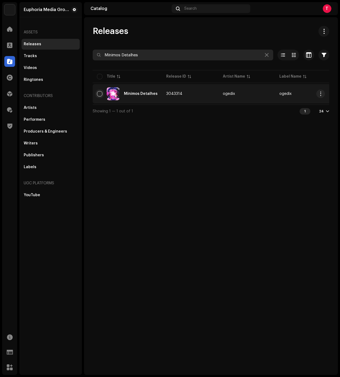
paste input "istério"
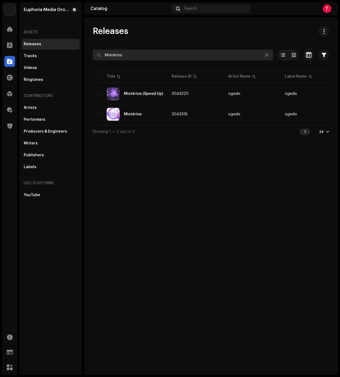
drag, startPoint x: 133, startPoint y: 54, endPoint x: 94, endPoint y: 52, distance: 39.4
click at [94, 52] on input "Mistérios" at bounding box center [183, 55] width 181 height 11
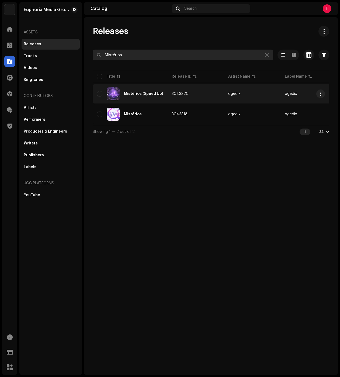
paste input "oment"
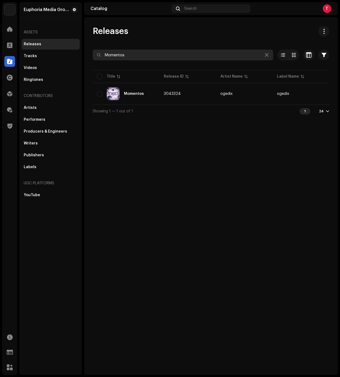
drag, startPoint x: 127, startPoint y: 53, endPoint x: 93, endPoint y: 61, distance: 34.8
click at [96, 54] on input "Momentos" at bounding box center [183, 55] width 181 height 11
paste input "Não [PERSON_NAME] Mai"
click at [144, 56] on input "Não Te Quero Mais" at bounding box center [183, 55] width 181 height 11
drag, startPoint x: 103, startPoint y: 54, endPoint x: 89, endPoint y: 53, distance: 14.3
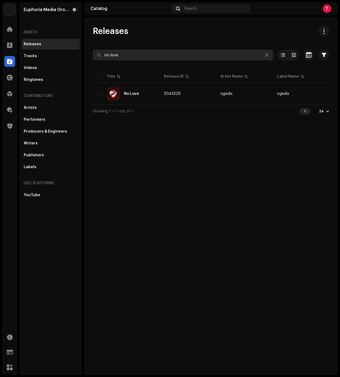
click at [89, 53] on div "Releases no love Selected 0 Select all 1 Options Filters Distribution status Ne…" at bounding box center [211, 72] width 254 height 92
paste input "Novos Laços"
click at [146, 53] on input "Novos Laços" at bounding box center [183, 55] width 181 height 11
paste input "Pega Fogo ( Speed Up )"
click at [159, 54] on input "Pega Fogo ( Speed Up )" at bounding box center [183, 55] width 181 height 11
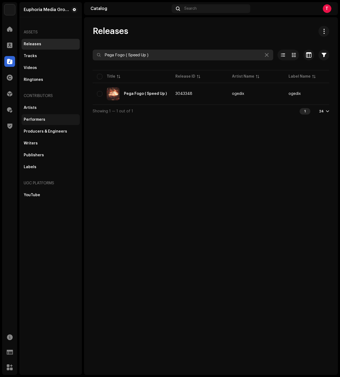
paste input "Piseiro do Ace"
click at [158, 58] on input "Pega Fogo (Piseiro do Ace)" at bounding box center [183, 55] width 181 height 11
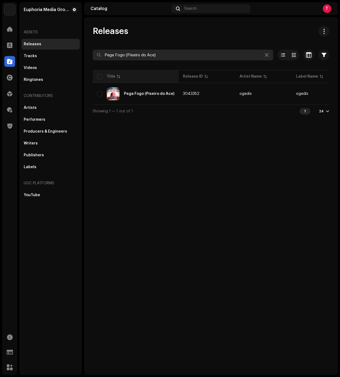
paste input "o Memo (Piseiro do Sanji"
click at [171, 51] on input "Pego Memo (Piseiro do Sanji)" at bounding box center [183, 55] width 181 height 11
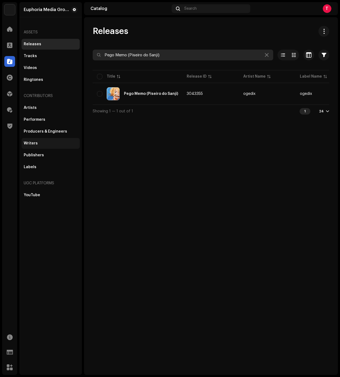
paste input "iseiro de Dandadan"
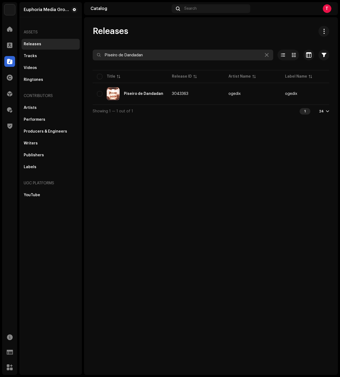
click at [152, 56] on input "Piseiro de Dandadan" at bounding box center [183, 55] width 181 height 11
paste input "o Gojo"
click at [137, 57] on input "Piseiro do Gojo" at bounding box center [183, 55] width 181 height 11
paste input "Luffy, [PERSON_NAME] e Sab"
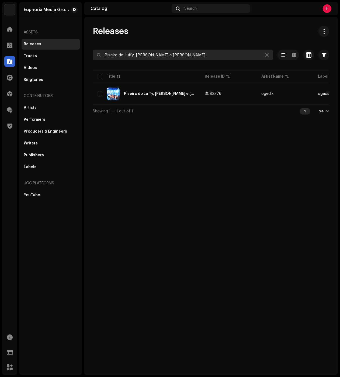
click at [157, 56] on input "Piseiro do Luffy, [PERSON_NAME] e [PERSON_NAME]" at bounding box center [183, 55] width 181 height 11
paste input "Trio Monstr"
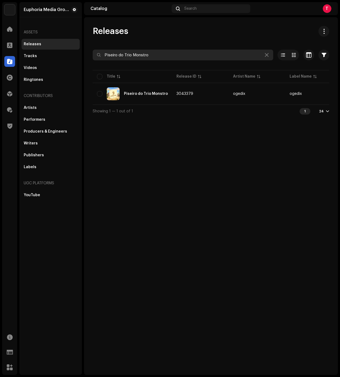
click at [165, 53] on input "Piseiro do Trio Monstro" at bounding box center [183, 55] width 181 height 11
paste input "Zo"
click at [153, 54] on input "Piseiro do Zoro" at bounding box center [183, 55] width 181 height 11
paste input "s Yonkous"
click at [151, 51] on input "Piseiro dos Yonkous" at bounding box center [183, 55] width 181 height 11
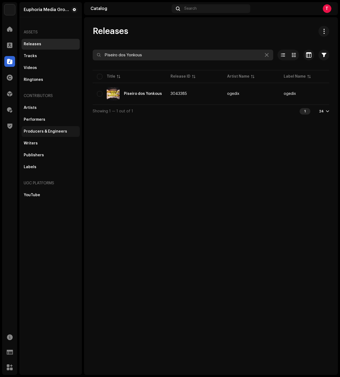
paste input "Resenha das Sombra"
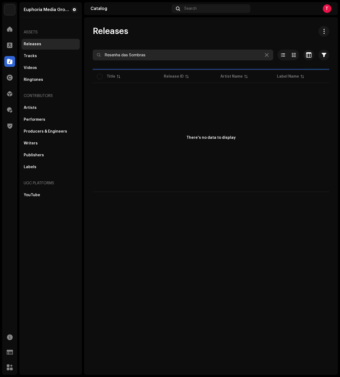
type input "Resenha das Sombras"
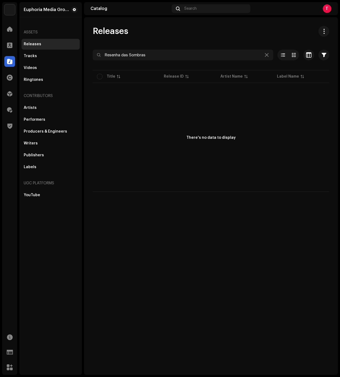
click at [175, 132] on div "There's no data to display" at bounding box center [211, 138] width 237 height 108
click at [12, 34] on div at bounding box center [9, 29] width 11 height 11
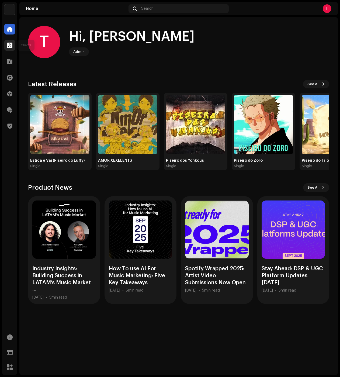
click at [12, 44] on span at bounding box center [9, 45] width 5 height 4
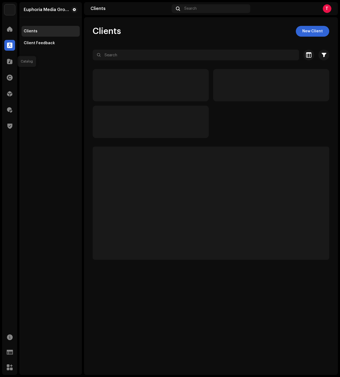
click at [11, 63] on span at bounding box center [9, 61] width 5 height 4
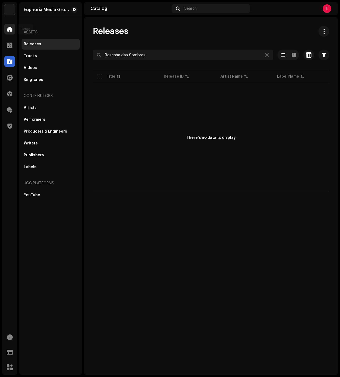
click at [5, 29] on div at bounding box center [9, 29] width 11 height 11
